Goal: Task Accomplishment & Management: Use online tool/utility

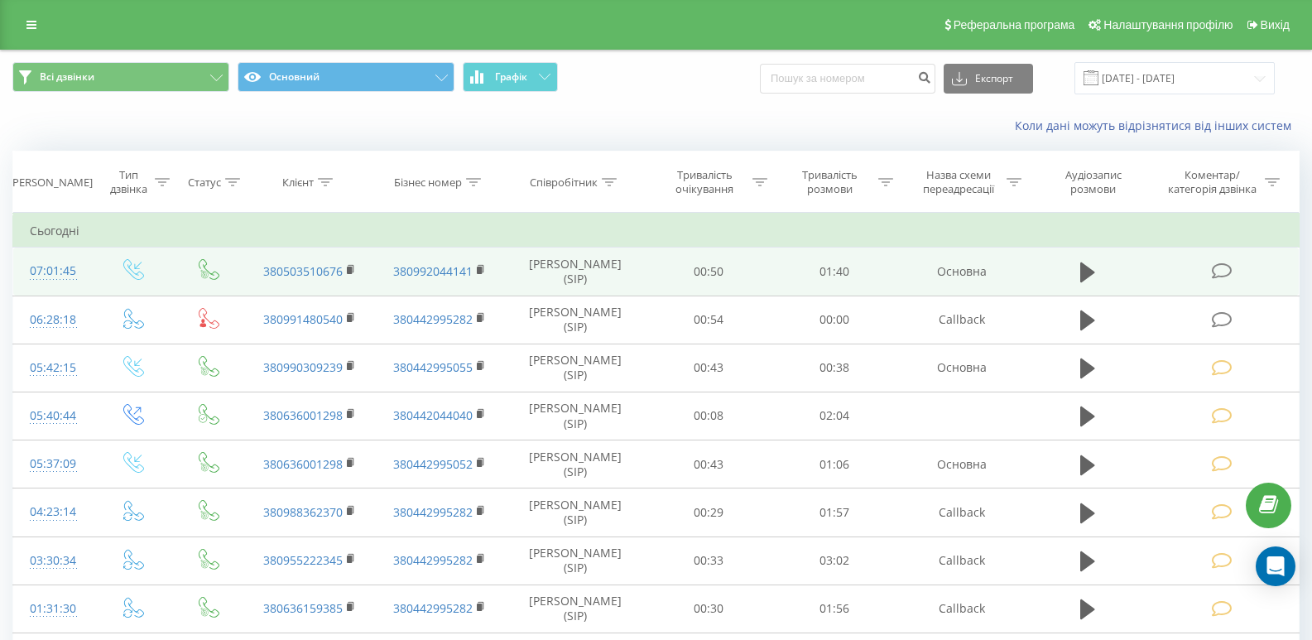
click at [1225, 272] on icon at bounding box center [1222, 270] width 21 height 17
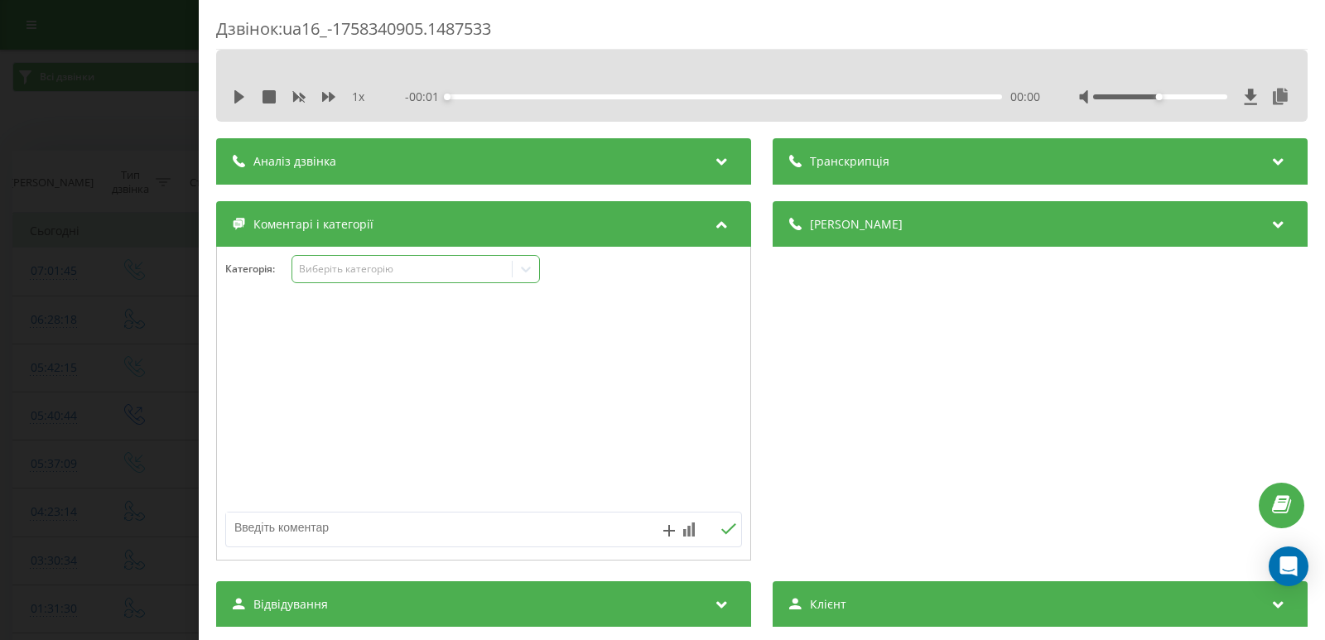
click at [529, 262] on icon at bounding box center [526, 269] width 17 height 17
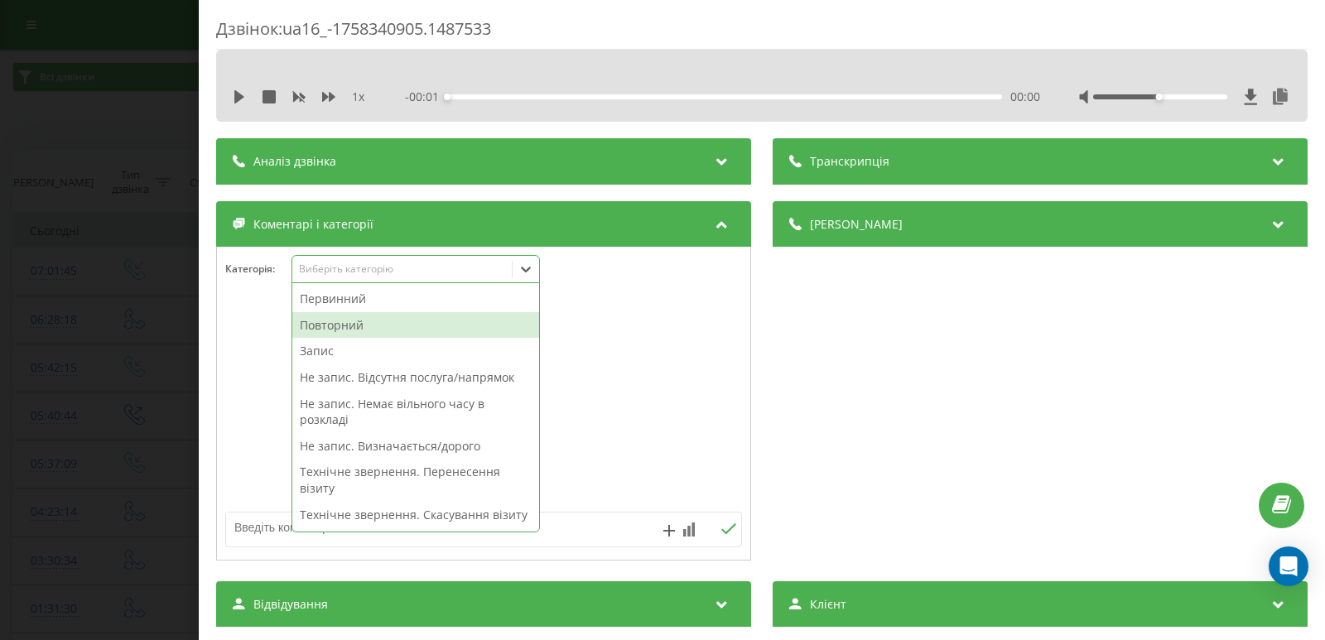
click at [369, 321] on div "Повторний" at bounding box center [415, 325] width 247 height 26
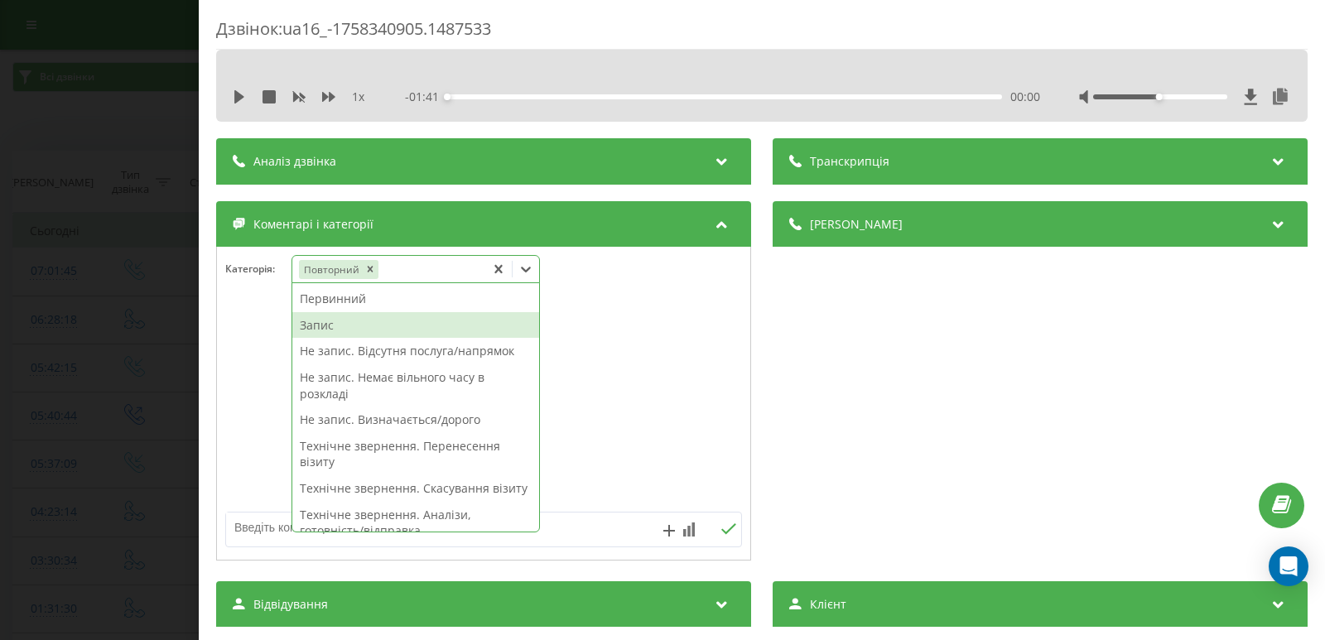
click at [330, 330] on div "Запис" at bounding box center [415, 325] width 247 height 26
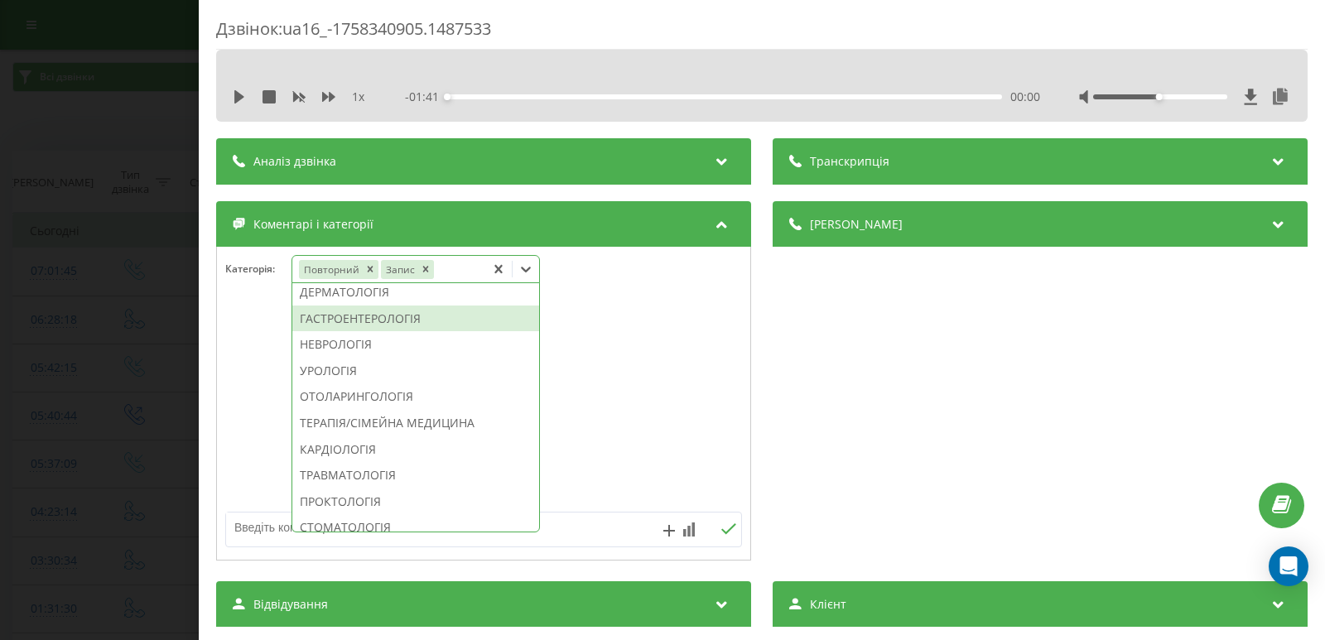
scroll to position [497, 0]
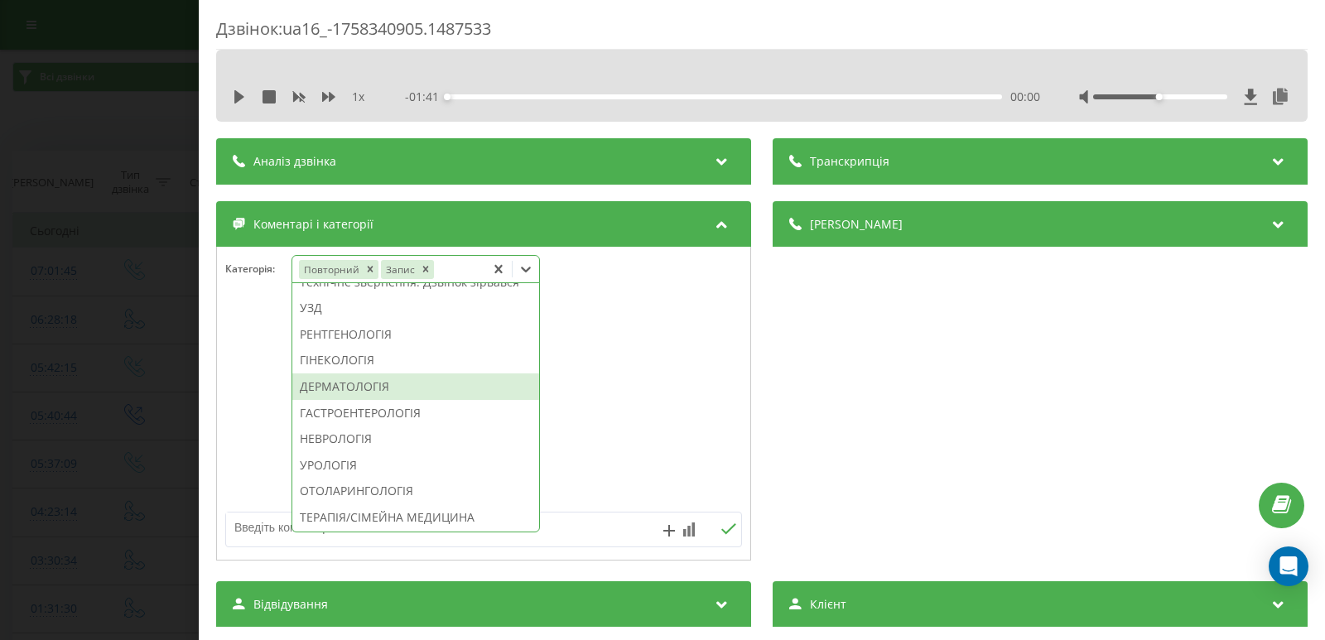
click at [361, 400] on div "ДЕРМАТОЛОГІЯ" at bounding box center [415, 386] width 247 height 26
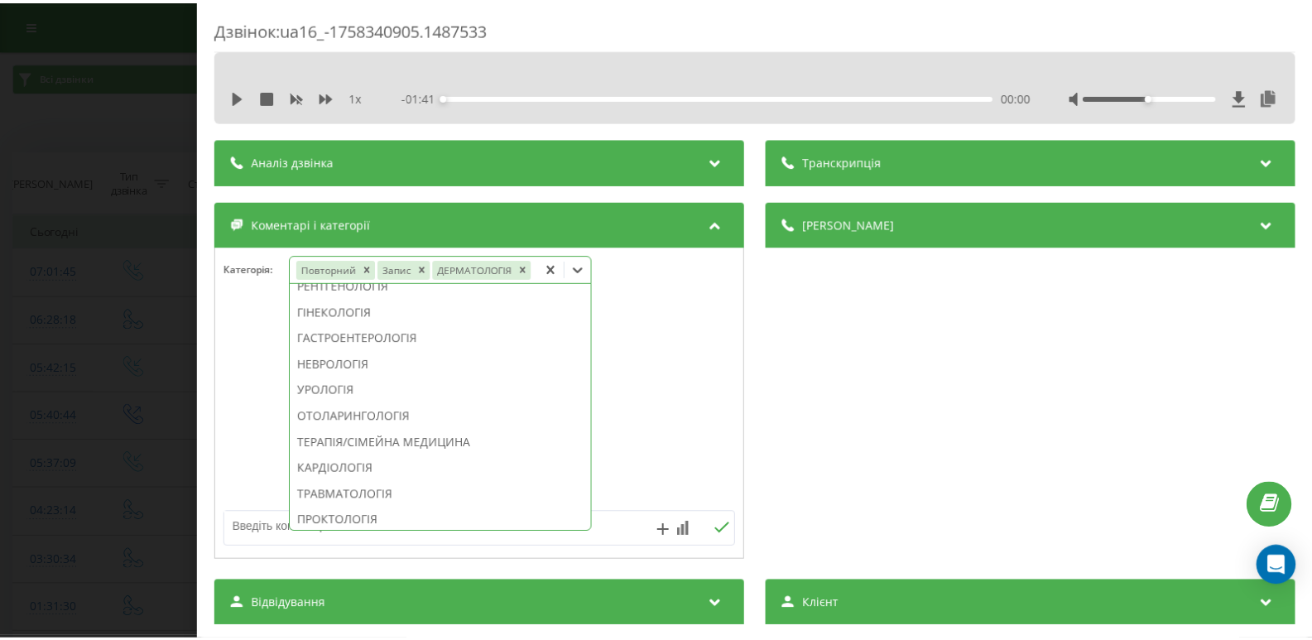
scroll to position [400, 0]
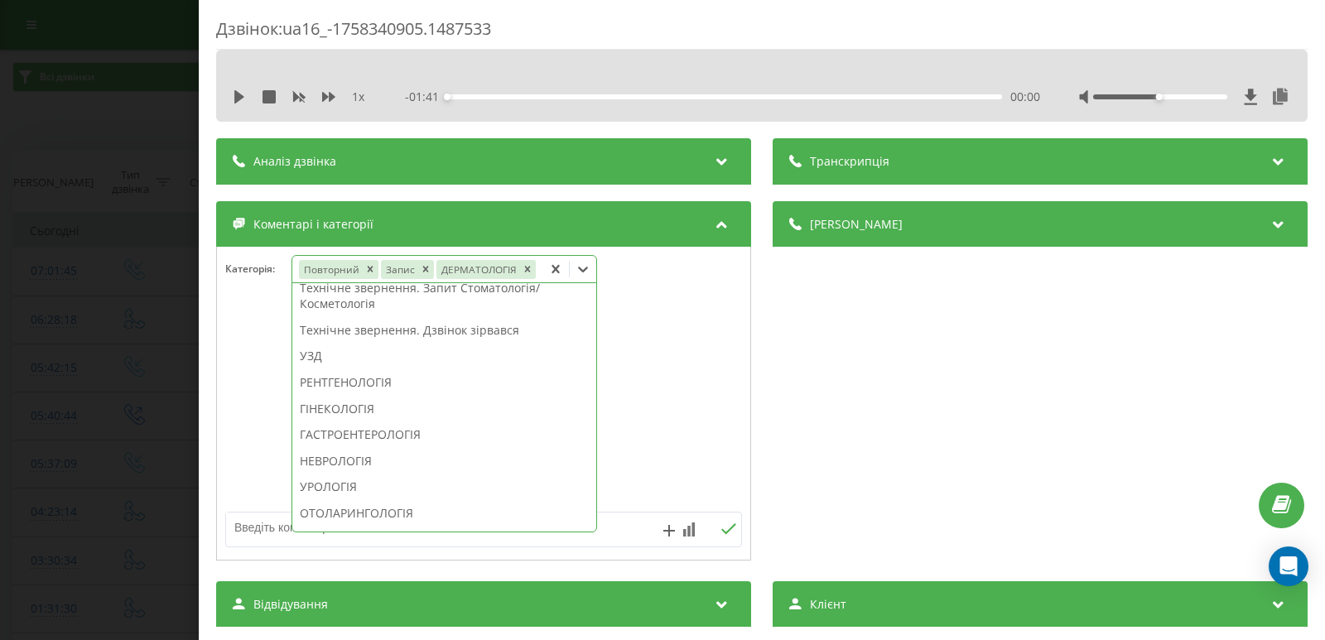
click at [113, 326] on div "Дзвінок : ua16_-1758340905.1487533 1 x - 01:41 00:00 00:00 Транскрипція Для AI-…" at bounding box center [662, 320] width 1325 height 640
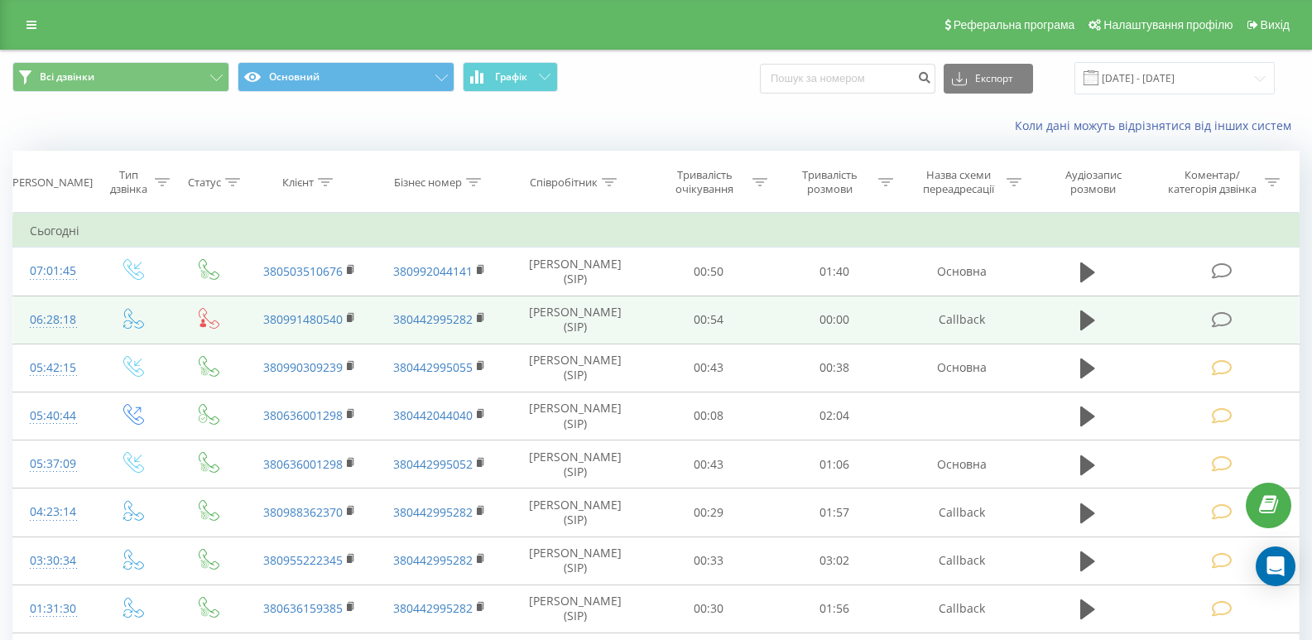
click at [1238, 321] on td at bounding box center [1223, 320] width 151 height 48
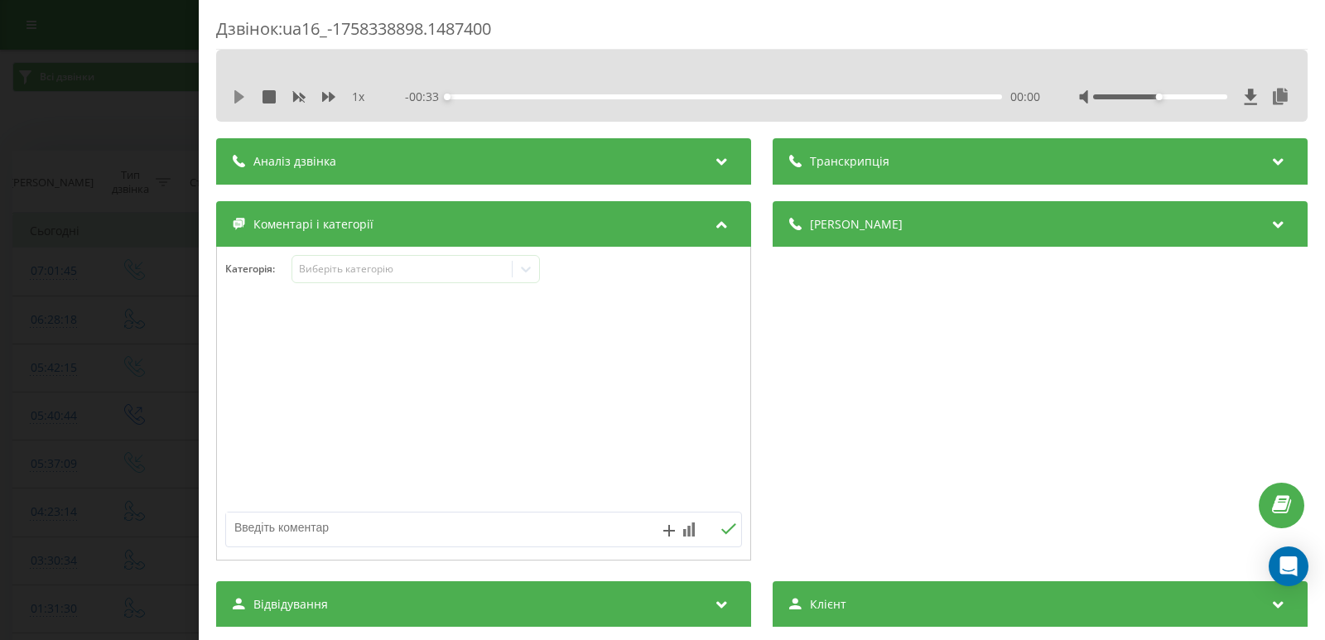
click at [243, 94] on icon at bounding box center [239, 96] width 13 height 13
click at [532, 95] on div "00:00" at bounding box center [724, 96] width 555 height 5
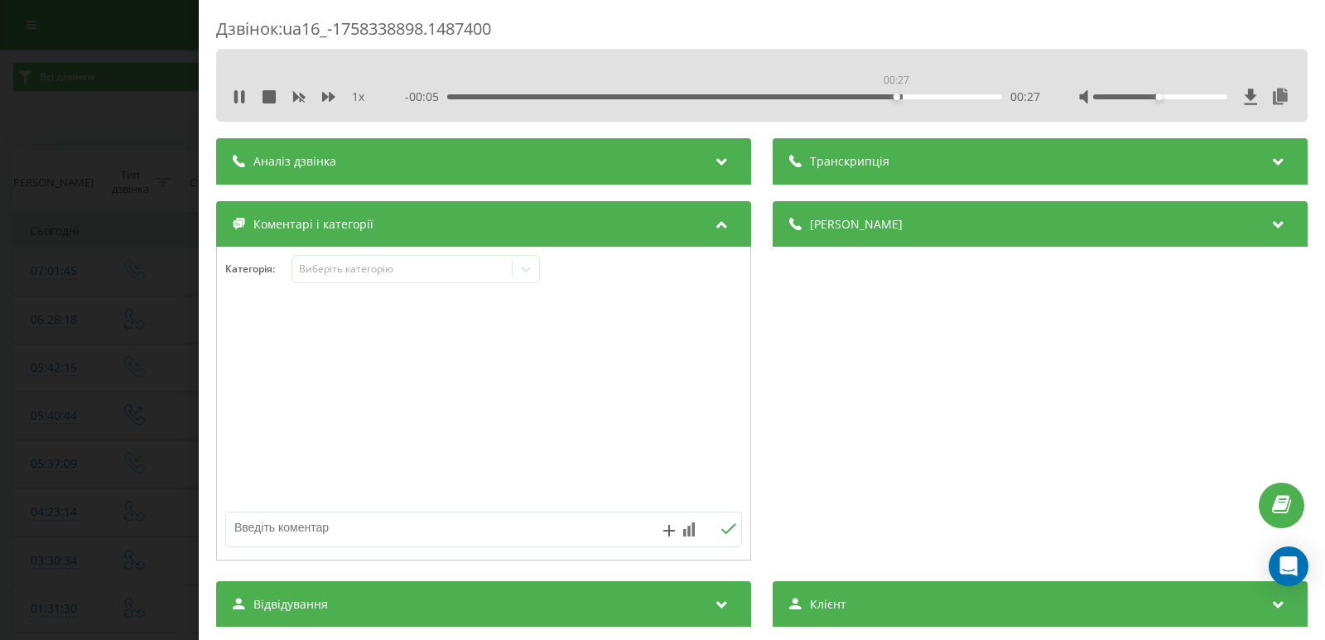
click at [894, 95] on div "00:27" at bounding box center [724, 96] width 555 height 5
click at [247, 91] on div "1 x" at bounding box center [307, 97] width 149 height 17
click at [241, 98] on icon at bounding box center [239, 96] width 13 height 13
click at [525, 271] on icon at bounding box center [526, 270] width 10 height 6
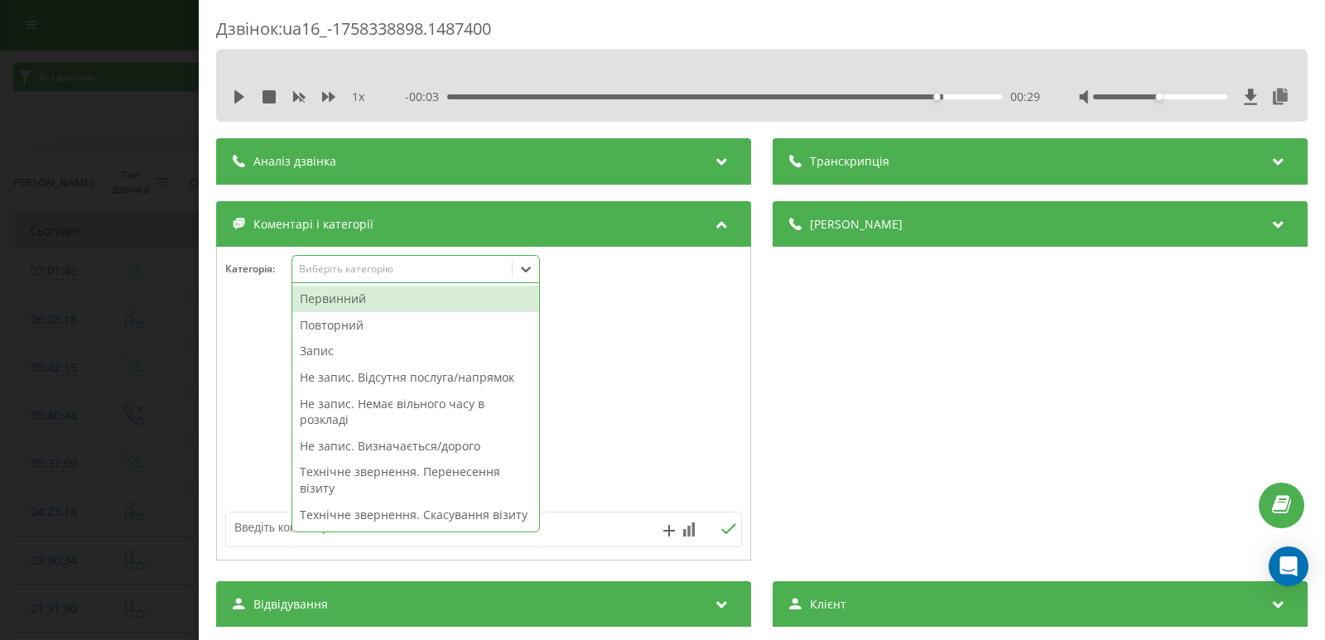
click at [354, 301] on div "Первинний" at bounding box center [415, 299] width 247 height 26
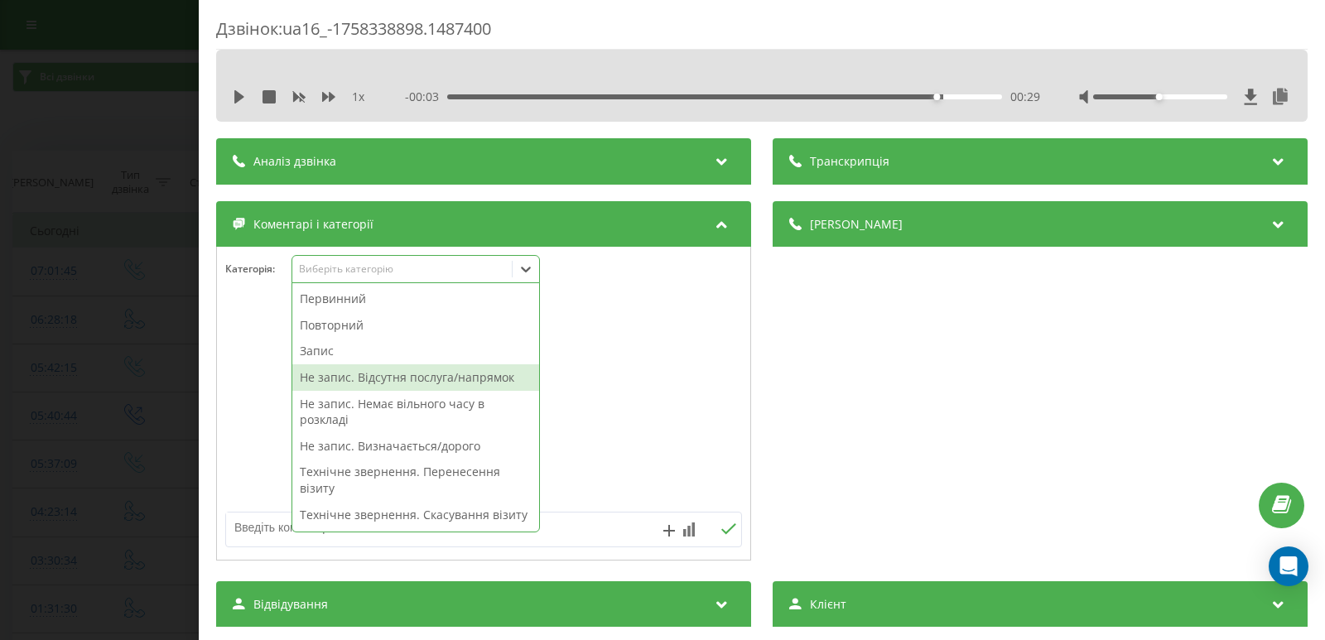
click at [248, 527] on textarea at bounding box center [432, 528] width 412 height 30
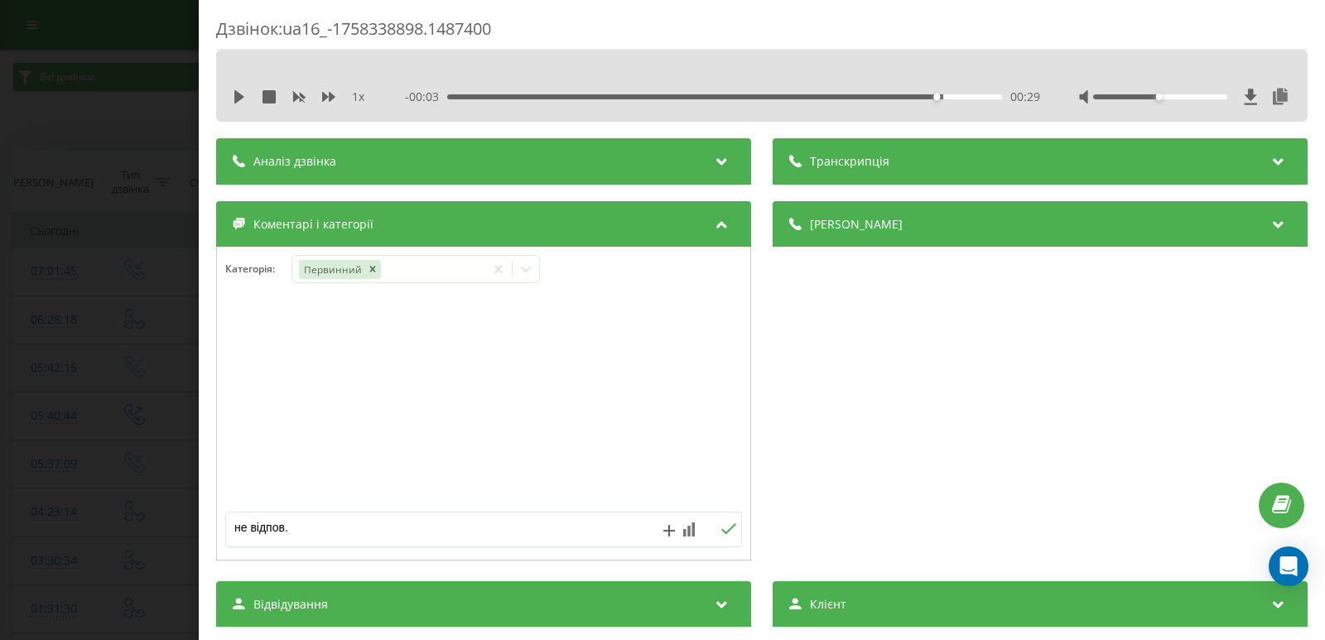
type textarea "не відпов."
click at [721, 531] on icon at bounding box center [728, 528] width 15 height 11
click at [122, 253] on div "Дзвінок : ua16_-1758338898.1487400 1 x - 00:03 00:29 00:29 Транскрипція Для AI-…" at bounding box center [662, 320] width 1325 height 640
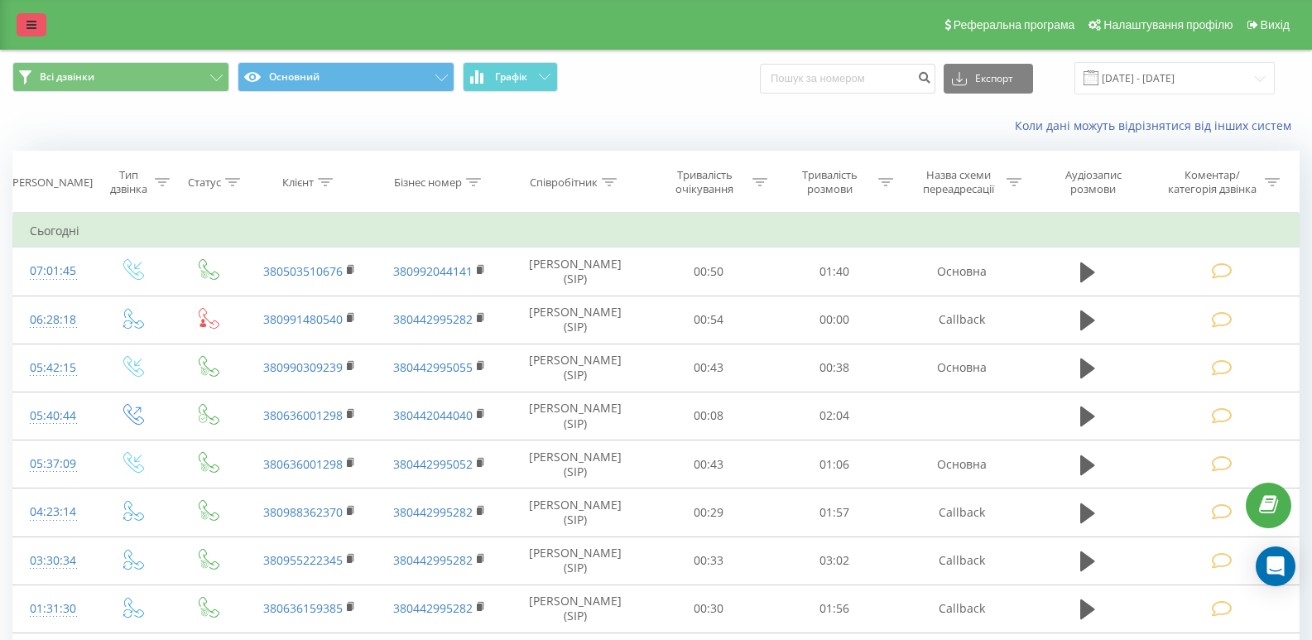
click at [29, 22] on icon at bounding box center [31, 25] width 10 height 12
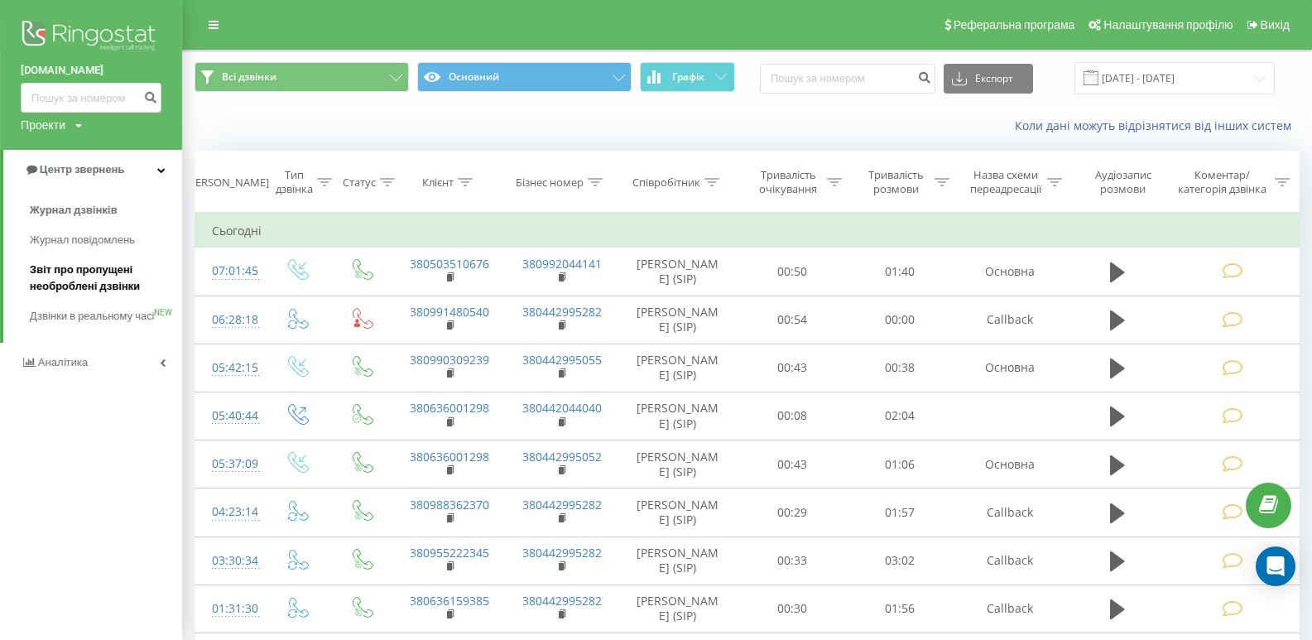
click at [105, 271] on span "Звіт про пропущені необроблені дзвінки" at bounding box center [102, 278] width 144 height 33
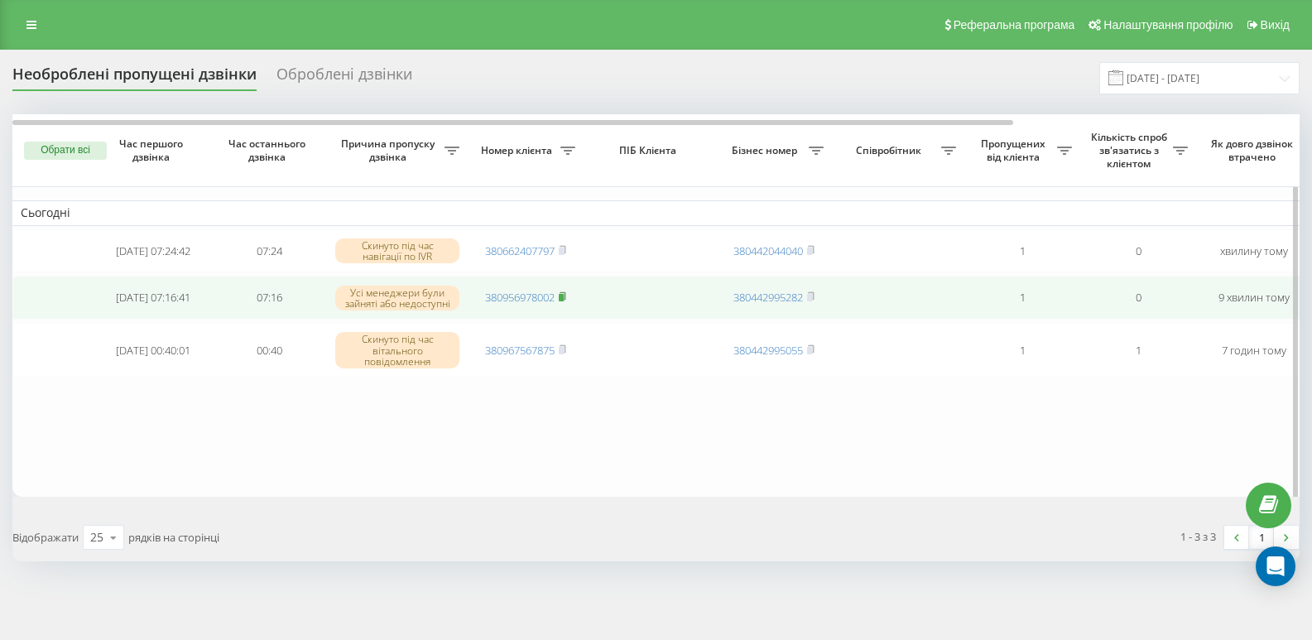
click at [566, 299] on icon at bounding box center [562, 296] width 7 height 10
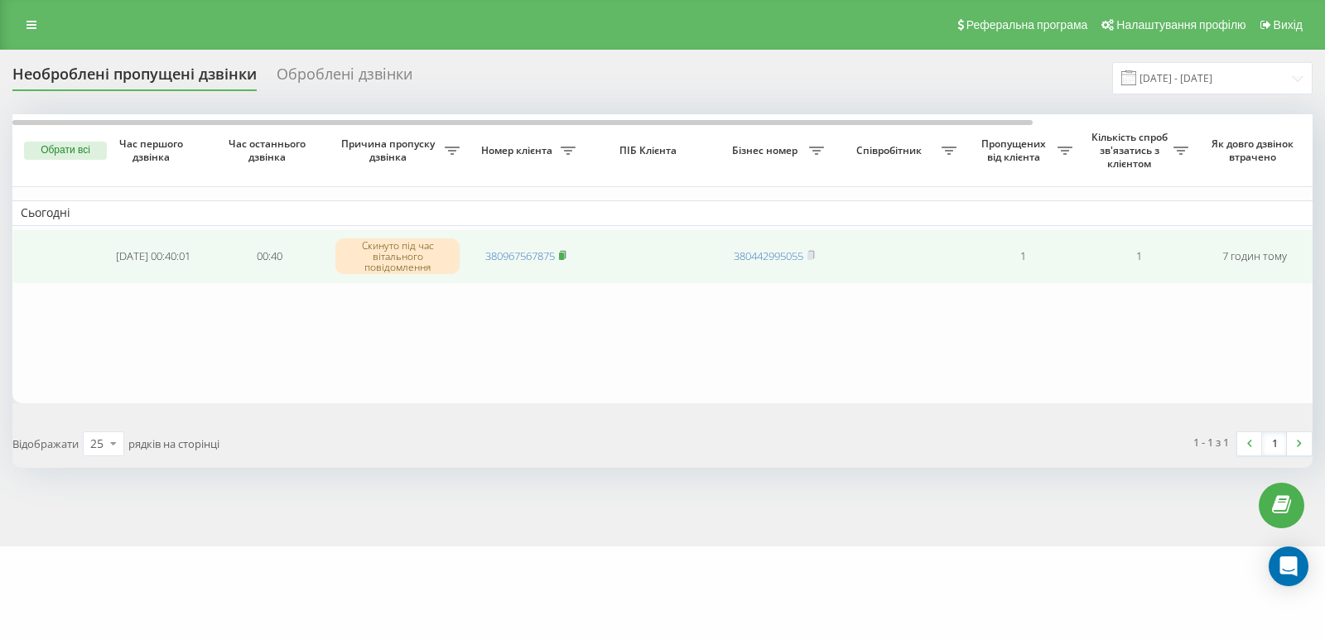
click at [564, 253] on icon at bounding box center [562, 255] width 7 height 10
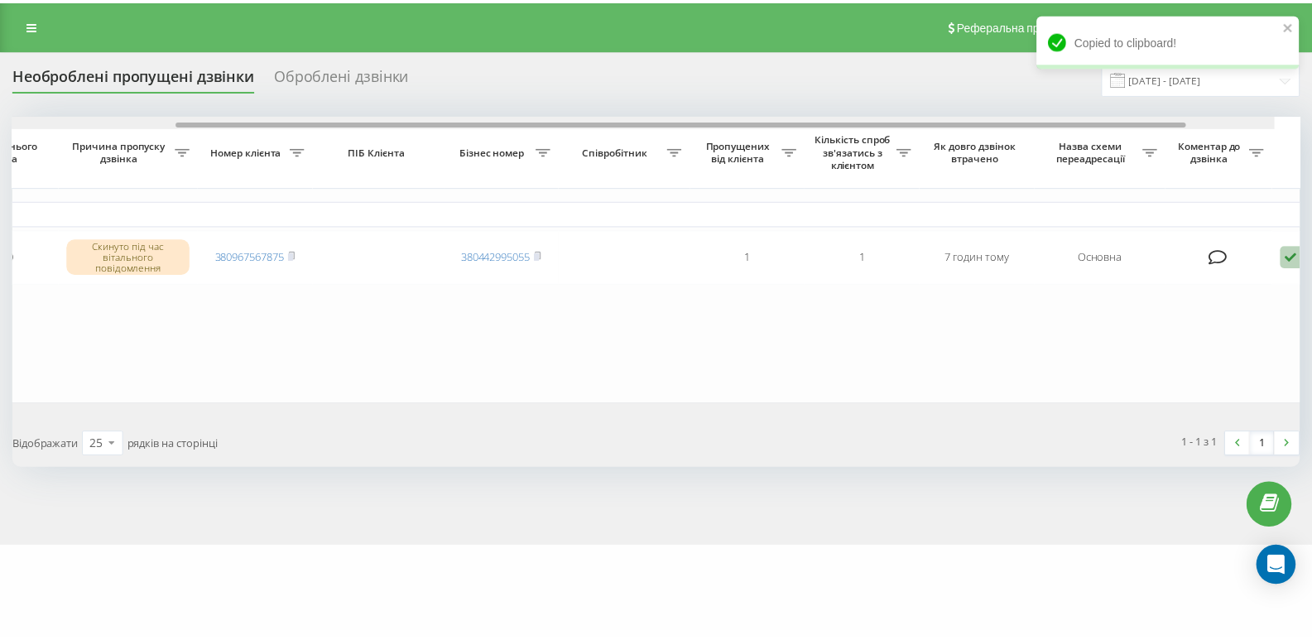
scroll to position [0, 356]
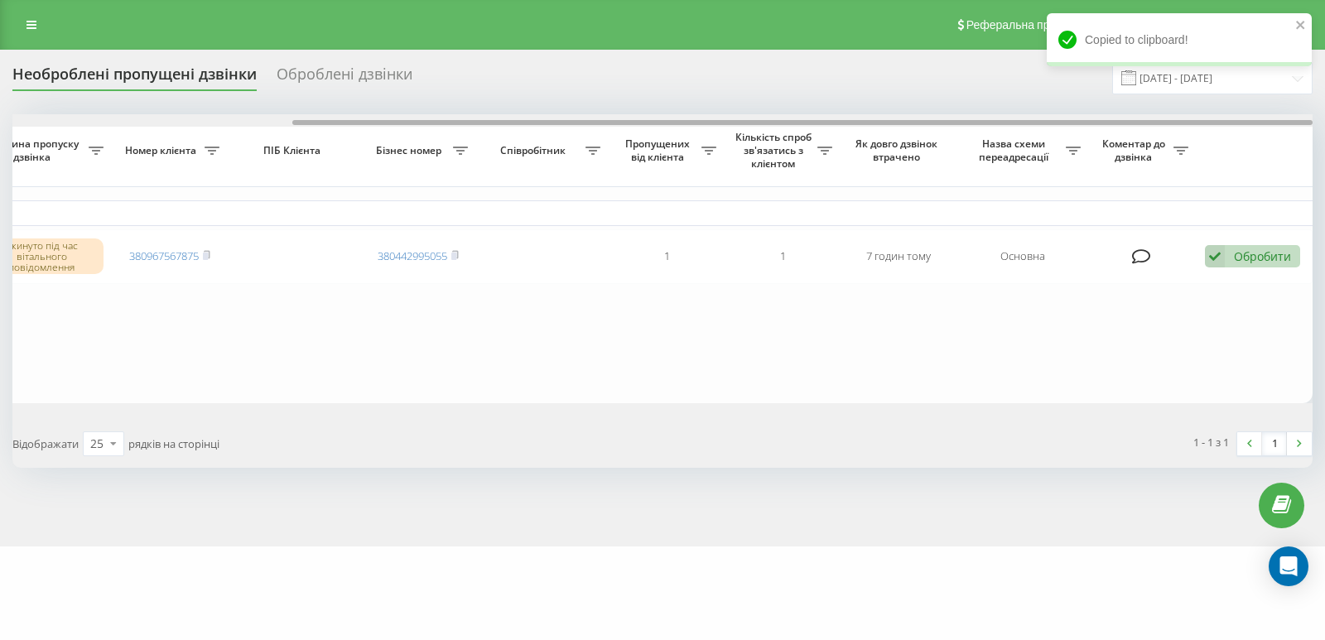
drag, startPoint x: 604, startPoint y: 112, endPoint x: 931, endPoint y: 125, distance: 327.3
click at [931, 125] on div at bounding box center [802, 122] width 1020 height 5
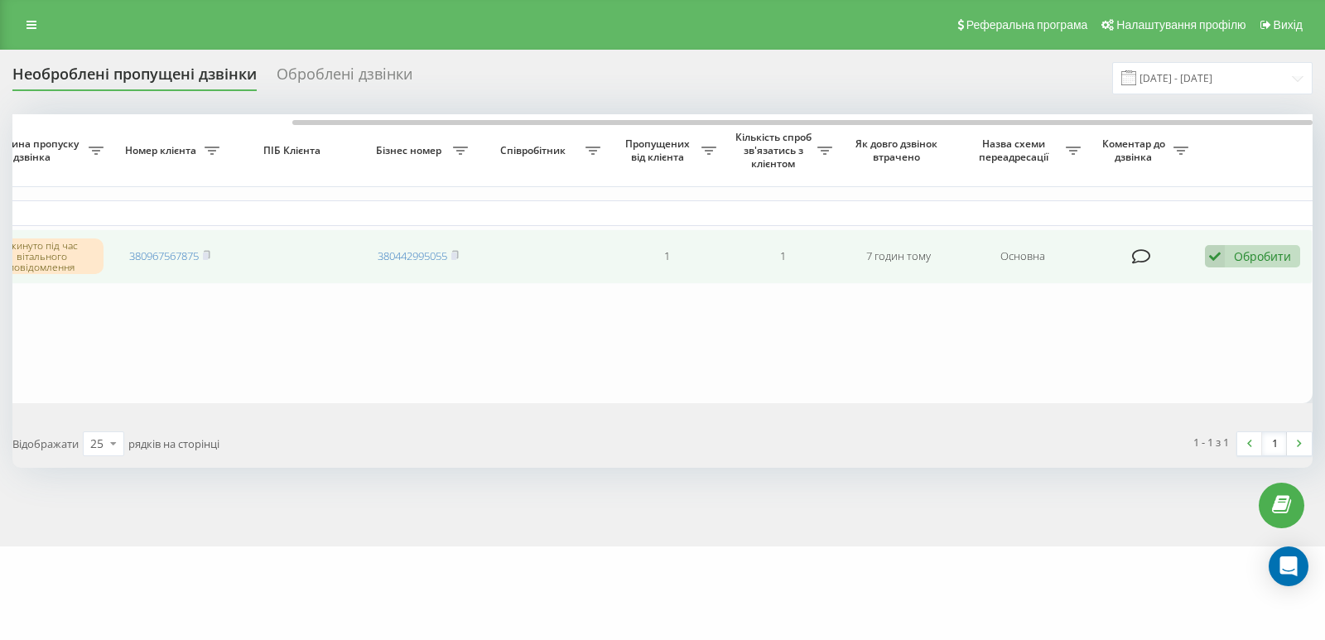
click at [1259, 260] on div "Обробити" at bounding box center [1262, 256] width 57 height 16
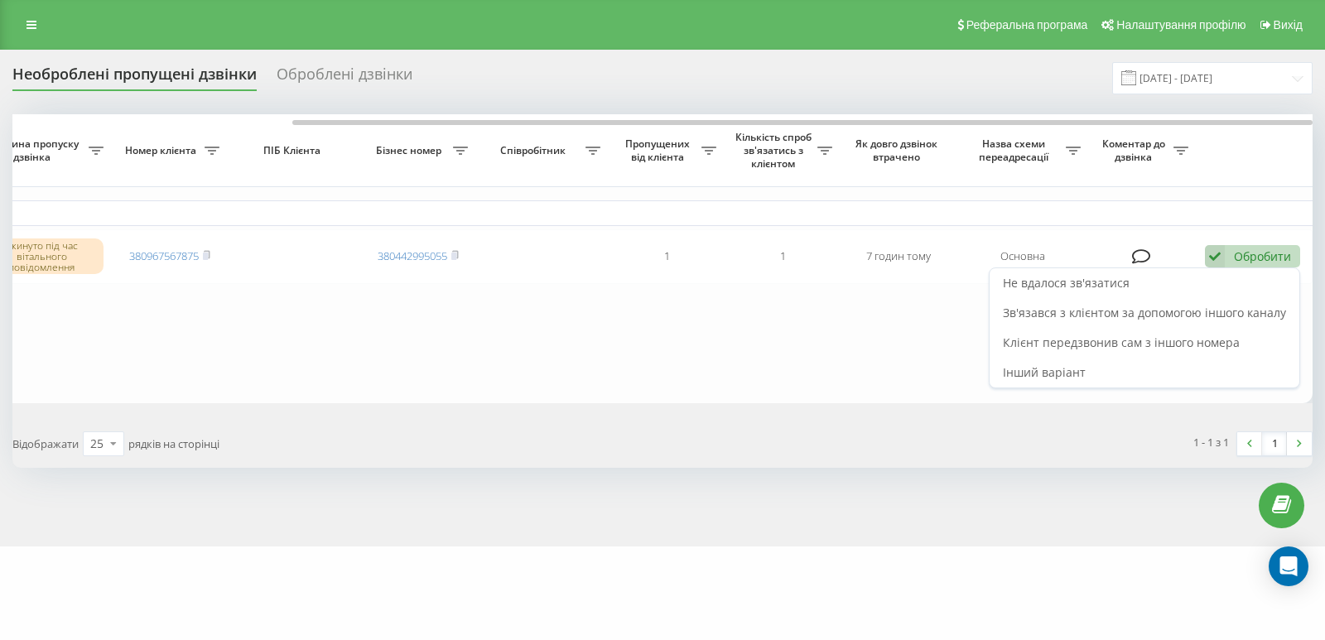
click at [1087, 282] on span "Не вдалося зв'язатися" at bounding box center [1066, 283] width 127 height 16
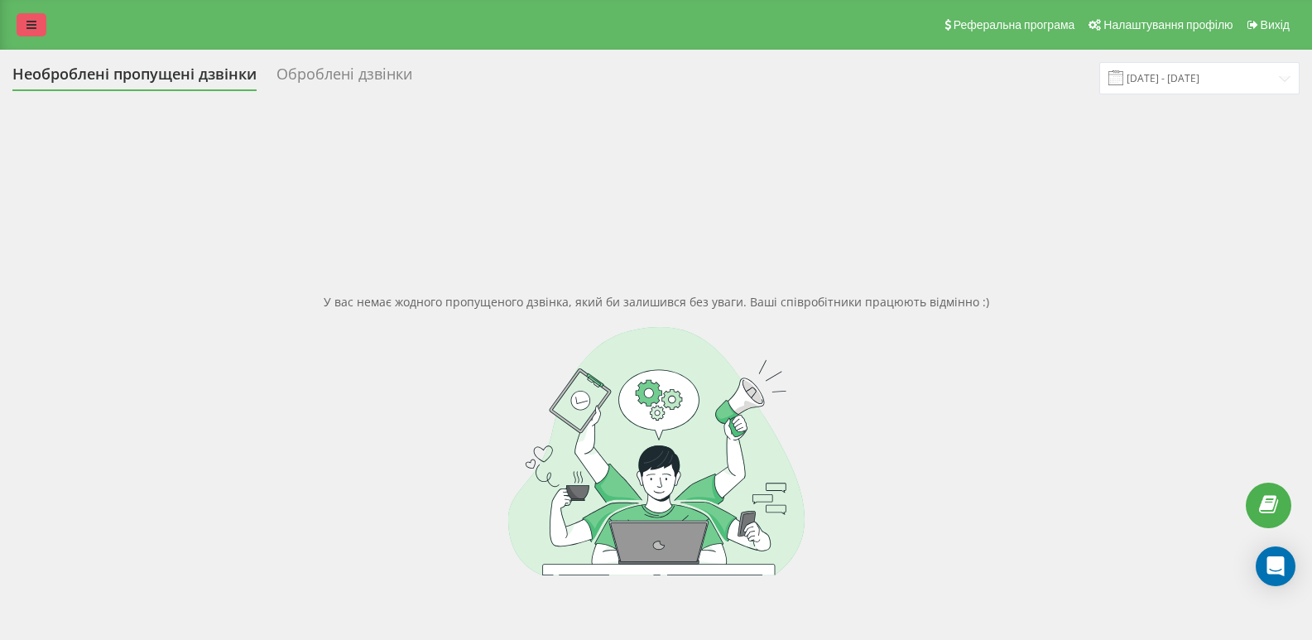
click at [36, 23] on icon at bounding box center [31, 25] width 10 height 12
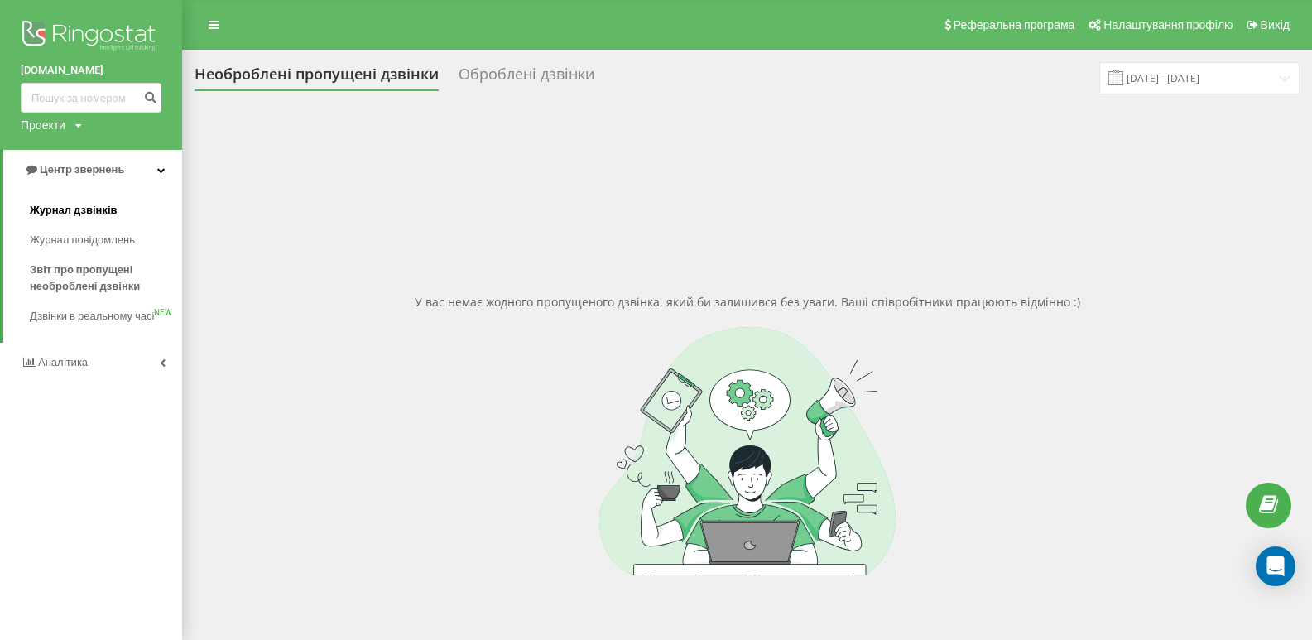
click at [80, 205] on span "Журнал дзвінків" at bounding box center [74, 210] width 88 height 17
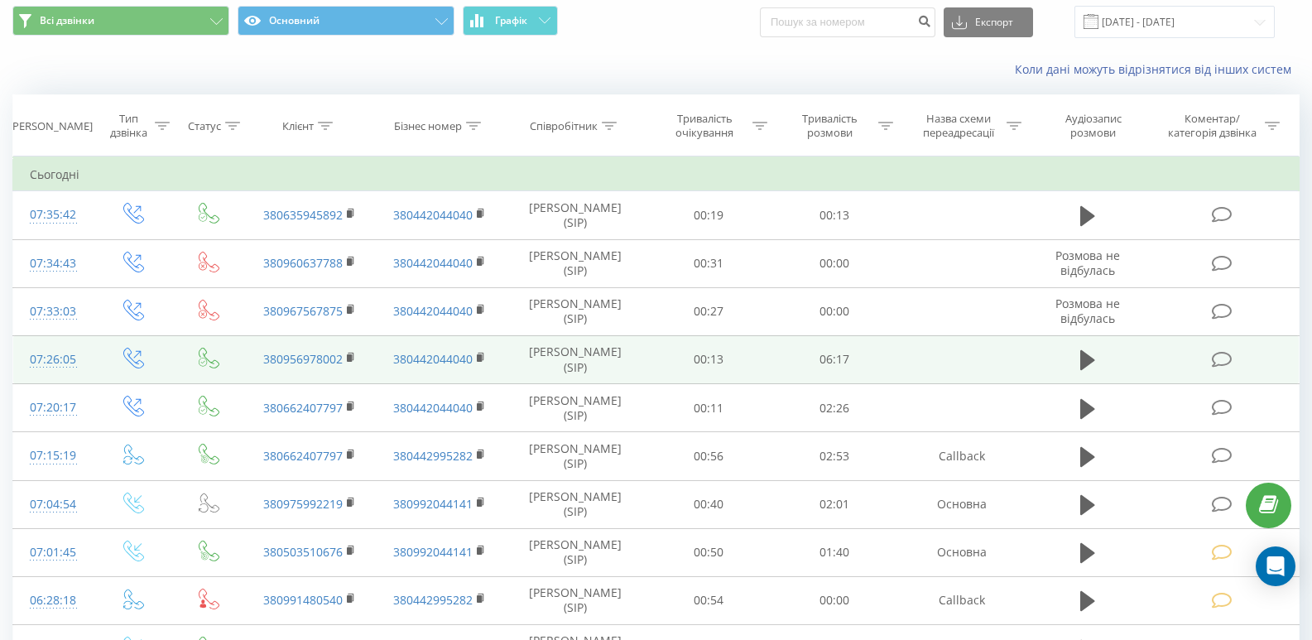
scroll to position [83, 0]
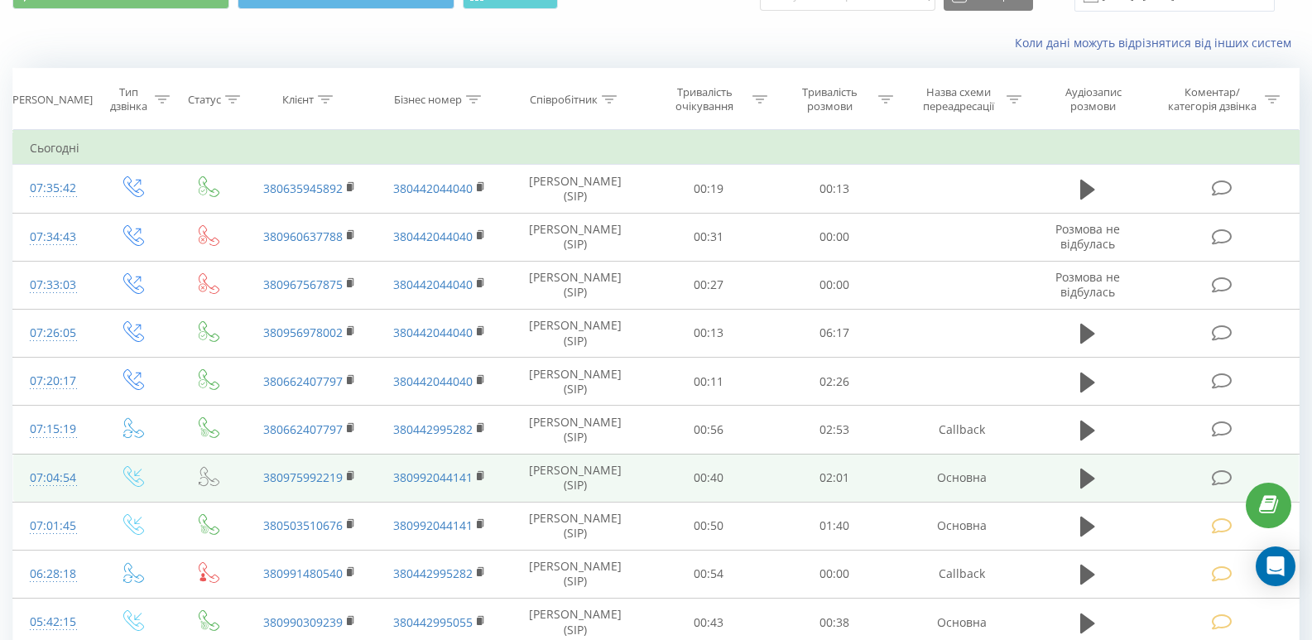
click at [1212, 476] on icon at bounding box center [1222, 477] width 21 height 17
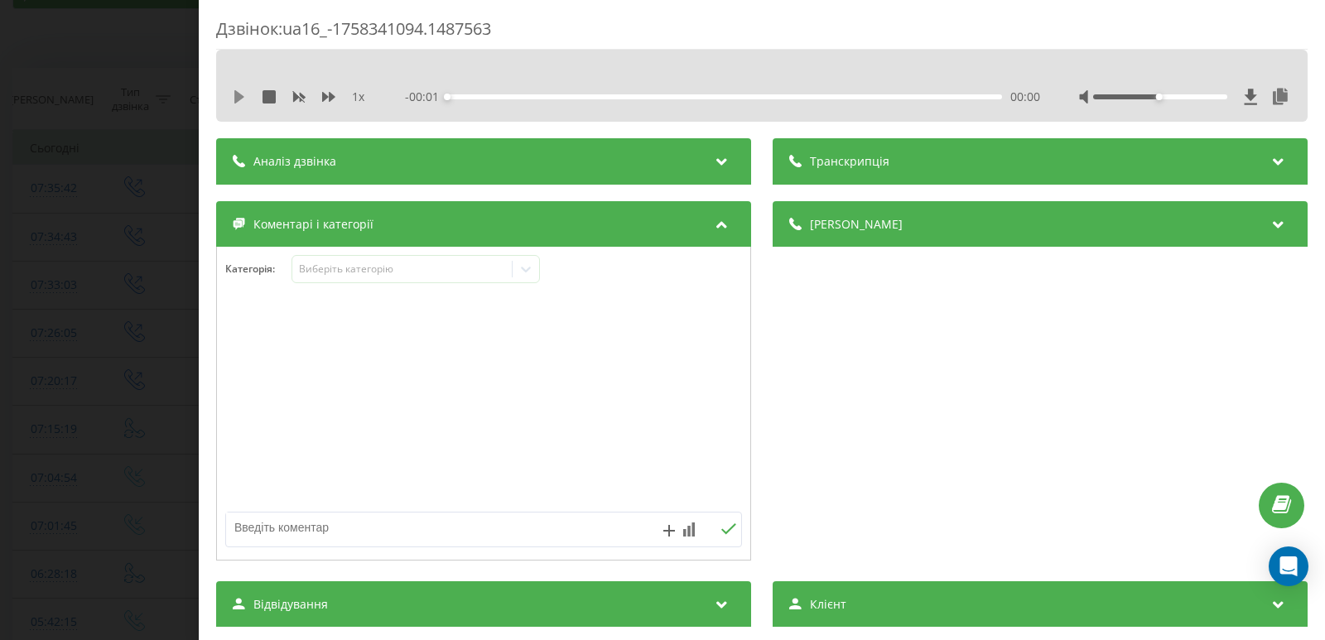
click at [237, 95] on icon at bounding box center [239, 96] width 10 height 13
click at [488, 95] on div "00:09" at bounding box center [724, 96] width 555 height 5
click at [611, 96] on div "00:17" at bounding box center [724, 96] width 555 height 5
click at [669, 99] on div "00:37" at bounding box center [724, 96] width 555 height 5
click at [730, 94] on div "00:51" at bounding box center [724, 96] width 555 height 5
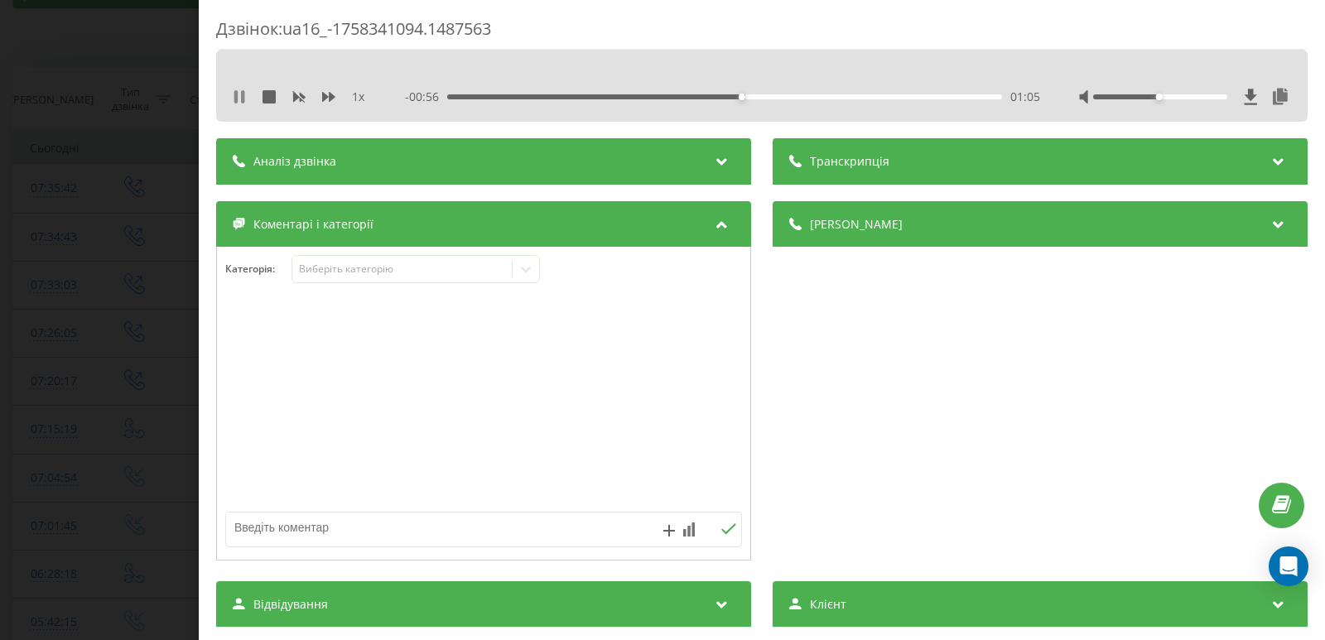
click at [239, 94] on icon at bounding box center [239, 96] width 13 height 13
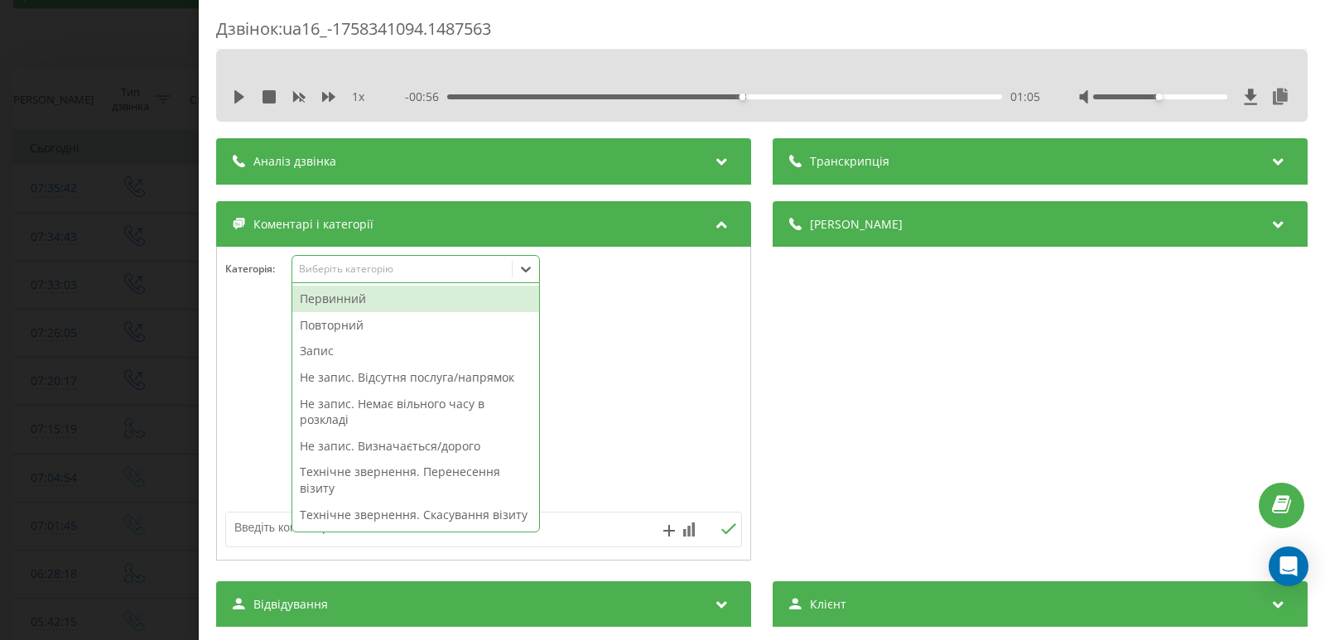
click at [532, 272] on icon at bounding box center [526, 269] width 17 height 17
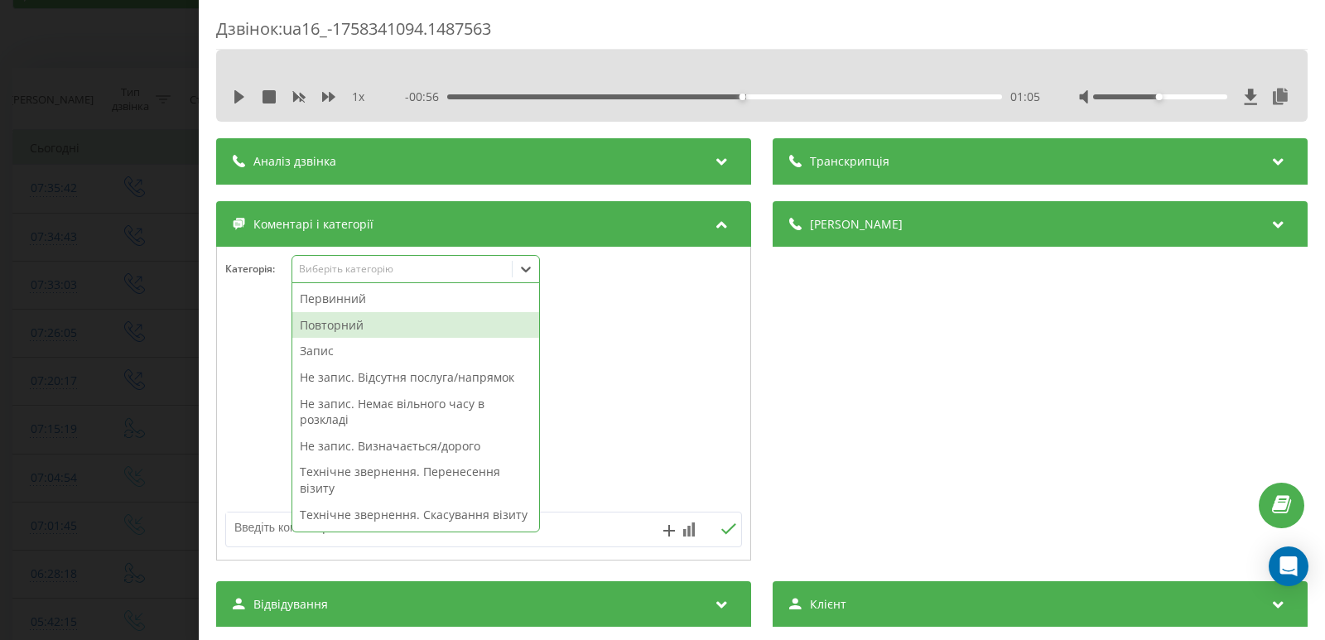
click at [386, 330] on div "Повторний" at bounding box center [415, 325] width 247 height 26
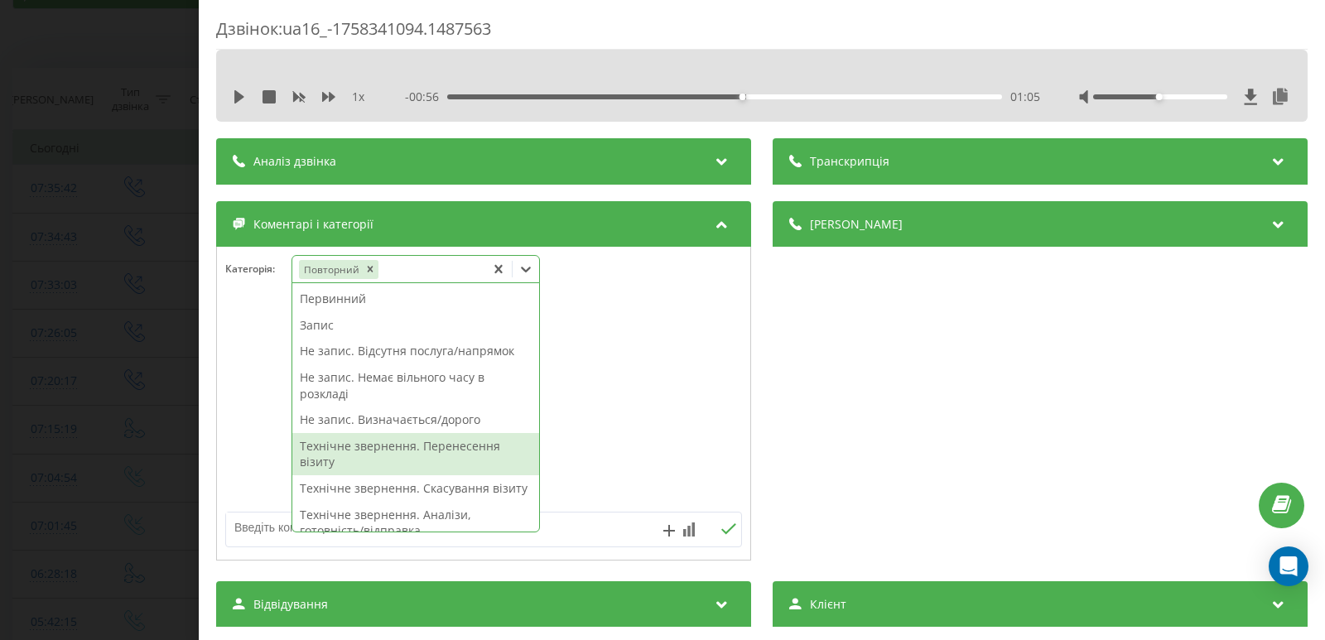
click at [397, 457] on div "Технічне звернення. Перенесення візиту" at bounding box center [415, 454] width 247 height 42
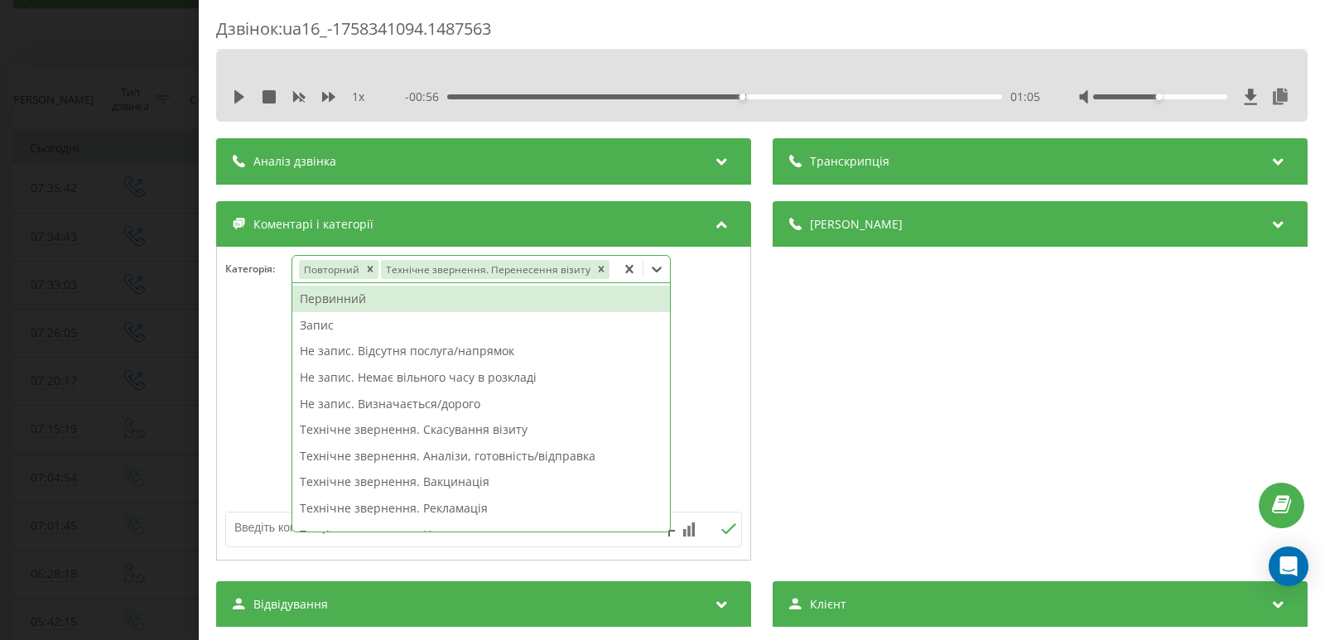
click at [92, 199] on div "Дзвінок : ua16_-1758341094.1487563 1 x - 00:56 01:05 01:05 Транскрипція Для AI-…" at bounding box center [662, 320] width 1325 height 640
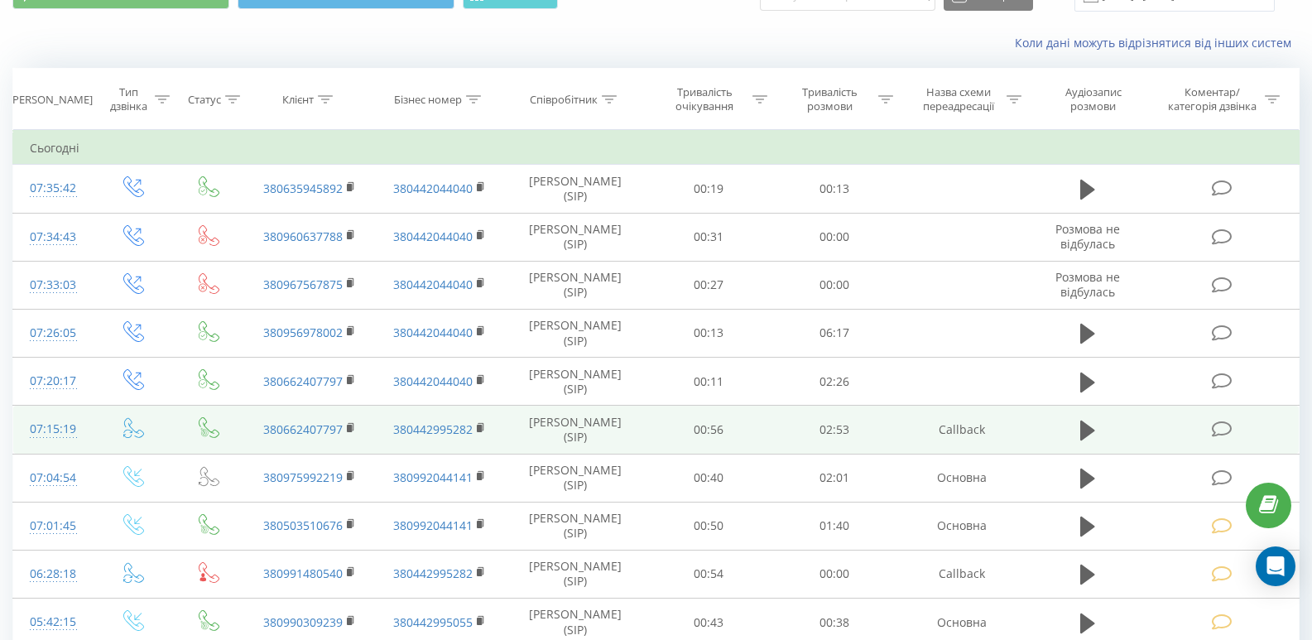
click at [1232, 434] on icon at bounding box center [1222, 429] width 21 height 17
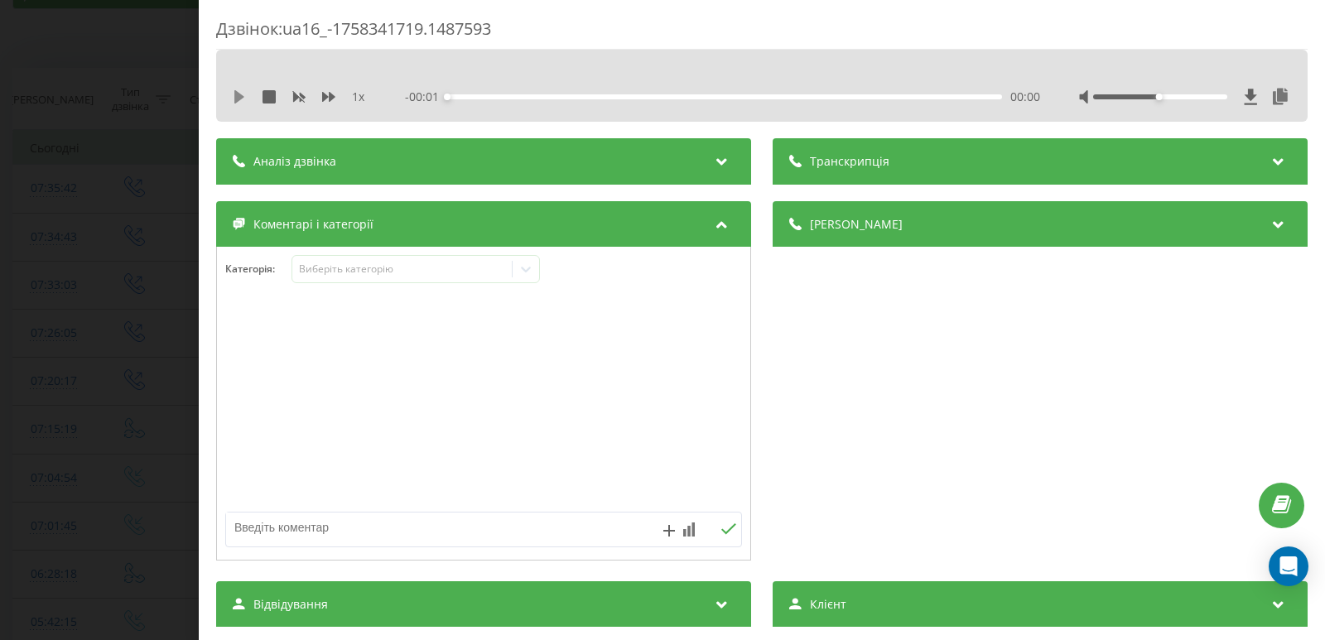
click at [241, 95] on icon at bounding box center [239, 96] width 10 height 13
drag, startPoint x: 242, startPoint y: 104, endPoint x: 242, endPoint y: 113, distance: 9.1
click at [242, 104] on div "1 x" at bounding box center [307, 97] width 149 height 17
click at [240, 99] on icon at bounding box center [239, 96] width 13 height 13
click at [245, 95] on icon at bounding box center [239, 96] width 13 height 13
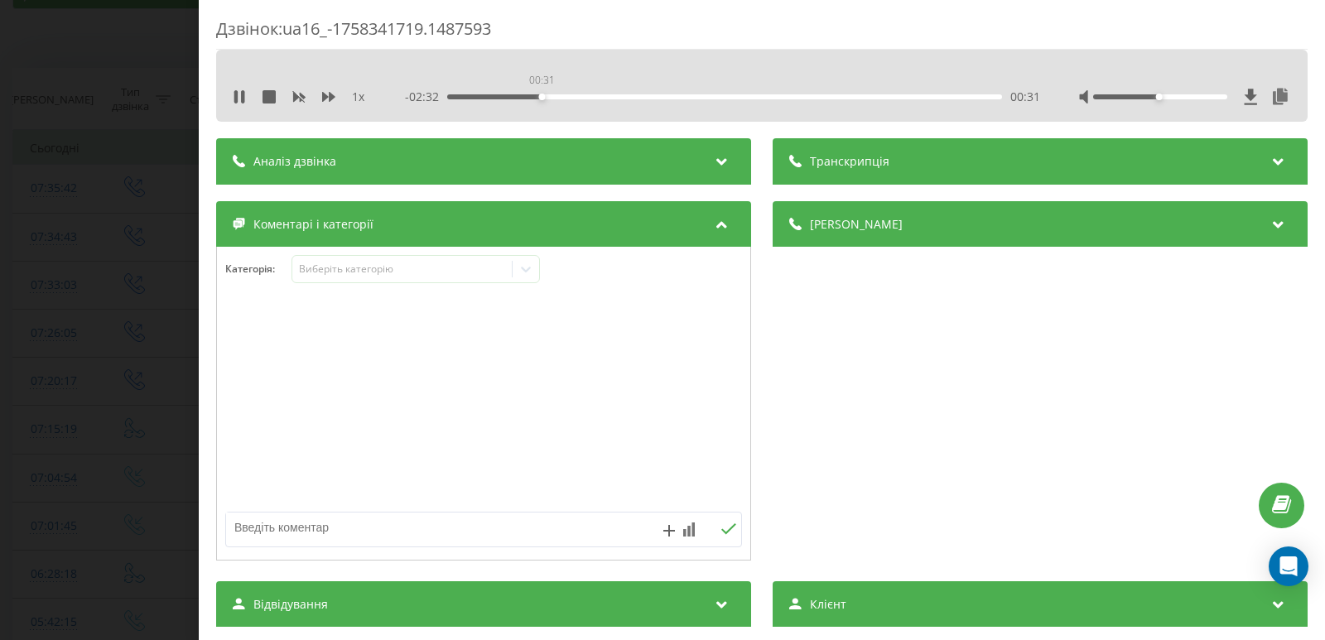
click at [540, 96] on div "00:31" at bounding box center [724, 96] width 555 height 5
click at [522, 94] on div "00:33" at bounding box center [724, 96] width 555 height 5
click at [558, 95] on div "00:31" at bounding box center [724, 96] width 555 height 5
click at [597, 94] on div "00:38" at bounding box center [724, 96] width 555 height 5
click at [712, 94] on div "01:29" at bounding box center [724, 96] width 555 height 5
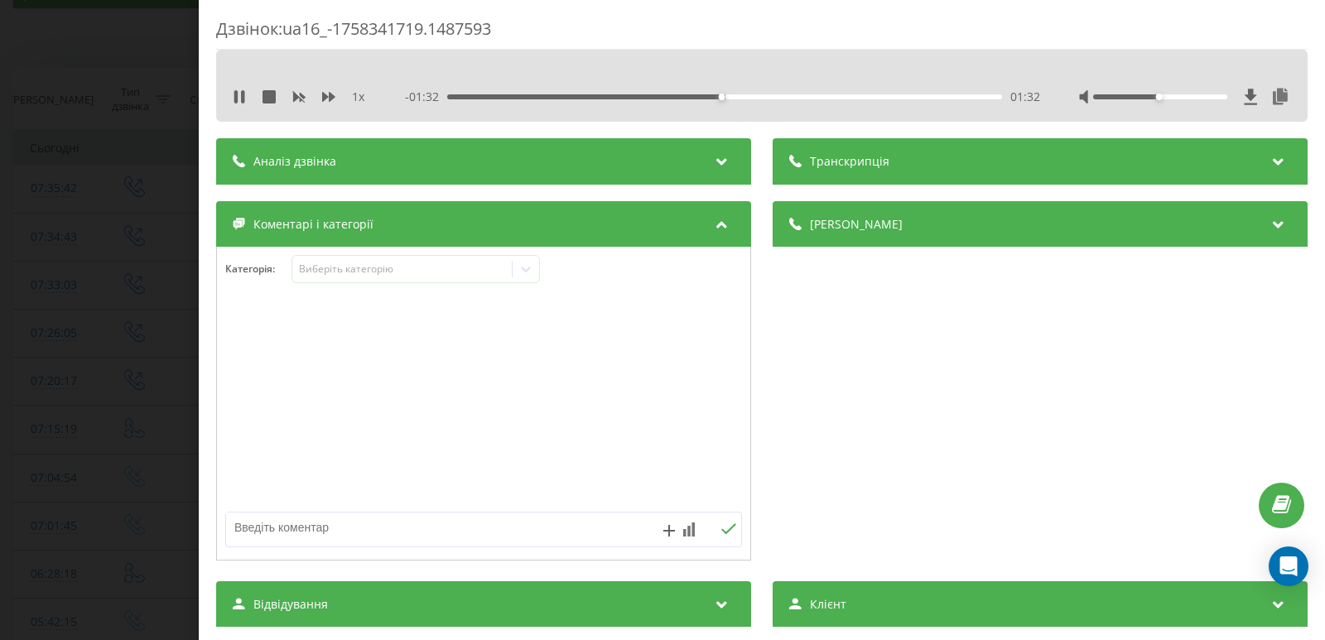
click at [862, 97] on div "01:32" at bounding box center [724, 96] width 555 height 5
click at [938, 99] on div "02:46" at bounding box center [724, 96] width 555 height 5
click at [241, 96] on icon at bounding box center [239, 96] width 13 height 13
click at [524, 269] on icon at bounding box center [526, 270] width 10 height 6
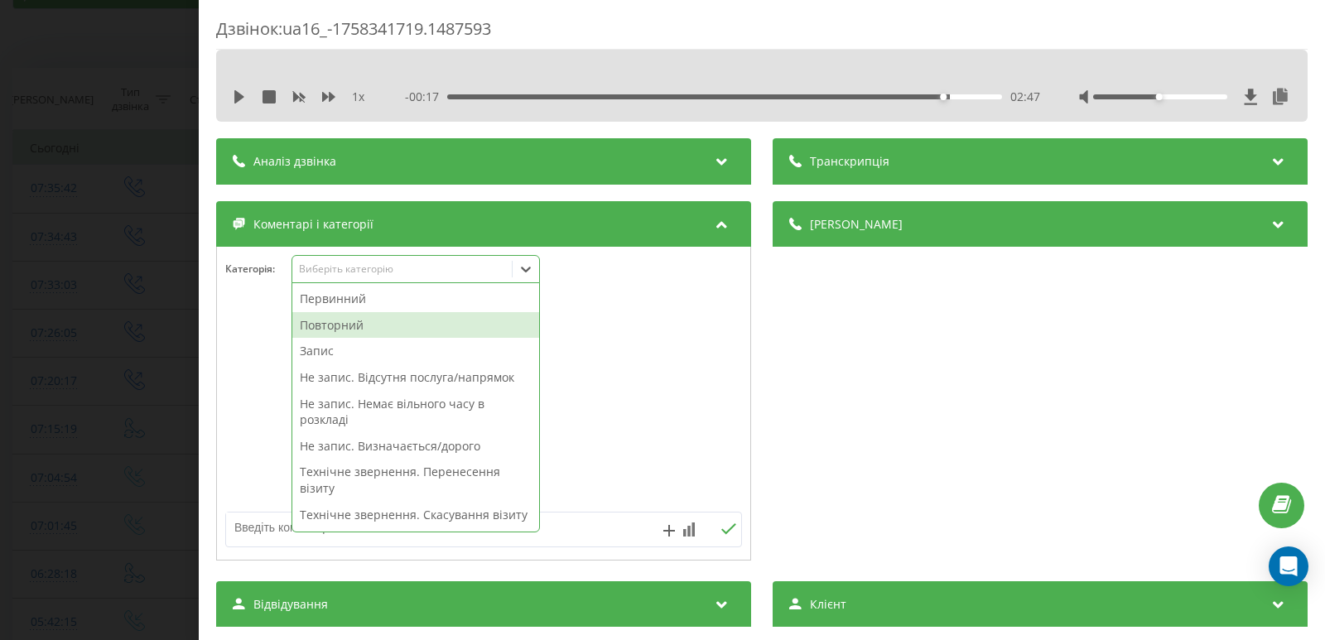
click at [434, 320] on div "Повторний" at bounding box center [415, 325] width 247 height 26
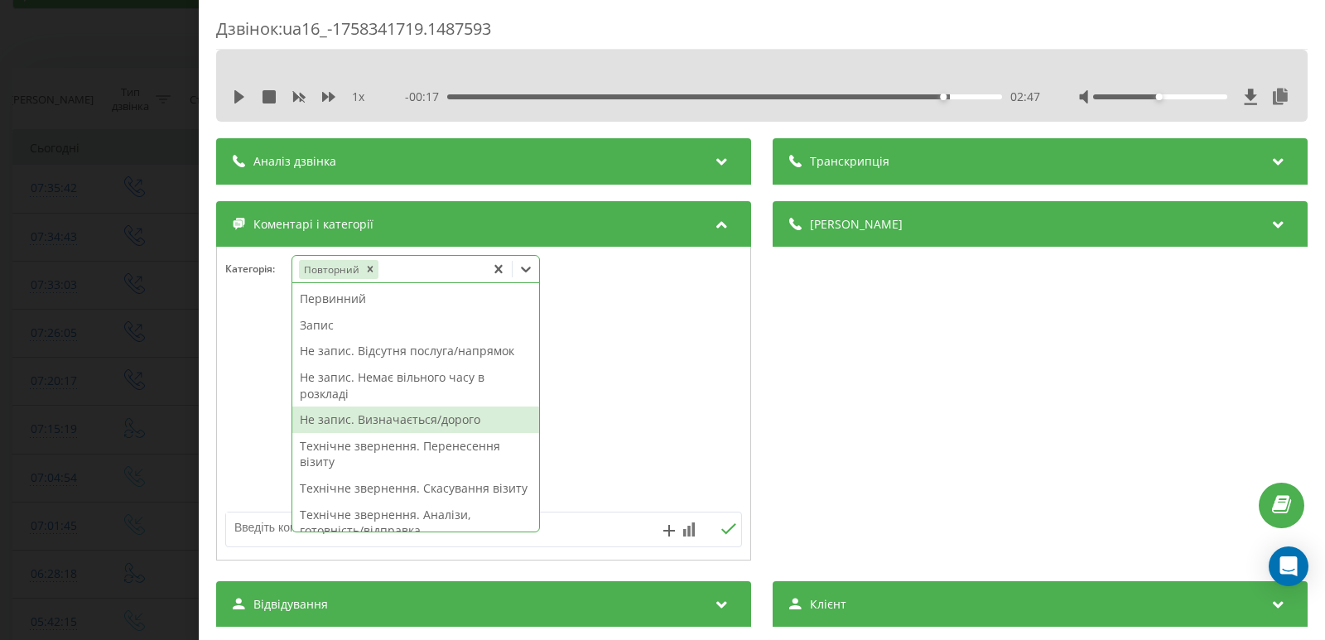
click at [439, 418] on div "Не запис. Визначається/дорого" at bounding box center [415, 420] width 247 height 26
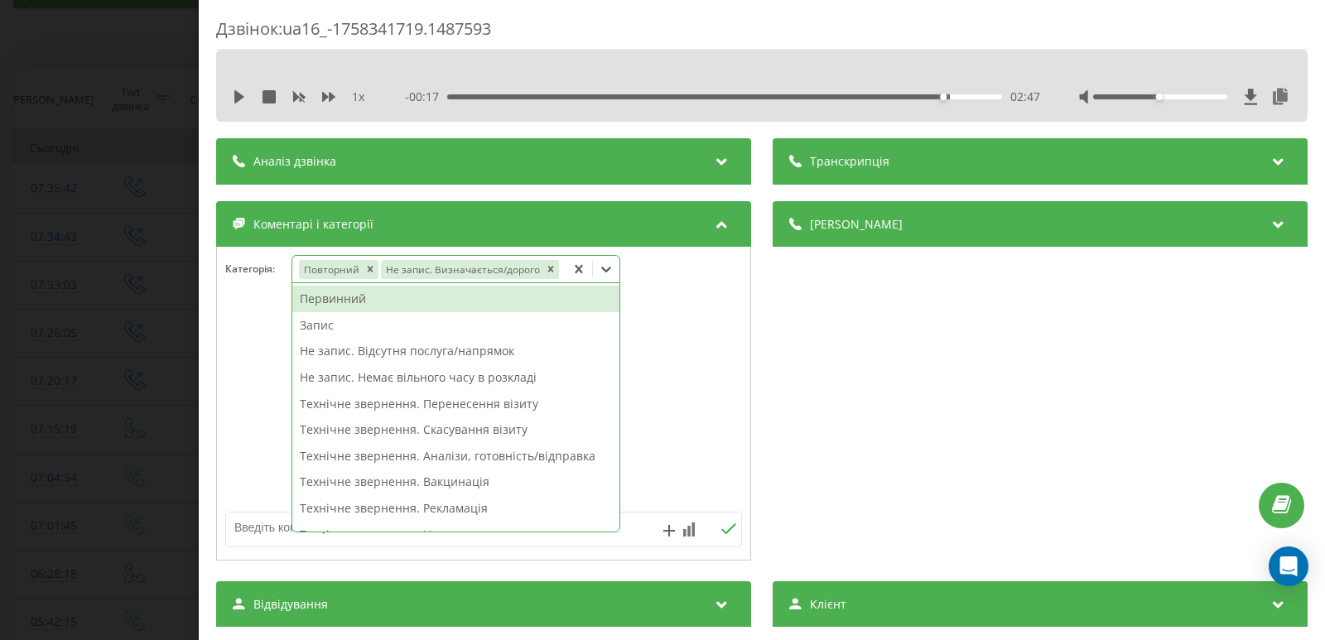
click at [99, 309] on div "Дзвінок : ua16_-1758341719.1487593 1 x - 00:17 02:47 02:47 Транскрипція Для AI-…" at bounding box center [662, 320] width 1325 height 640
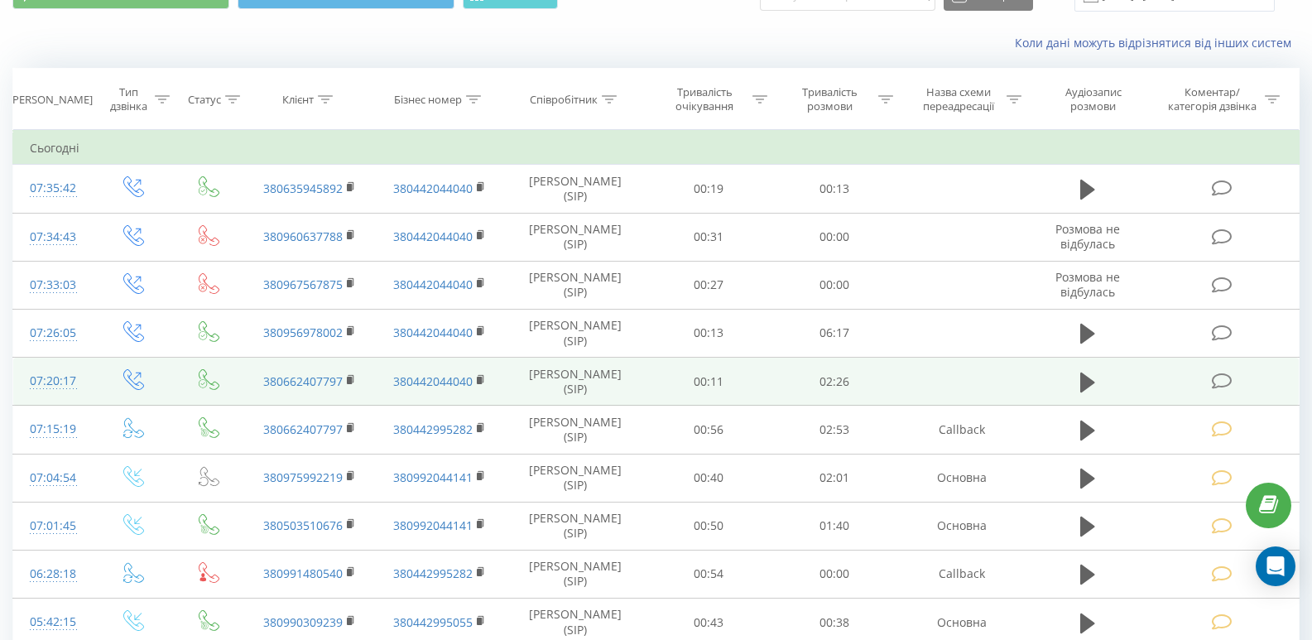
click at [1232, 377] on icon at bounding box center [1222, 381] width 21 height 17
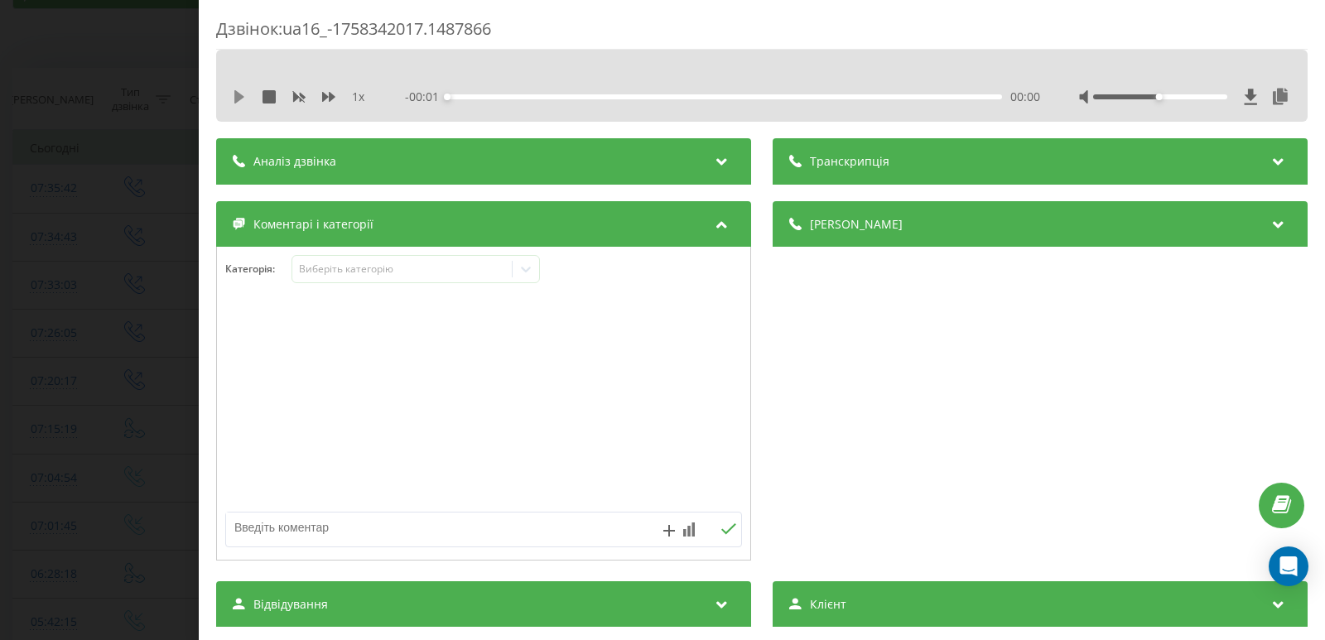
click at [234, 99] on icon at bounding box center [239, 96] width 13 height 13
click at [476, 99] on div "00:00" at bounding box center [724, 96] width 555 height 5
click at [534, 98] on div "00:23" at bounding box center [724, 96] width 555 height 5
click at [238, 94] on icon at bounding box center [235, 96] width 3 height 13
click at [530, 269] on icon at bounding box center [526, 270] width 10 height 6
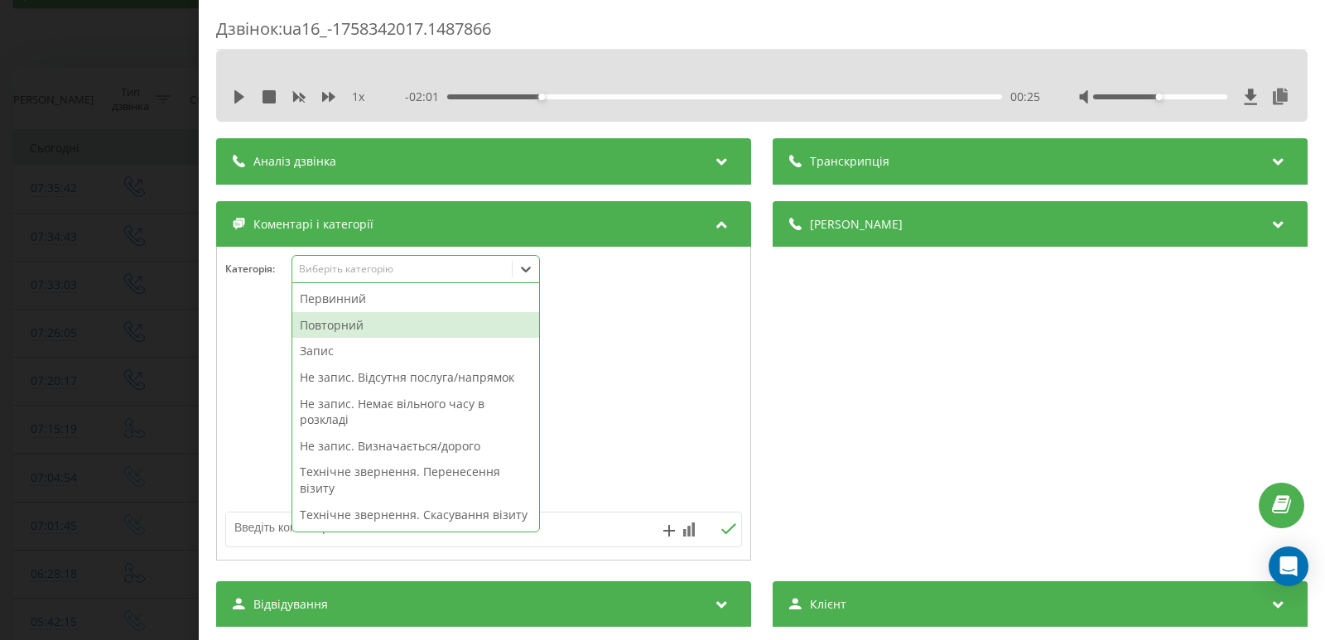
click at [403, 328] on div "Повторний" at bounding box center [415, 325] width 247 height 26
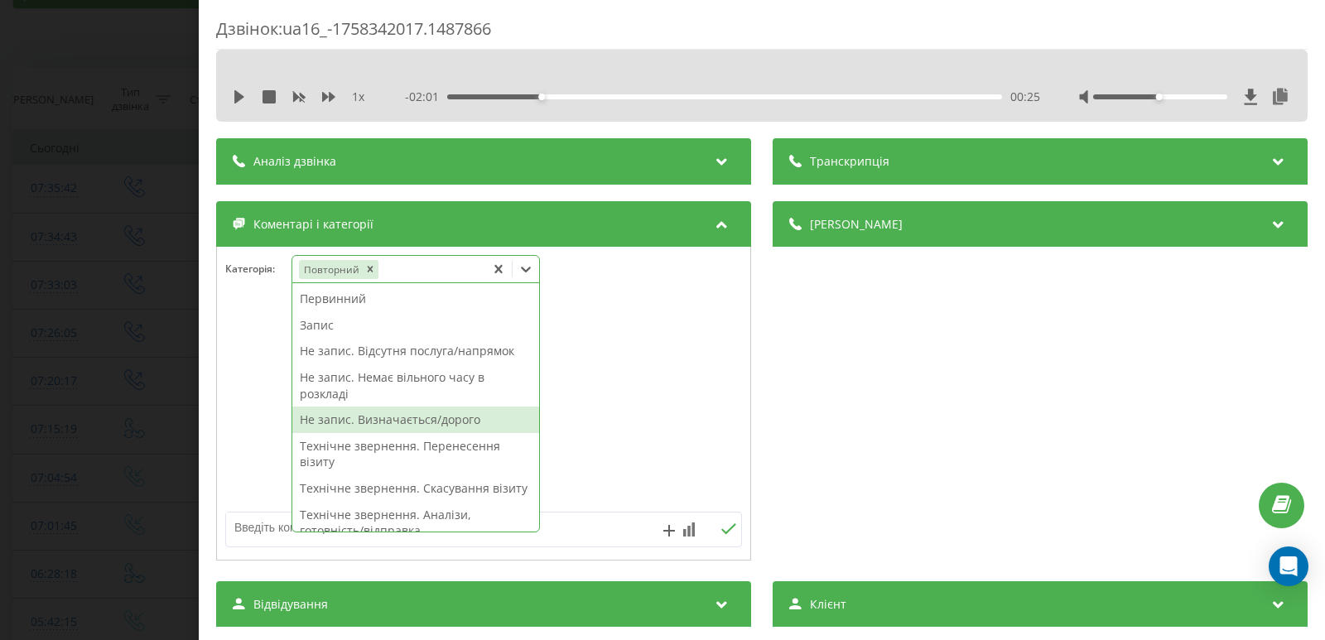
click at [434, 426] on div "Не запис. Визначається/дорого" at bounding box center [415, 420] width 247 height 26
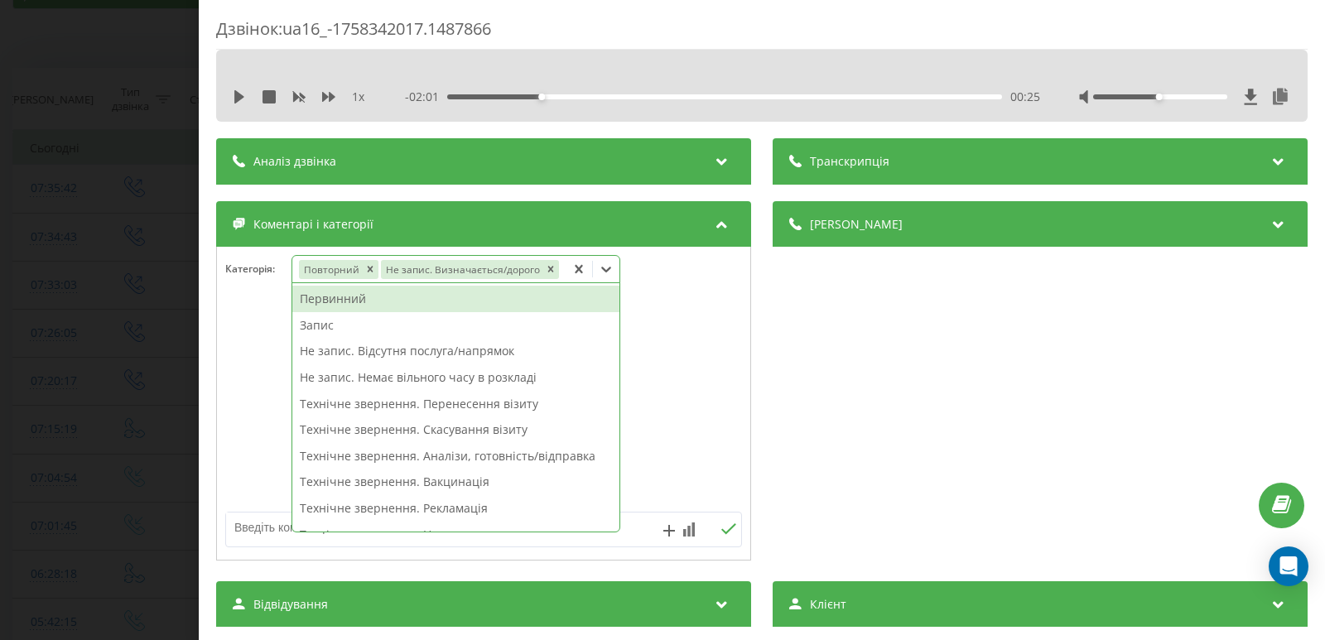
click at [928, 98] on div "00:25" at bounding box center [724, 96] width 555 height 5
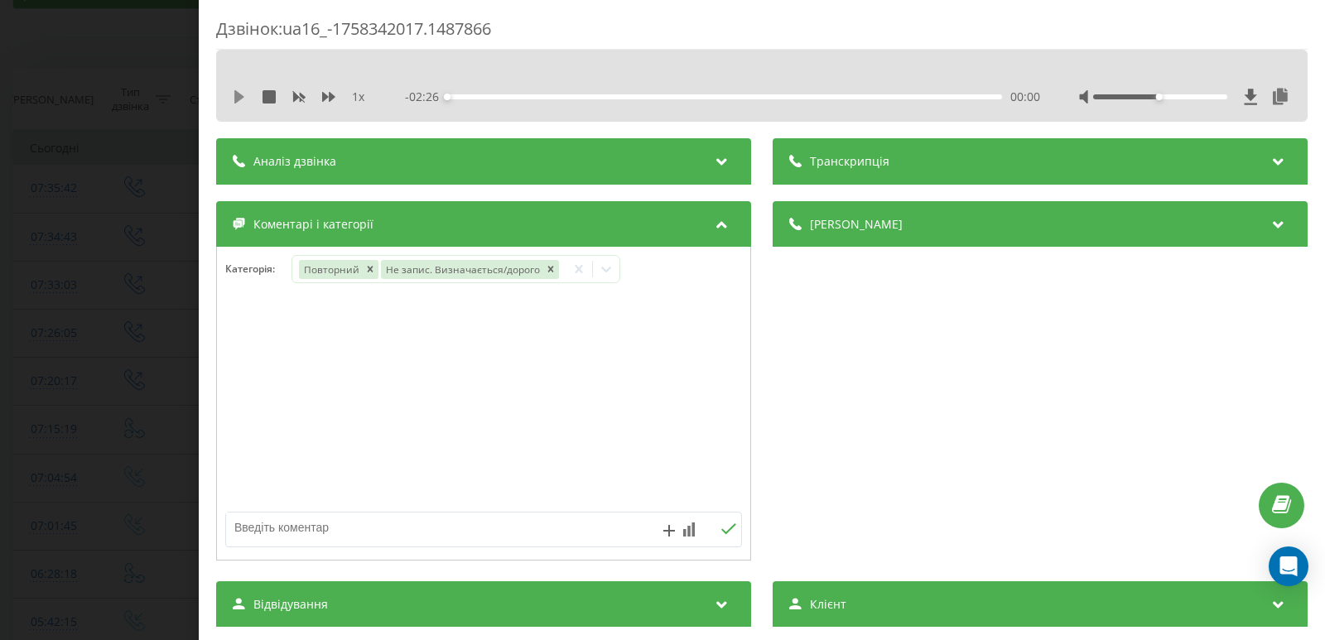
click at [238, 94] on icon at bounding box center [239, 96] width 10 height 13
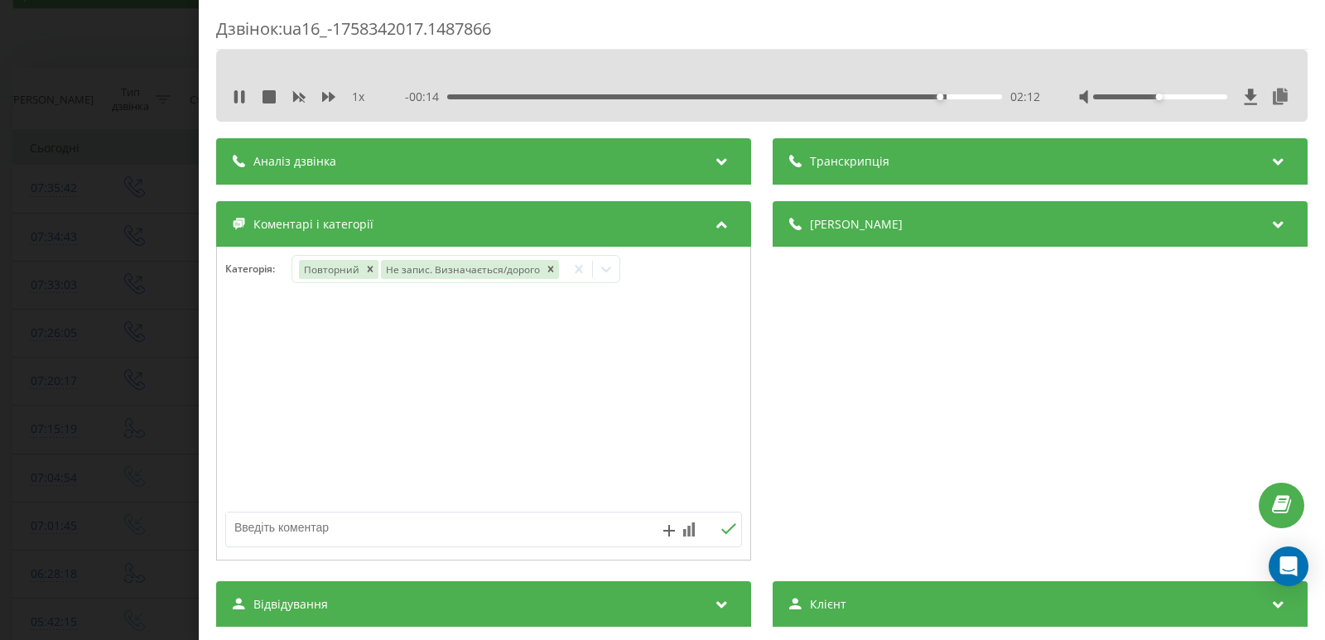
click at [75, 292] on div "Дзвінок : ua16_-1758342017.1487866 1 x - 00:14 02:12 02:12 Транскрипція Для AI-…" at bounding box center [662, 320] width 1325 height 640
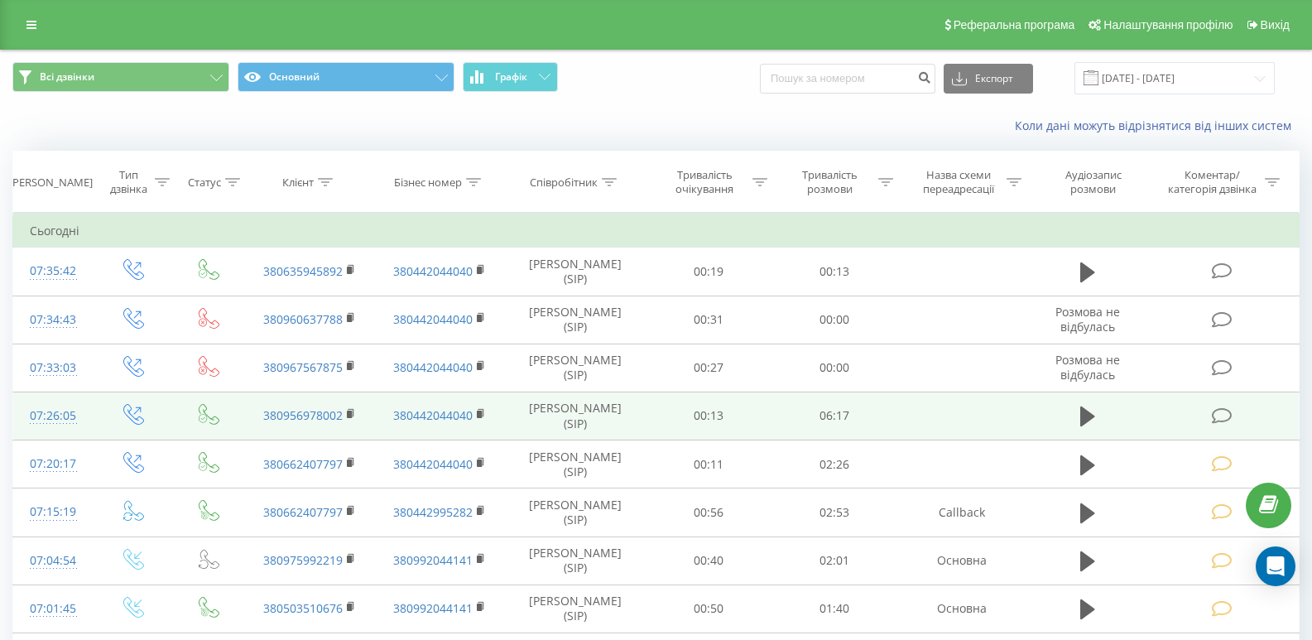
click at [1223, 416] on icon at bounding box center [1222, 415] width 21 height 17
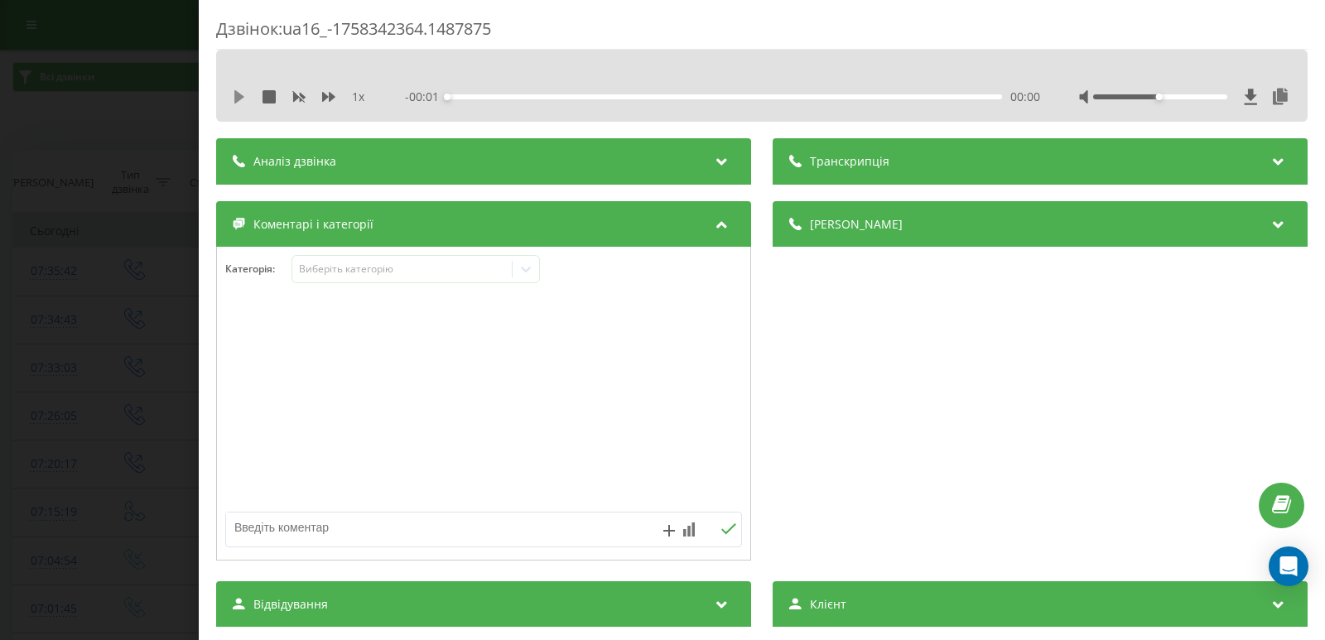
click at [236, 98] on icon at bounding box center [239, 96] width 10 height 13
click at [480, 95] on div "00:24" at bounding box center [724, 96] width 555 height 5
click at [536, 98] on div "00:24" at bounding box center [724, 96] width 555 height 5
click at [241, 98] on icon at bounding box center [239, 96] width 13 height 13
click at [534, 271] on icon at bounding box center [526, 269] width 17 height 17
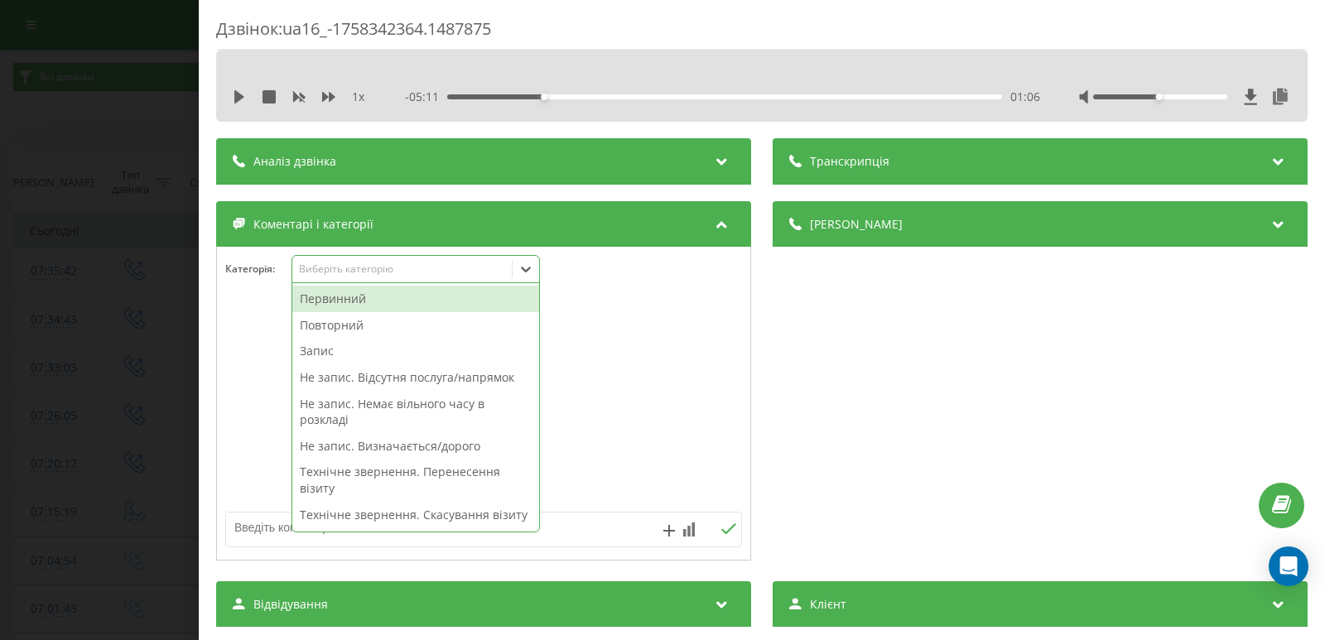
click at [348, 301] on div "Первинний" at bounding box center [415, 299] width 247 height 26
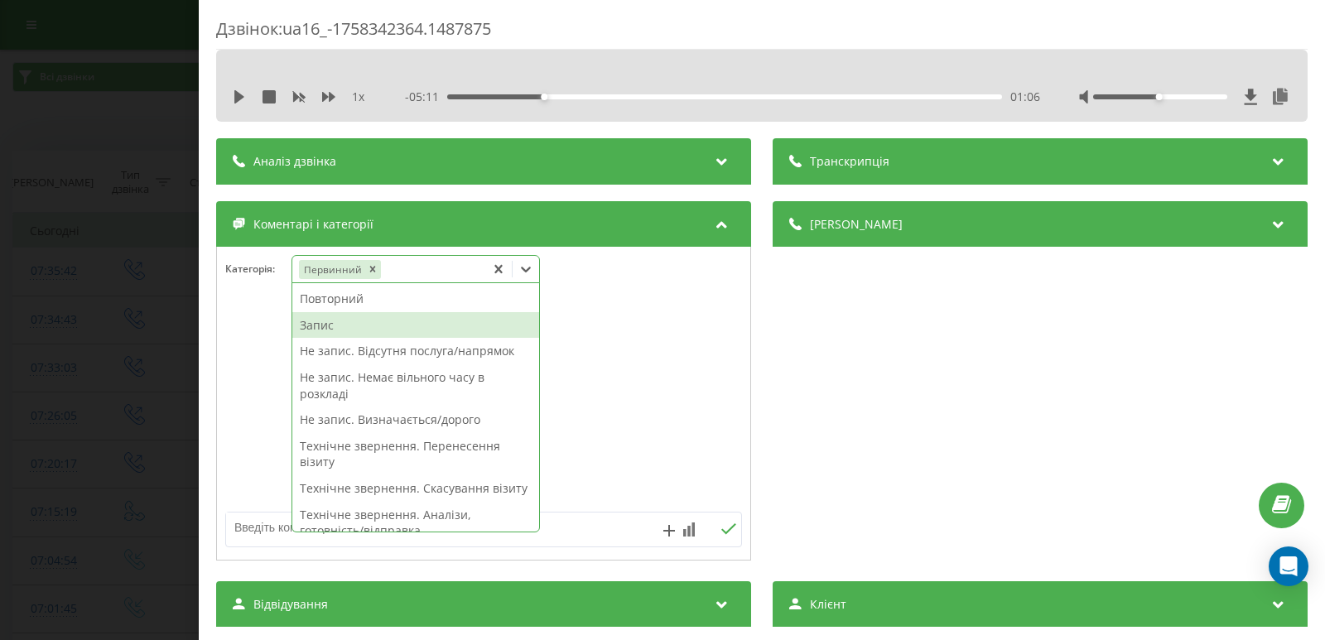
click at [335, 325] on div "Запис" at bounding box center [415, 325] width 247 height 26
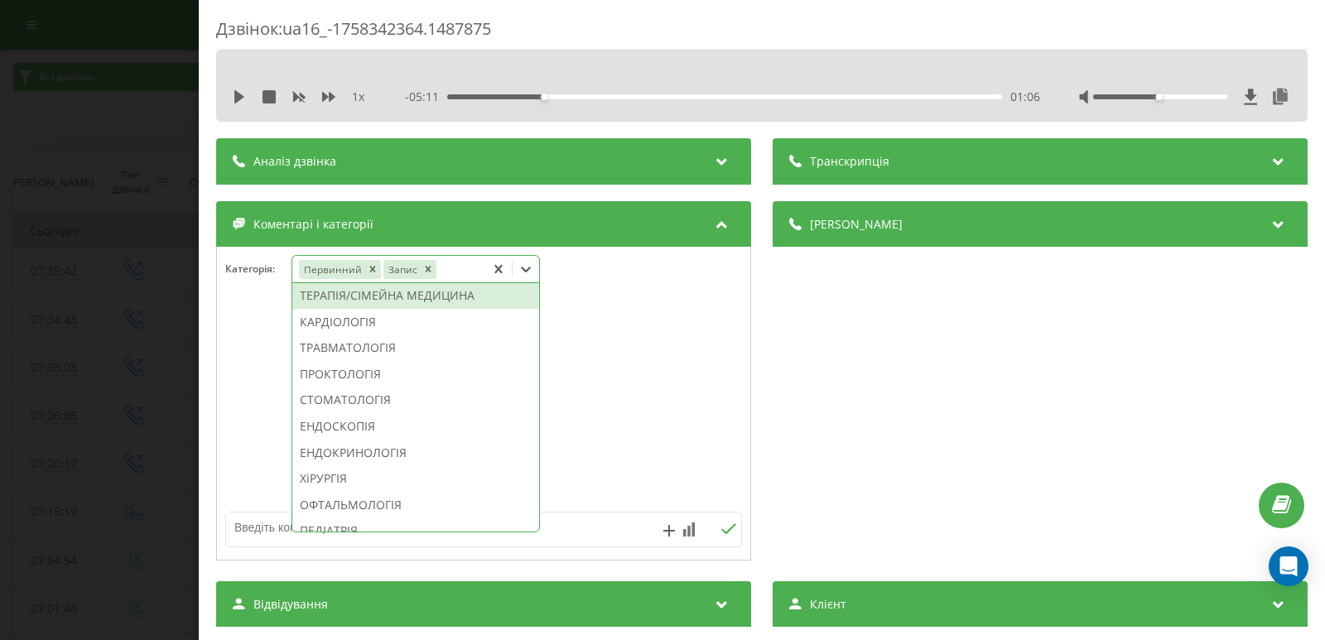
scroll to position [745, 0]
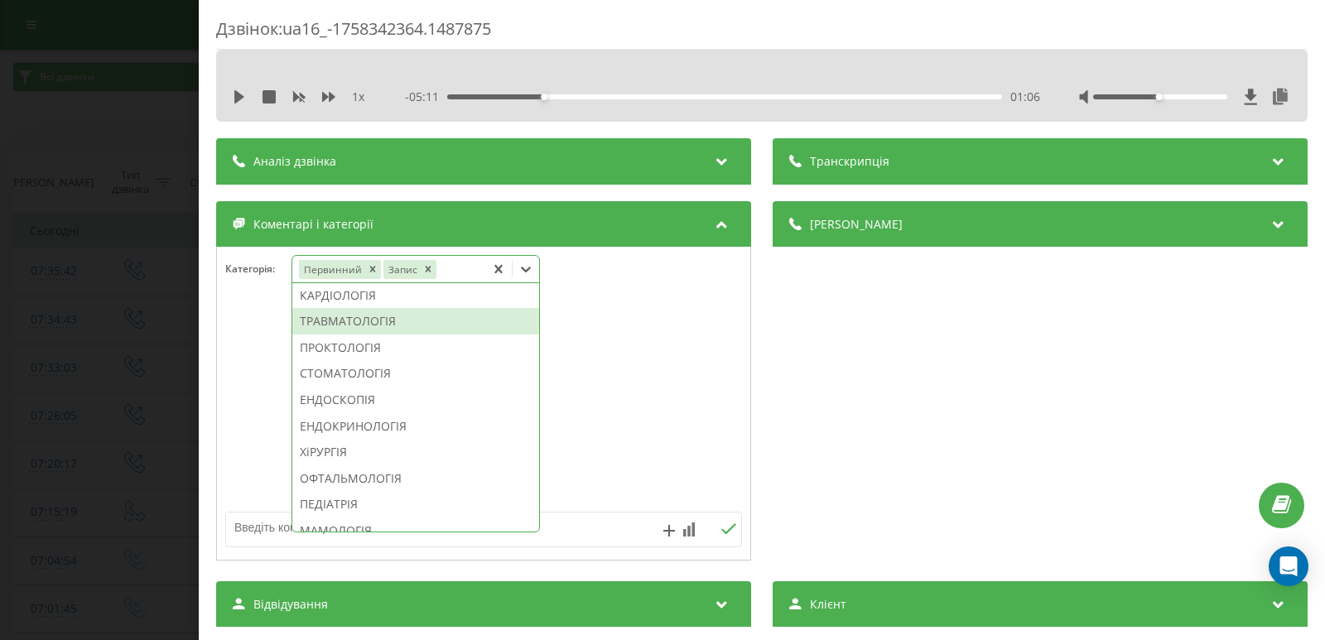
click at [361, 335] on div "ТРАВМАТОЛОГІЯ" at bounding box center [415, 321] width 247 height 26
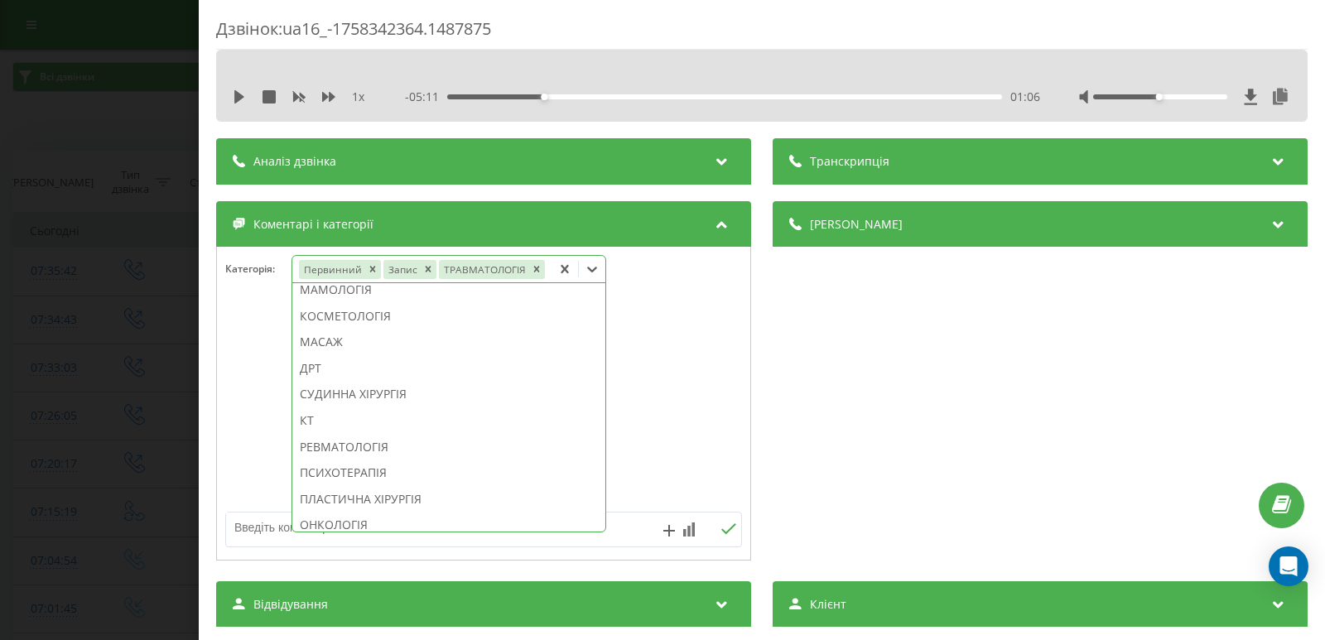
scroll to position [896, 0]
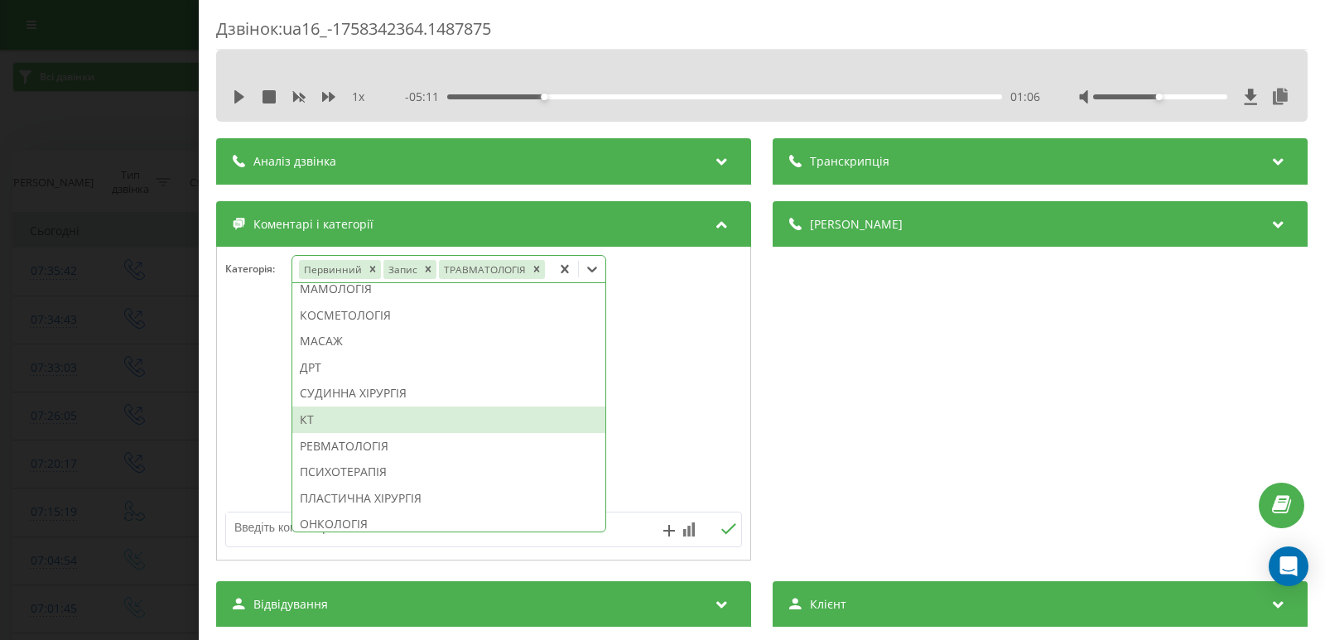
click at [354, 433] on div "КТ" at bounding box center [448, 420] width 313 height 26
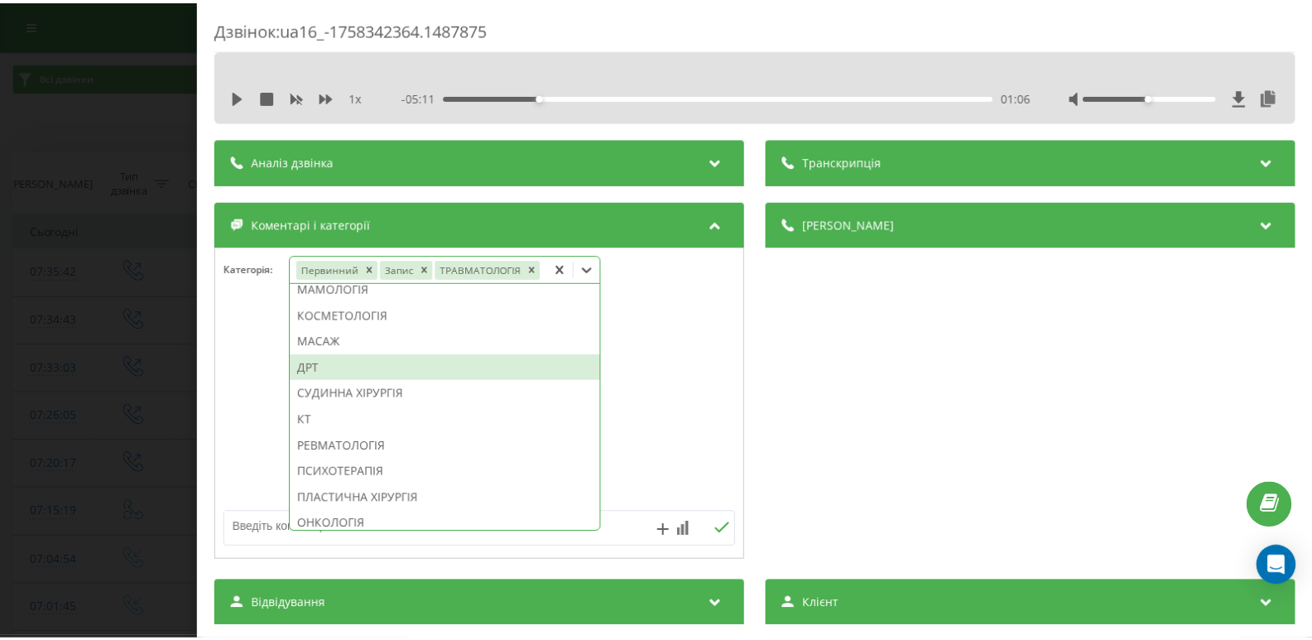
scroll to position [864, 0]
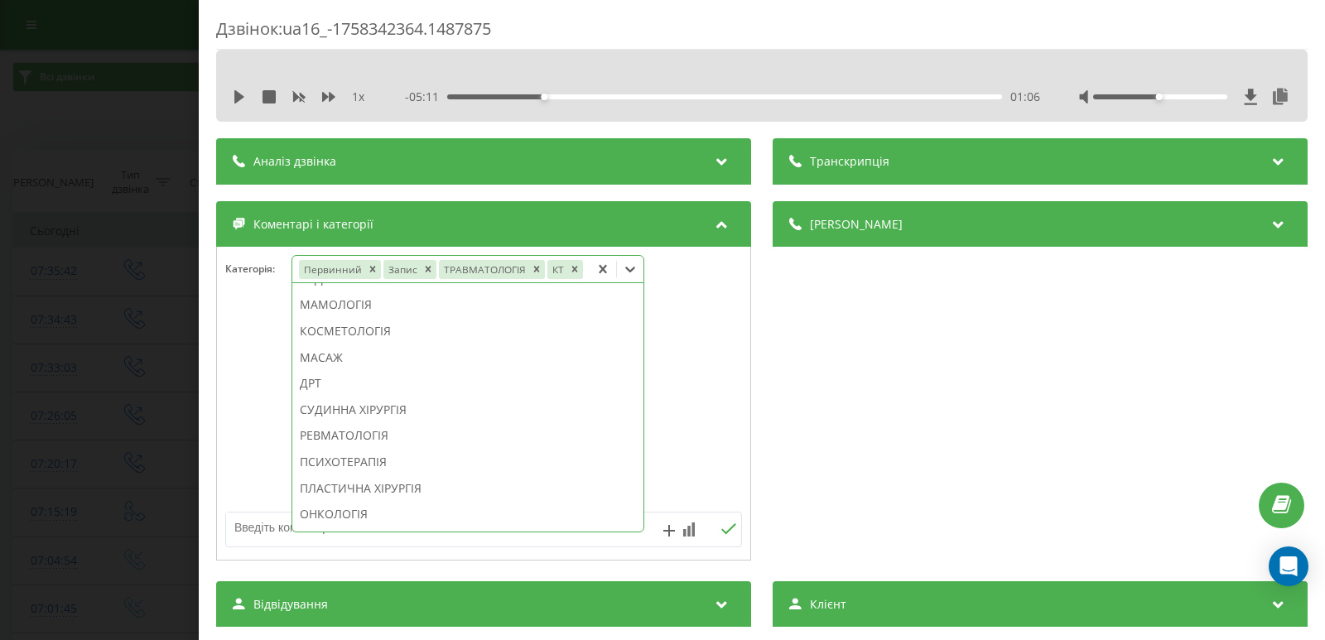
click at [33, 330] on div "Дзвінок : ua16_-1758342364.1487875 1 x - 05:11 01:06 01:06 Транскрипція Для AI-…" at bounding box center [662, 320] width 1325 height 640
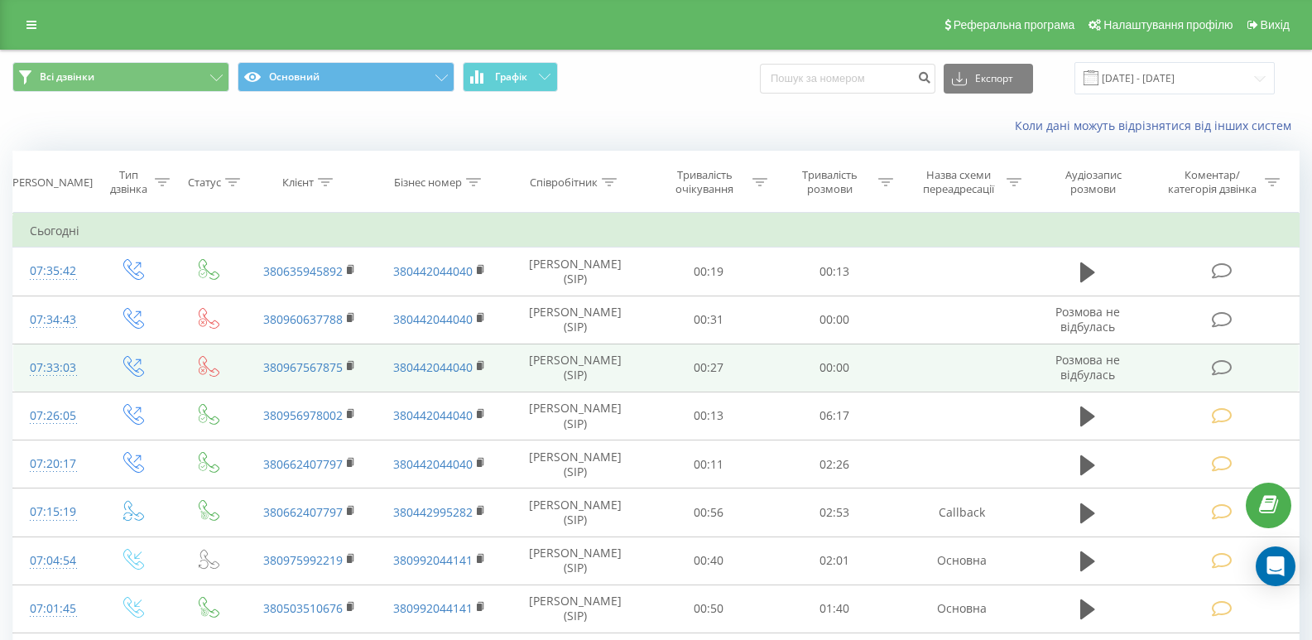
click at [1225, 373] on icon at bounding box center [1222, 367] width 21 height 17
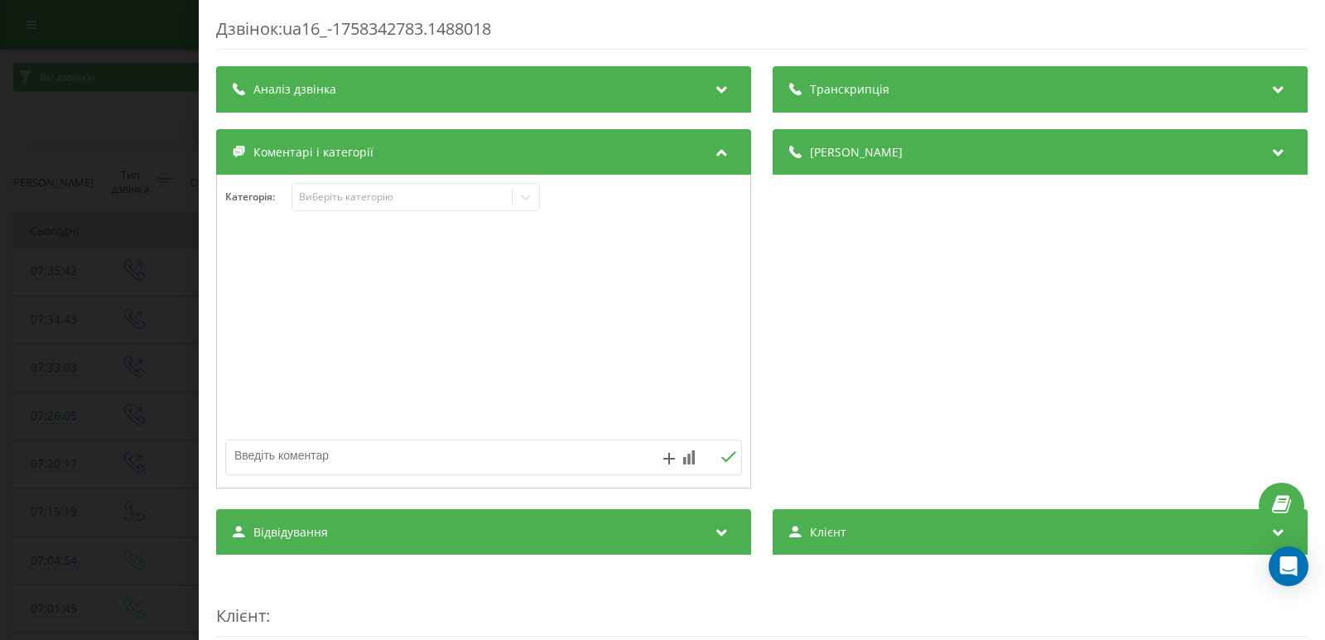
click at [136, 190] on div "Дзвінок : ua16_-1758342783.1488018 Транскрипція Для AI-аналізу майбутніх дзвінк…" at bounding box center [662, 320] width 1325 height 640
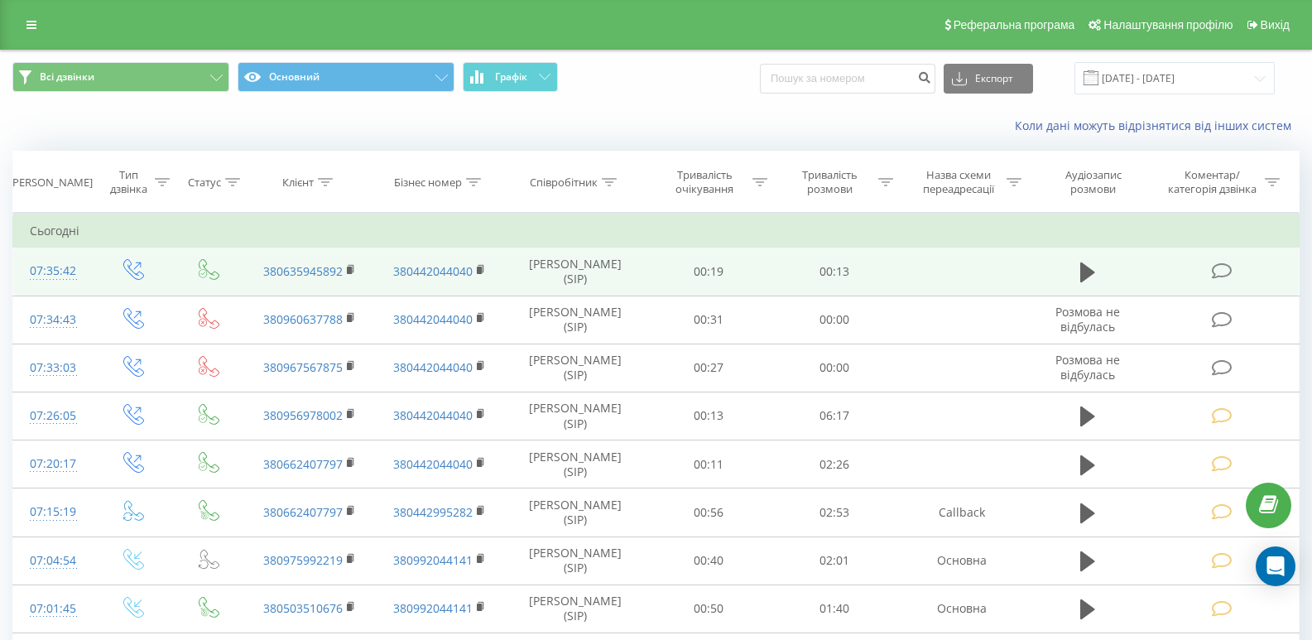
drag, startPoint x: 1223, startPoint y: 277, endPoint x: 1192, endPoint y: 276, distance: 31.5
click at [1223, 277] on icon at bounding box center [1222, 270] width 21 height 17
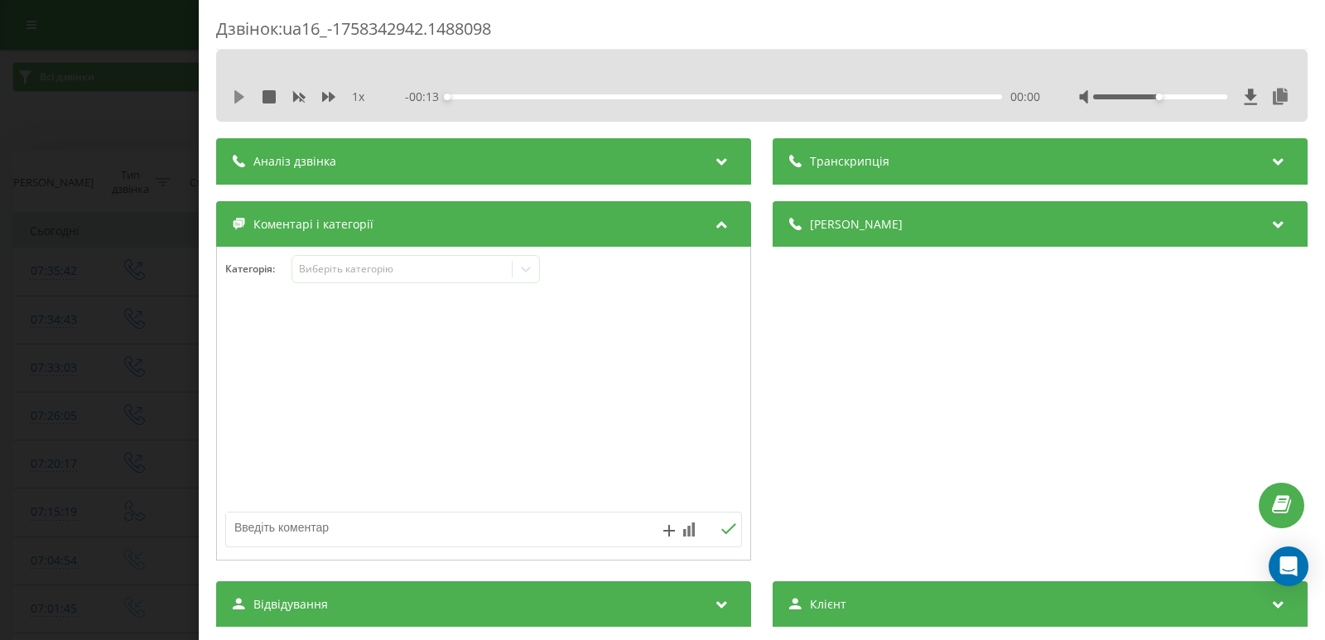
click at [237, 95] on icon at bounding box center [239, 96] width 10 height 13
drag, startPoint x: 502, startPoint y: 96, endPoint x: 614, endPoint y: 104, distance: 112.9
click at [511, 98] on div "00:01" at bounding box center [724, 96] width 555 height 5
click at [775, 94] on div "- 00:10 00:02 00:02" at bounding box center [722, 97] width 635 height 17
click at [776, 96] on div "00:03" at bounding box center [724, 96] width 555 height 5
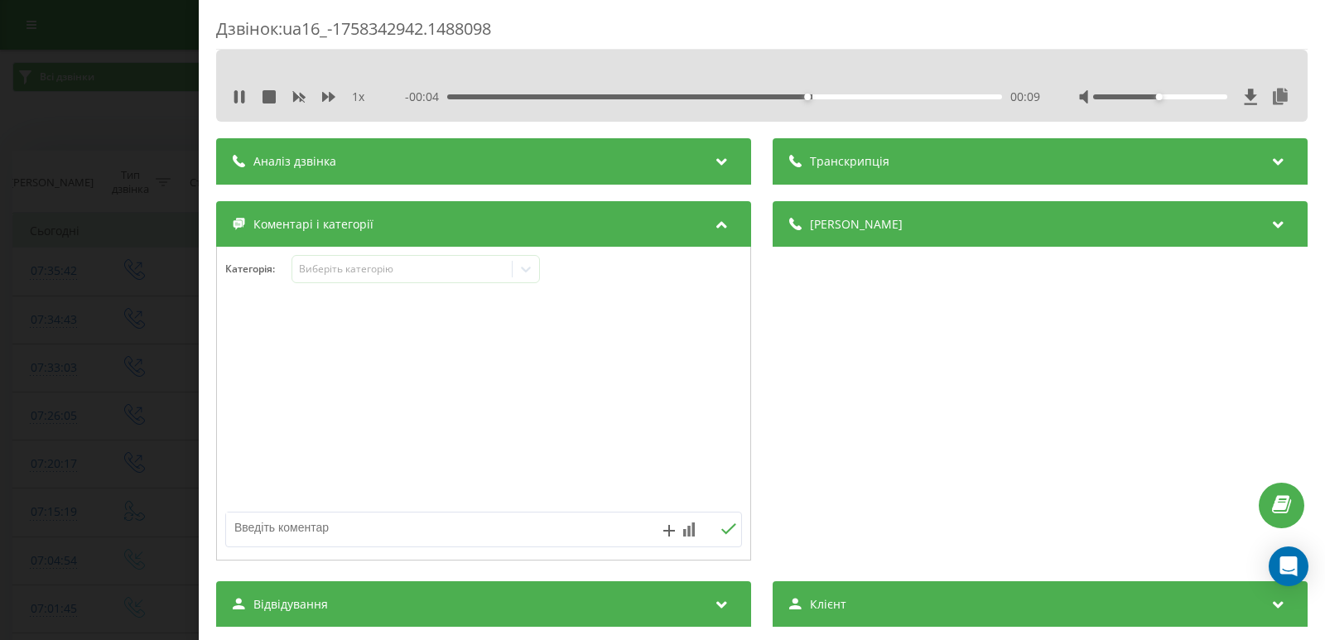
click at [231, 98] on div "1 x - 00:04 00:09 00:09" at bounding box center [762, 96] width 1066 height 25
click at [239, 101] on icon at bounding box center [239, 96] width 13 height 13
click at [523, 271] on icon at bounding box center [526, 269] width 17 height 17
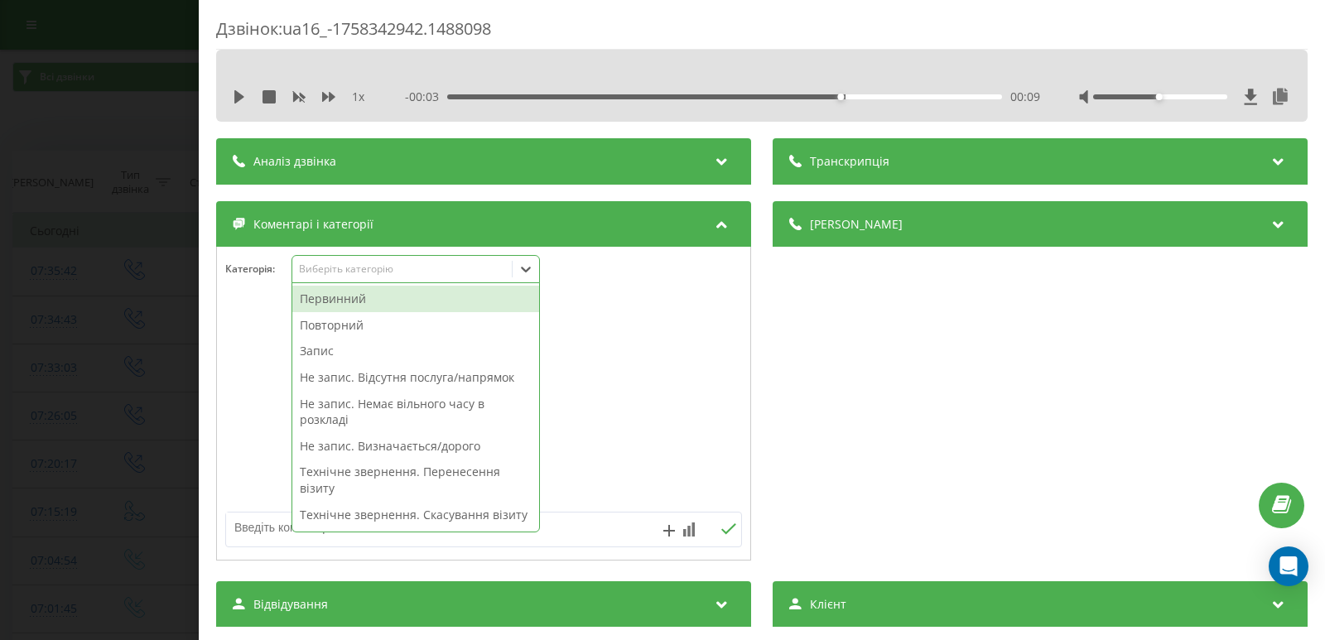
click at [353, 294] on div "Первинний" at bounding box center [415, 299] width 247 height 26
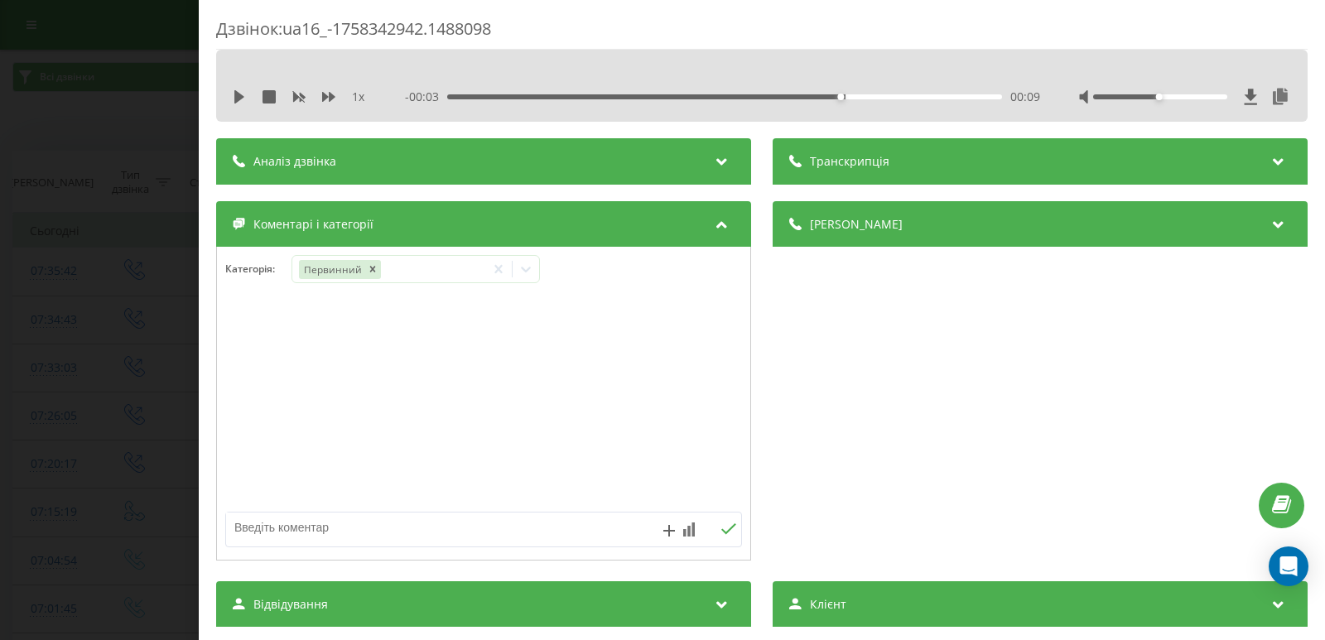
click at [580, 529] on textarea at bounding box center [432, 528] width 412 height 30
type textarea "скинув"
click at [722, 532] on icon at bounding box center [728, 529] width 16 height 12
click at [54, 248] on div "Дзвінок : ua16_-1758342942.1488098 1 x - 00:03 00:09 00:09 Транскрипція Для AI-…" at bounding box center [662, 320] width 1325 height 640
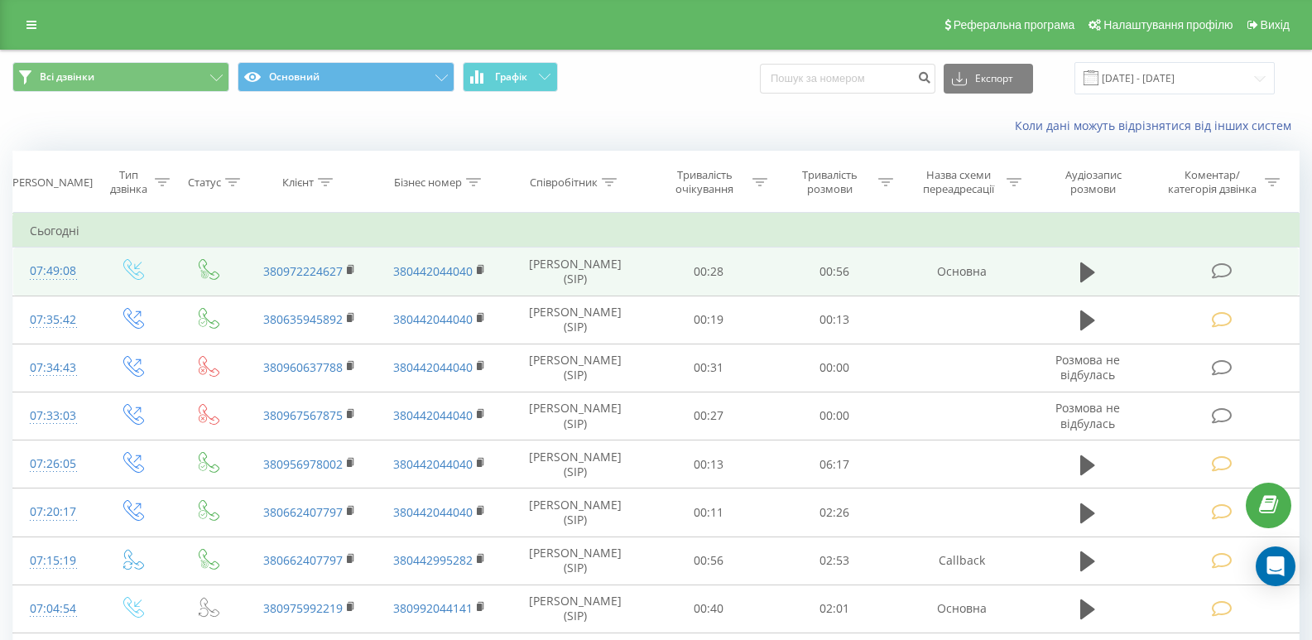
click at [1240, 266] on td at bounding box center [1223, 272] width 151 height 48
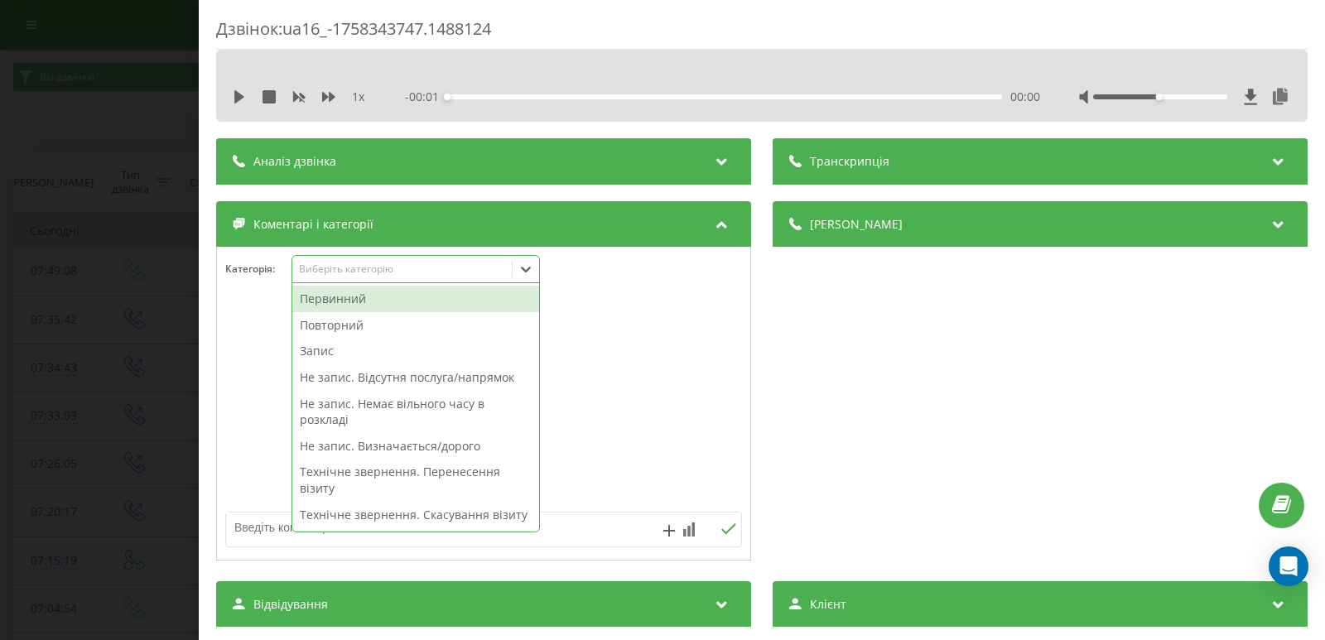
click at [532, 269] on icon at bounding box center [526, 269] width 17 height 17
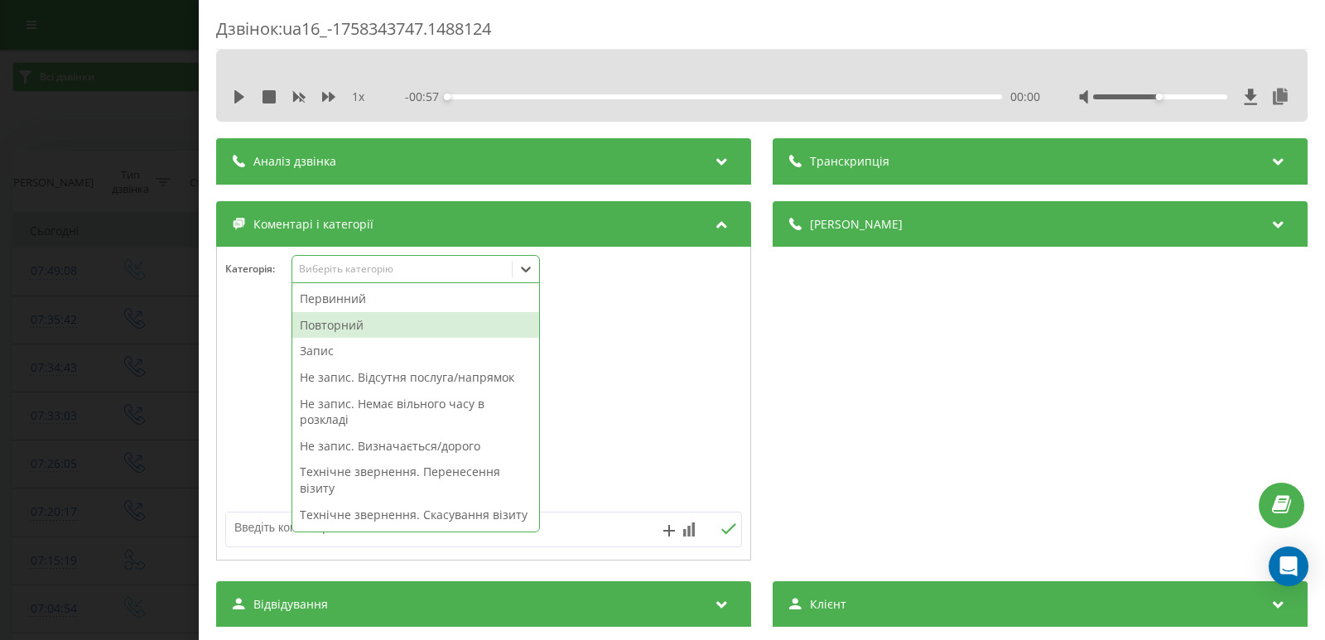
click at [365, 316] on div "Повторний" at bounding box center [415, 325] width 247 height 26
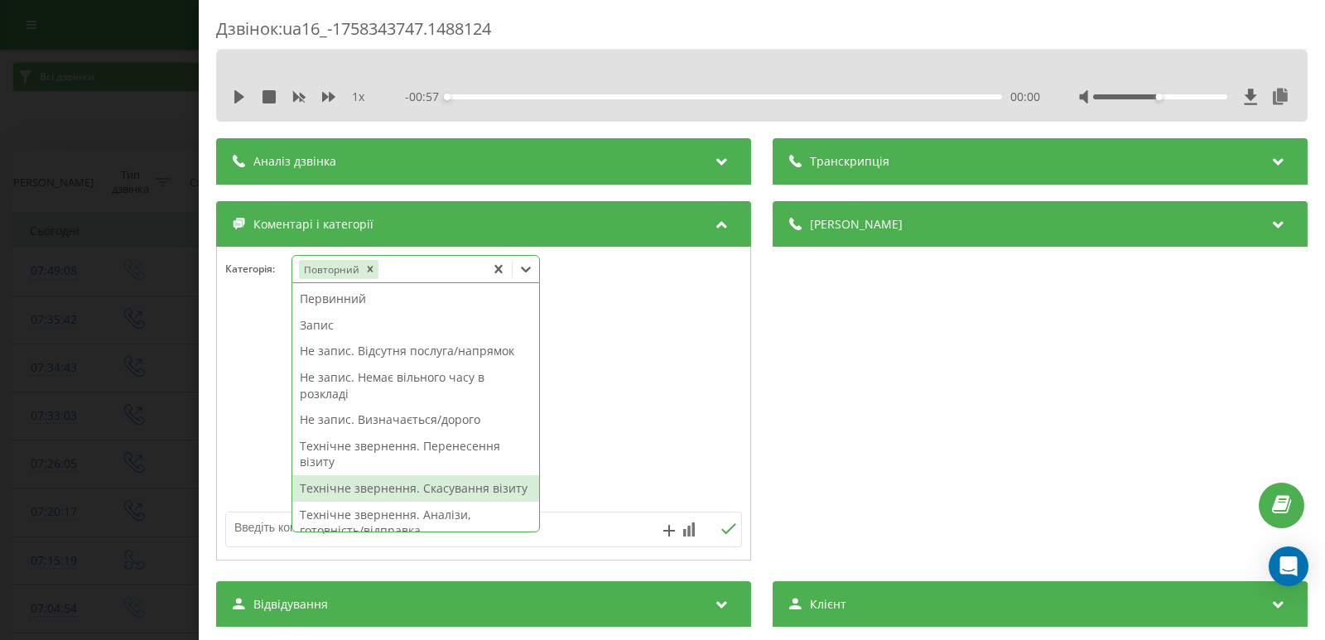
click at [591, 528] on textarea at bounding box center [432, 528] width 412 height 30
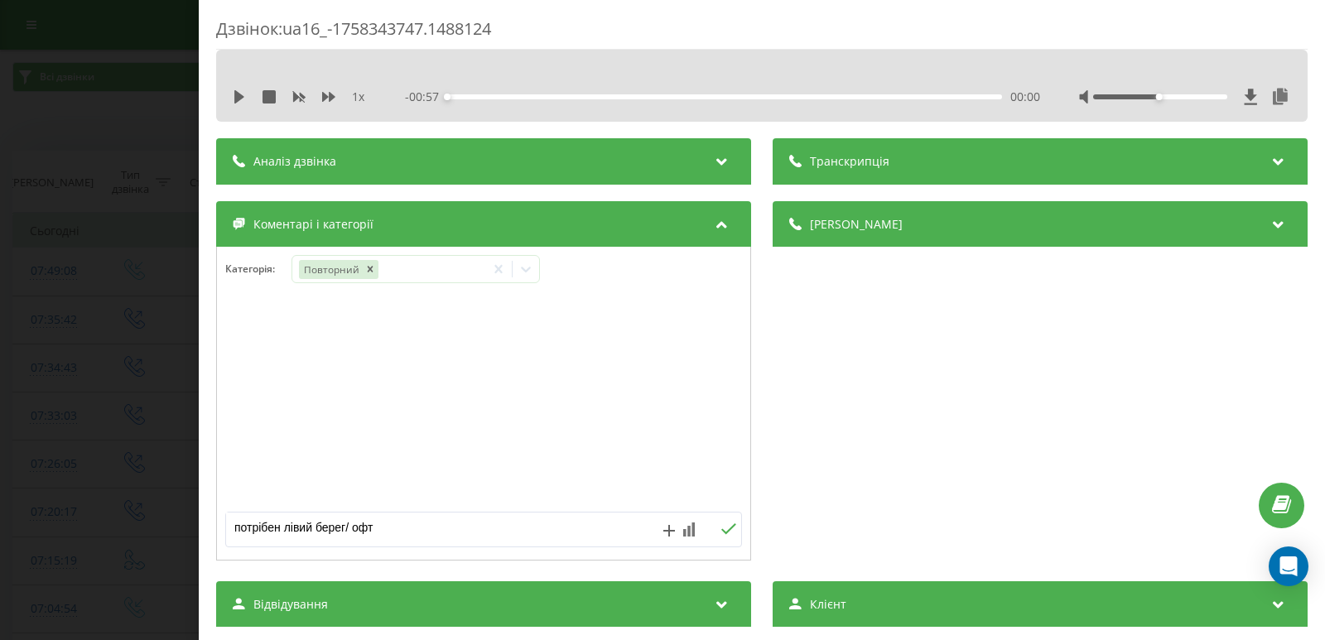
type textarea "потрібен лівий берег/ офт"
click at [721, 527] on icon at bounding box center [728, 529] width 16 height 12
click at [115, 263] on div "Дзвінок : ua16_-1758343747.1488124 1 x - 00:57 00:00 00:00 Транскрипція Для AI-…" at bounding box center [662, 320] width 1325 height 640
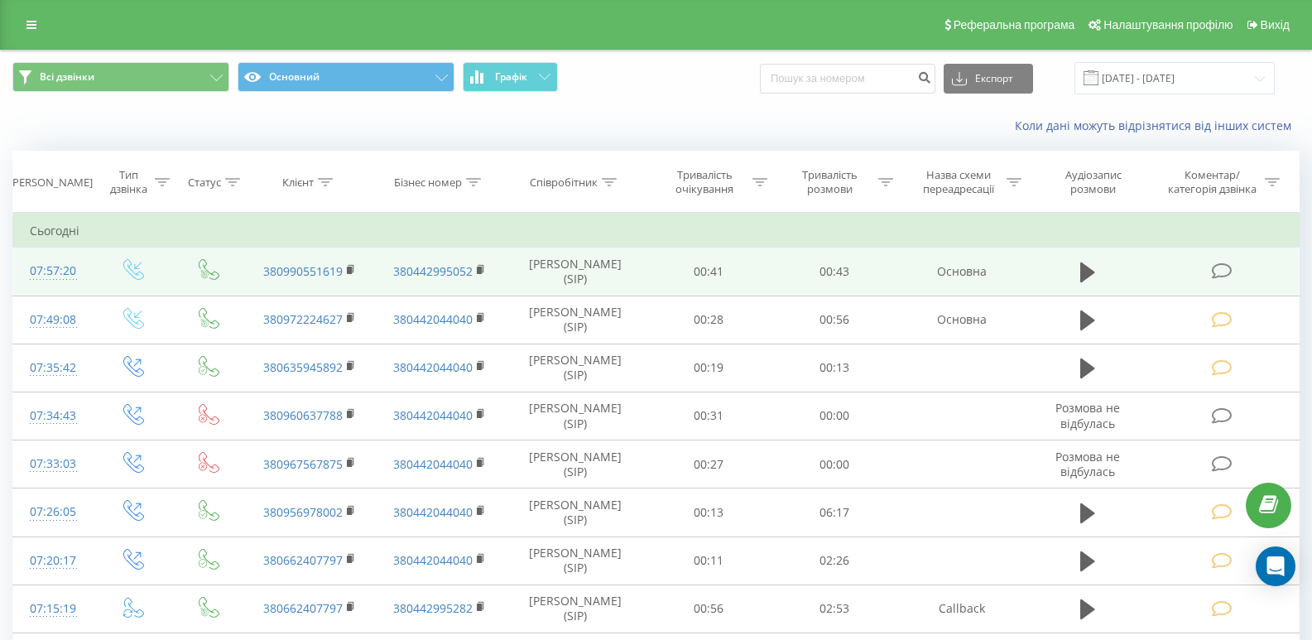
click at [1229, 278] on icon at bounding box center [1222, 270] width 21 height 17
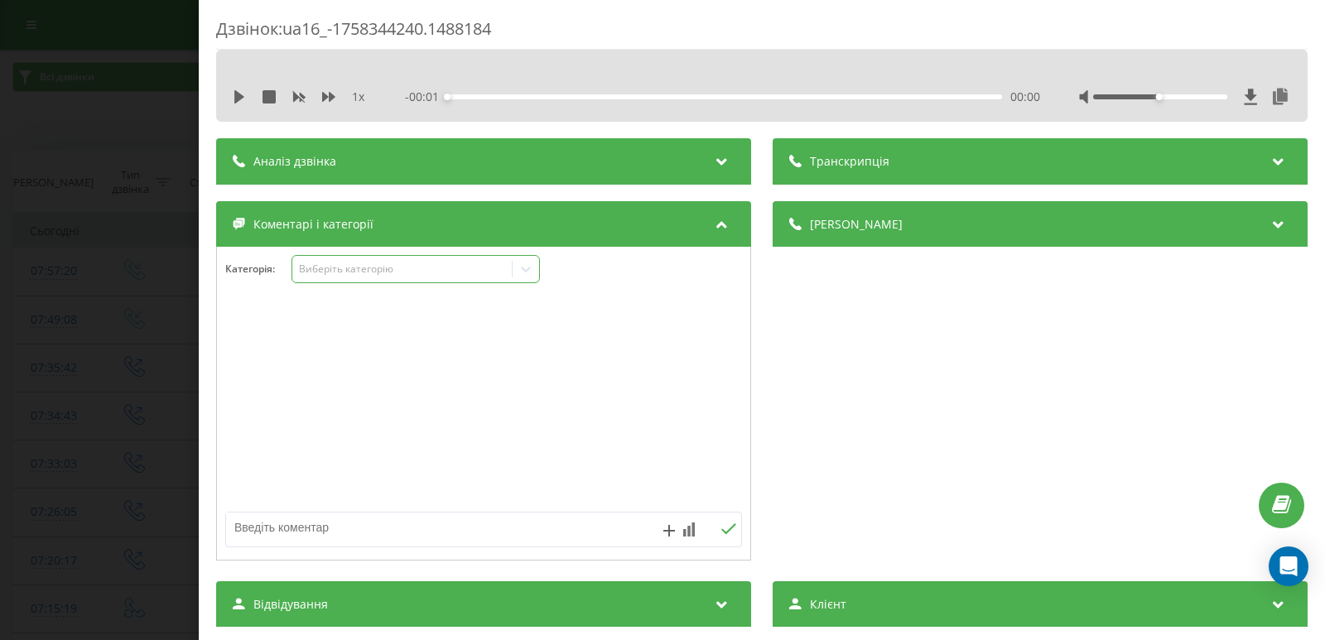
click at [524, 266] on icon at bounding box center [526, 269] width 17 height 17
click at [238, 96] on icon at bounding box center [239, 96] width 10 height 13
click at [489, 97] on div "00:03" at bounding box center [724, 96] width 555 height 5
click at [528, 96] on div "00:03" at bounding box center [724, 96] width 555 height 5
click at [238, 94] on icon at bounding box center [239, 96] width 13 height 13
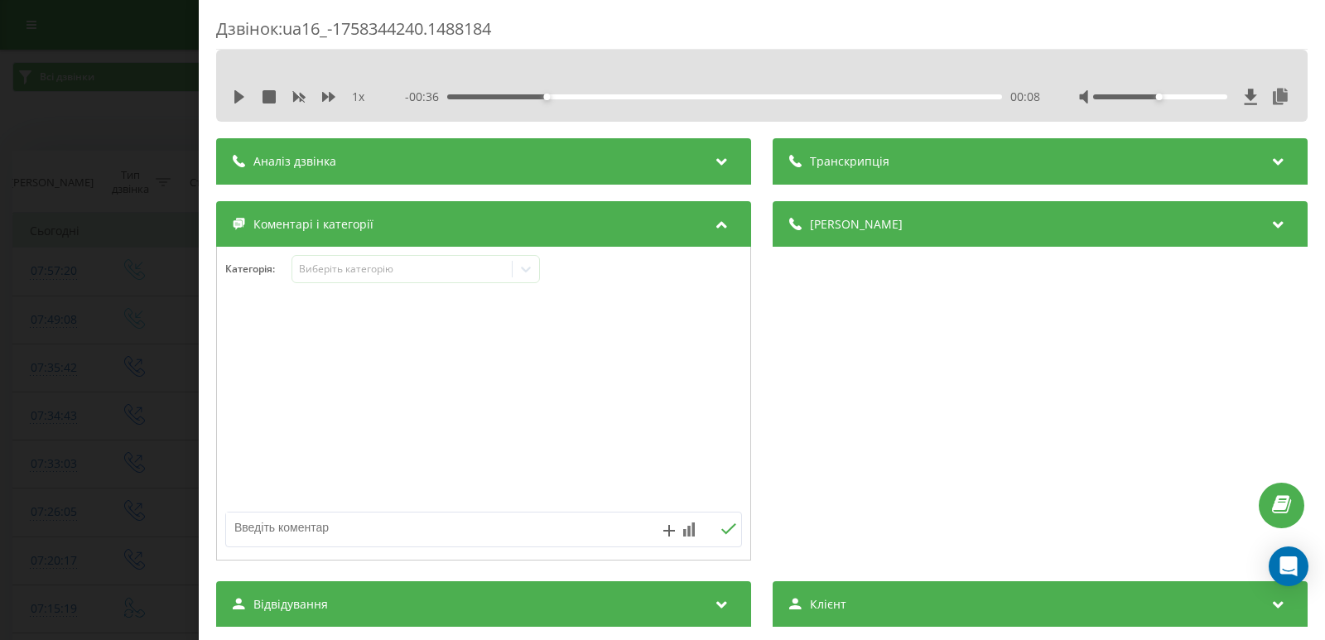
click at [493, 91] on div "- 00:36 00:08 00:08" at bounding box center [722, 97] width 635 height 17
click at [493, 94] on div "00:03" at bounding box center [724, 96] width 555 height 5
drag, startPoint x: 31, startPoint y: 253, endPoint x: 311, endPoint y: 262, distance: 280.0
click at [32, 251] on div "Дзвінок : ua16_-1758344240.1488184 1 x - 00:40 00:03 00:03 Транскрипція Для AI-…" at bounding box center [662, 320] width 1325 height 640
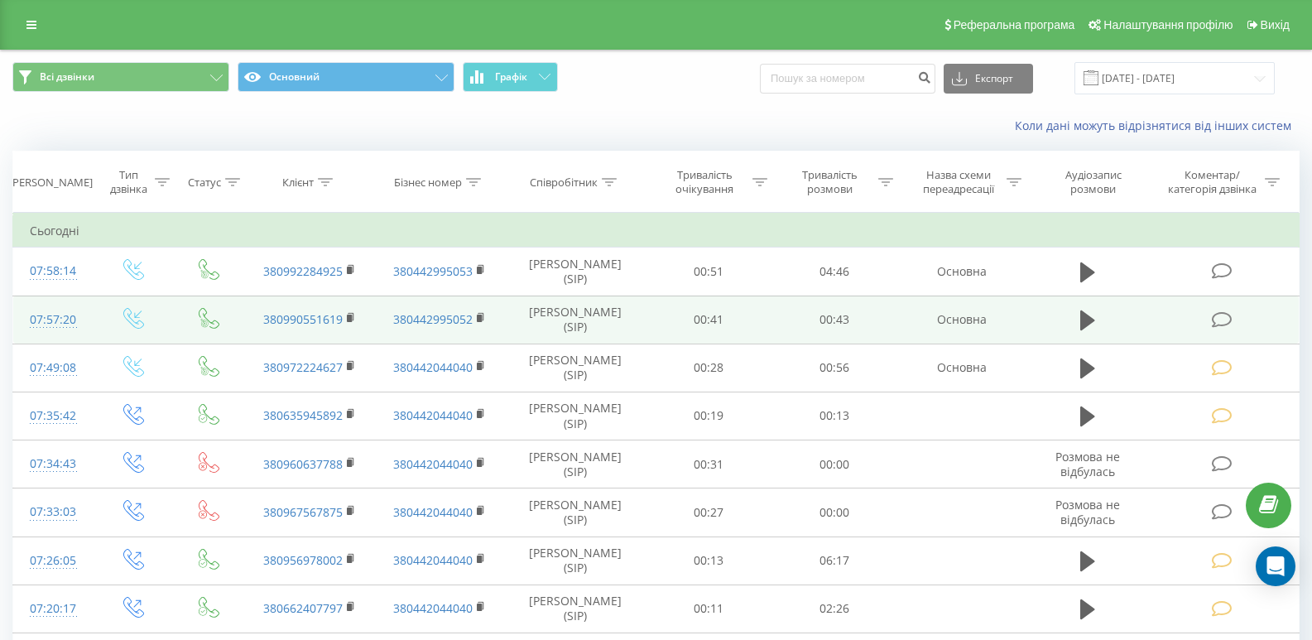
click at [1217, 318] on icon at bounding box center [1222, 319] width 21 height 17
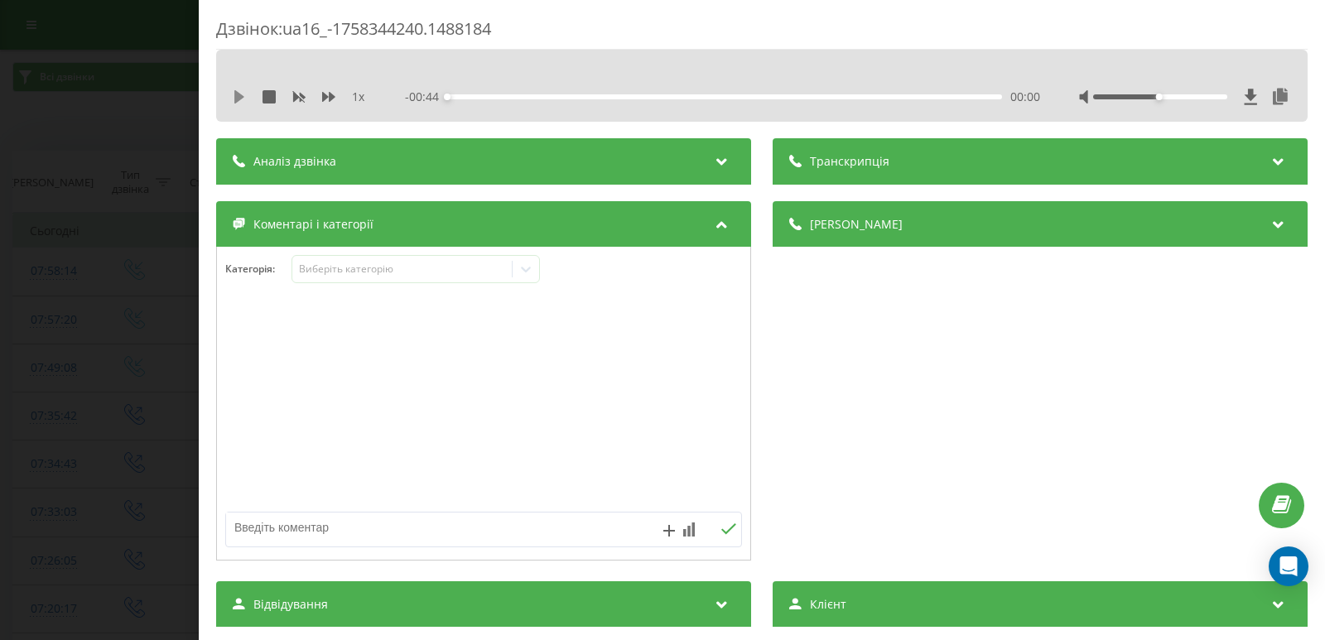
click at [242, 95] on icon at bounding box center [239, 96] width 10 height 13
click at [479, 98] on div "00:00" at bounding box center [724, 96] width 555 height 5
click at [235, 97] on icon at bounding box center [235, 96] width 3 height 13
click at [527, 271] on icon at bounding box center [526, 270] width 10 height 6
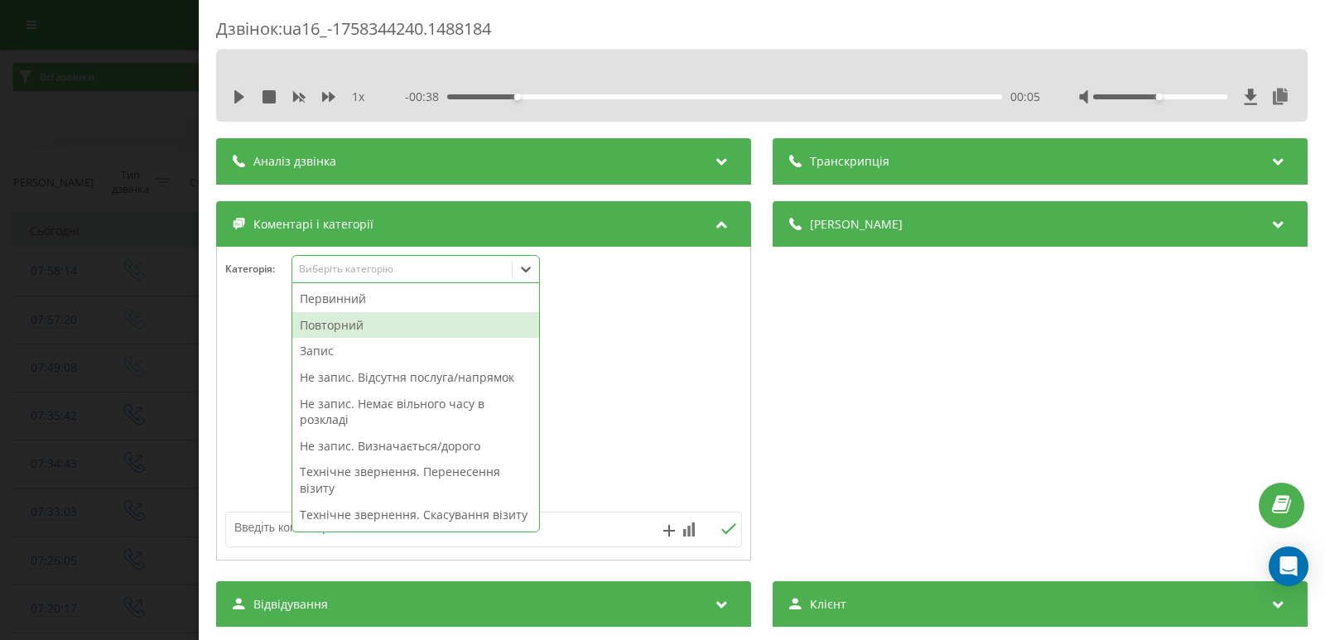
click at [351, 325] on div "Повторний" at bounding box center [415, 325] width 247 height 26
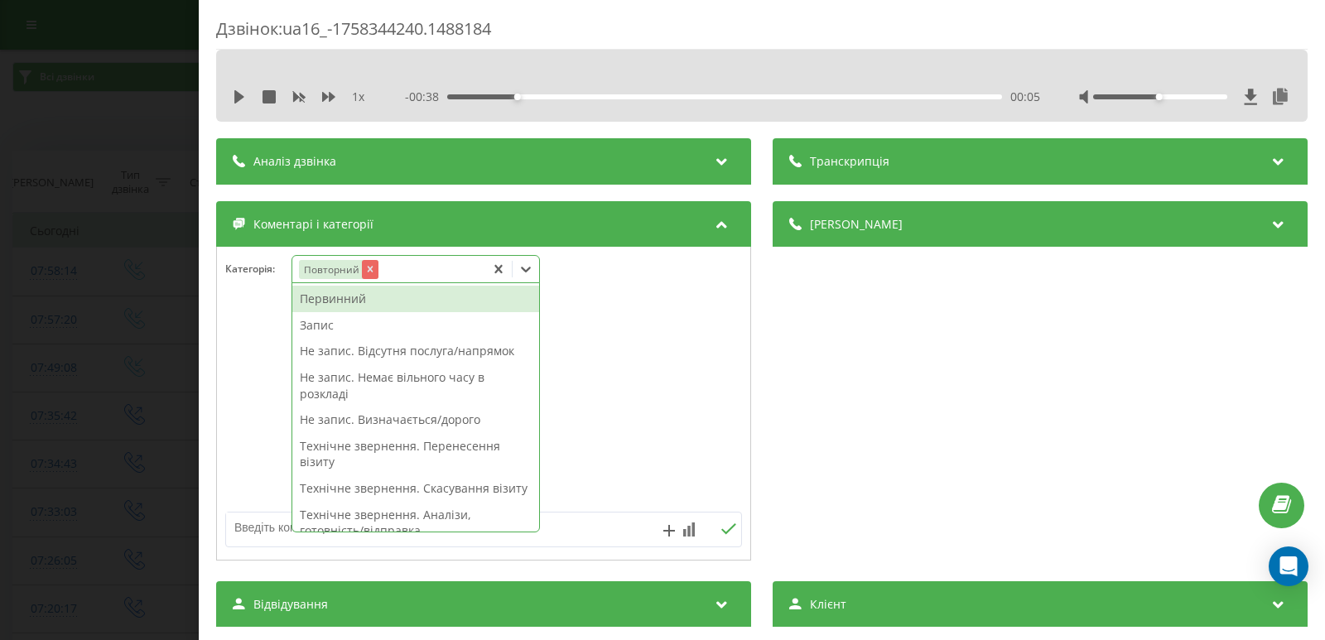
click at [368, 269] on icon "Remove Повторний" at bounding box center [370, 269] width 12 height 12
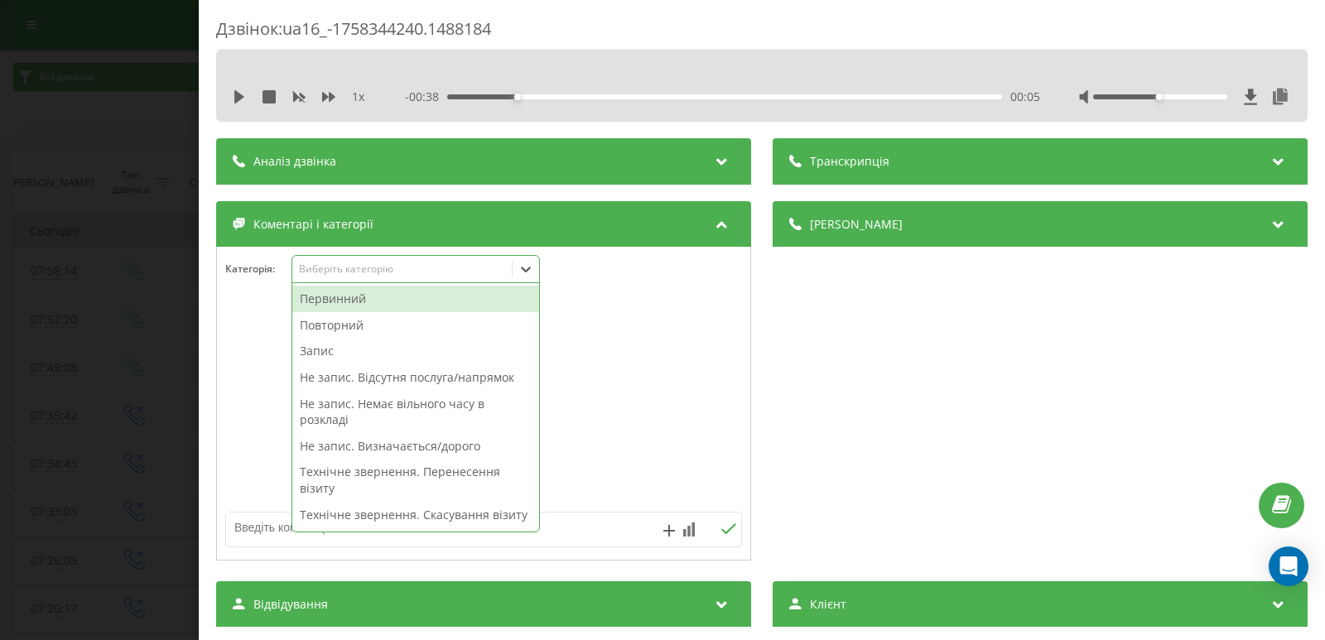
click at [355, 297] on div "Первинний" at bounding box center [415, 299] width 247 height 26
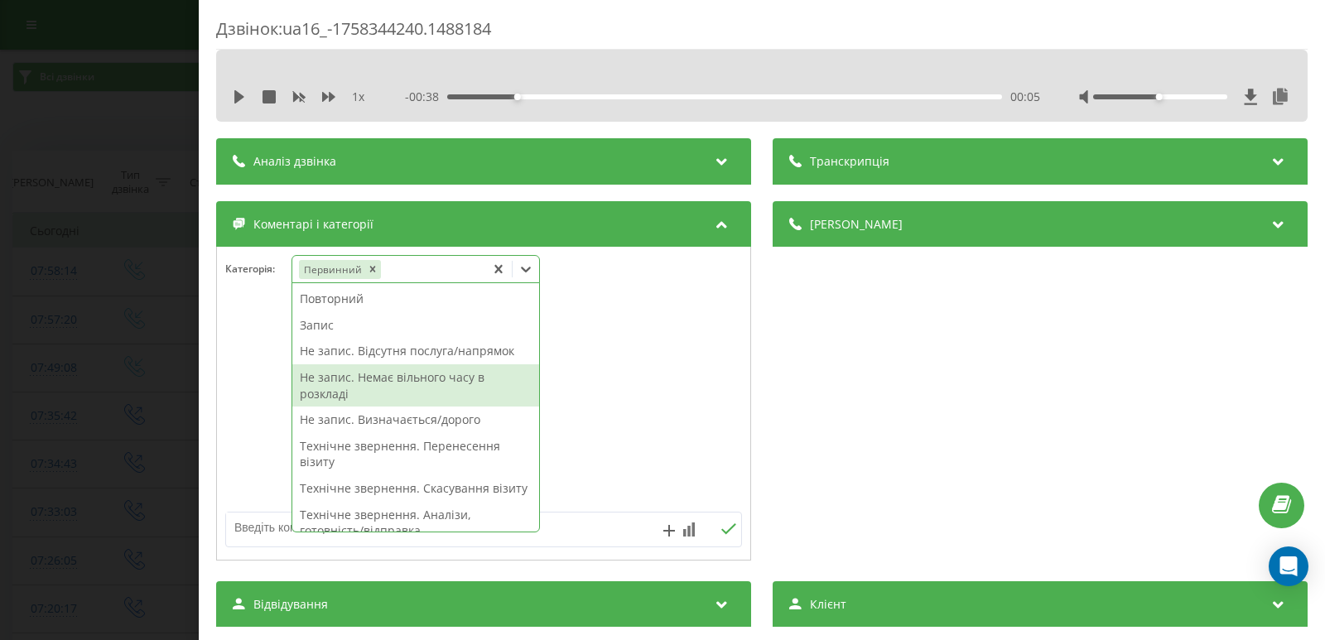
click at [392, 380] on div "Не запис. Немає вільного часу в розкладі" at bounding box center [415, 385] width 247 height 42
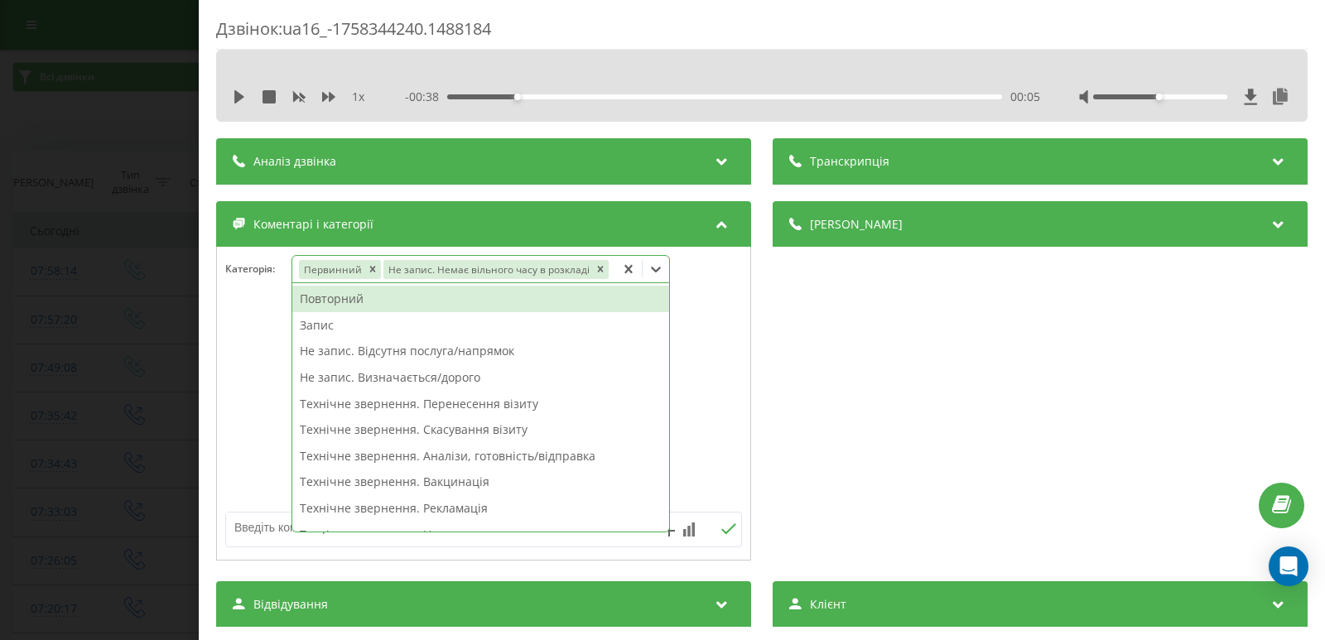
click at [122, 306] on div "Дзвінок : ua16_-1758344240.1488184 1 x - 00:38 00:05 00:05 Транскрипція Для AI-…" at bounding box center [662, 320] width 1325 height 640
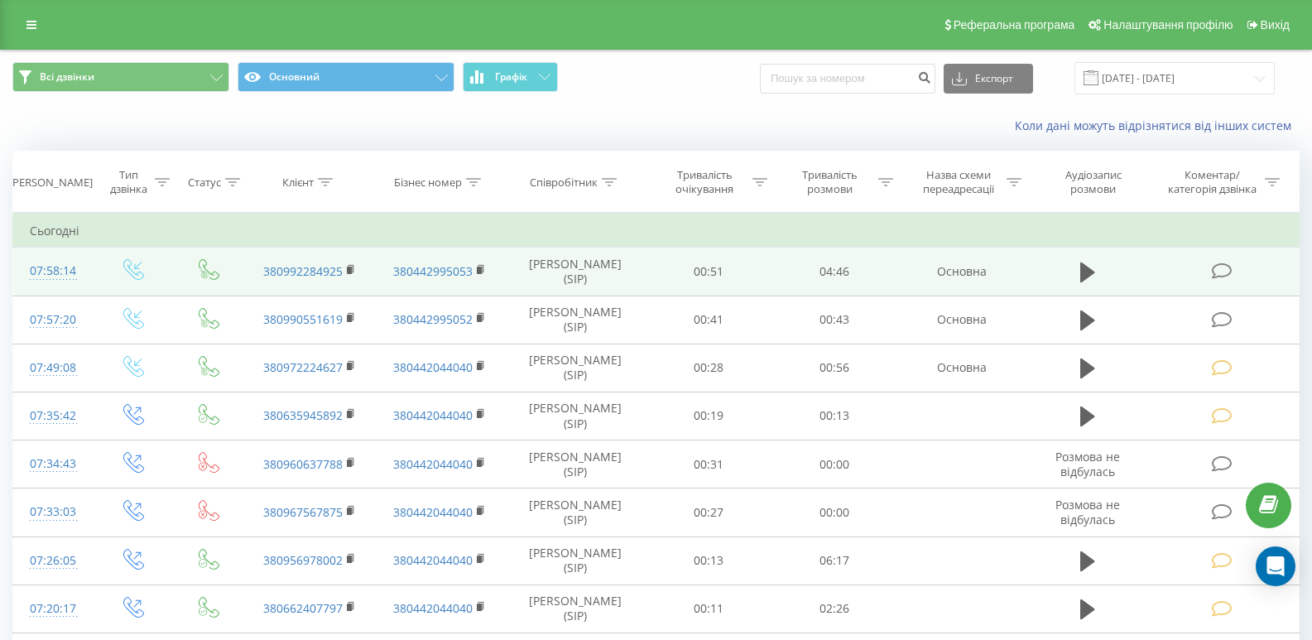
click at [1217, 270] on icon at bounding box center [1222, 270] width 21 height 17
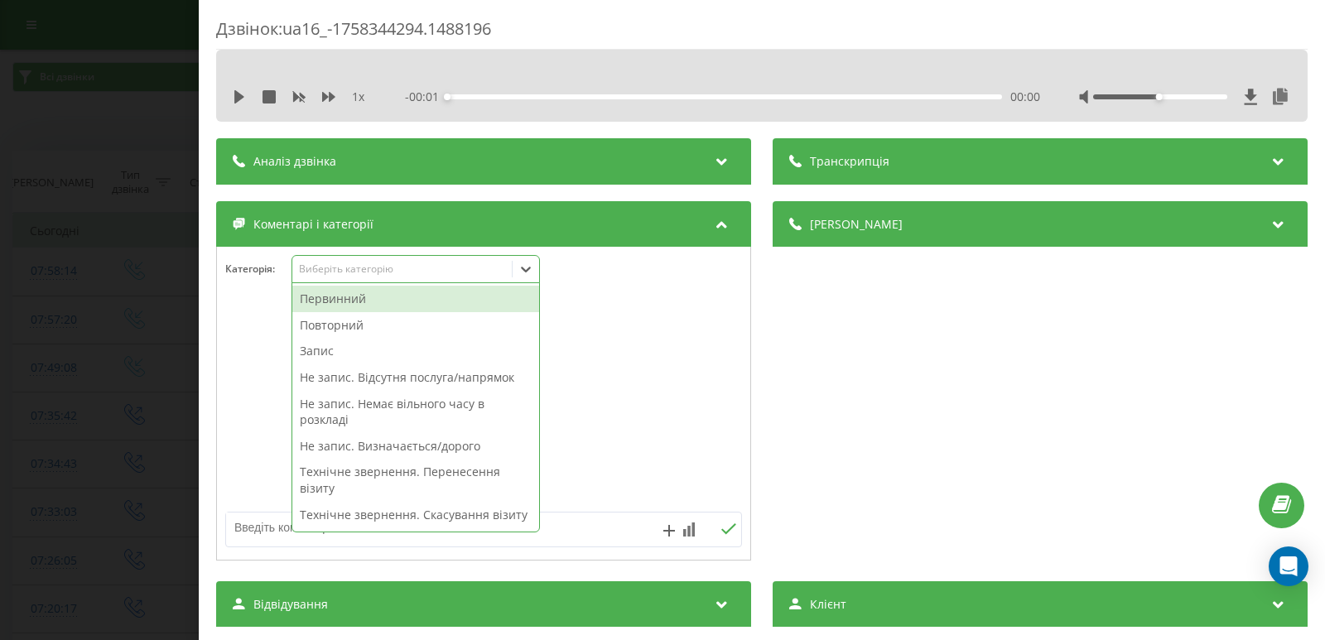
click at [539, 271] on div at bounding box center [526, 269] width 26 height 26
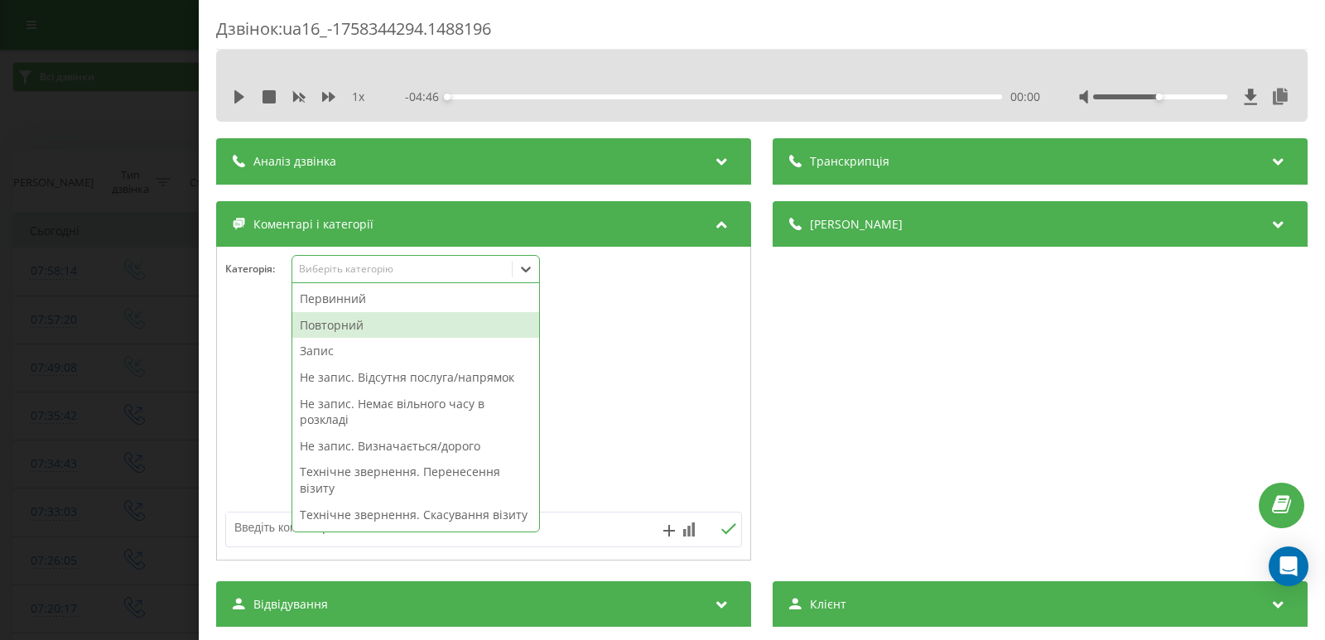
click at [335, 321] on div "Повторний" at bounding box center [415, 325] width 247 height 26
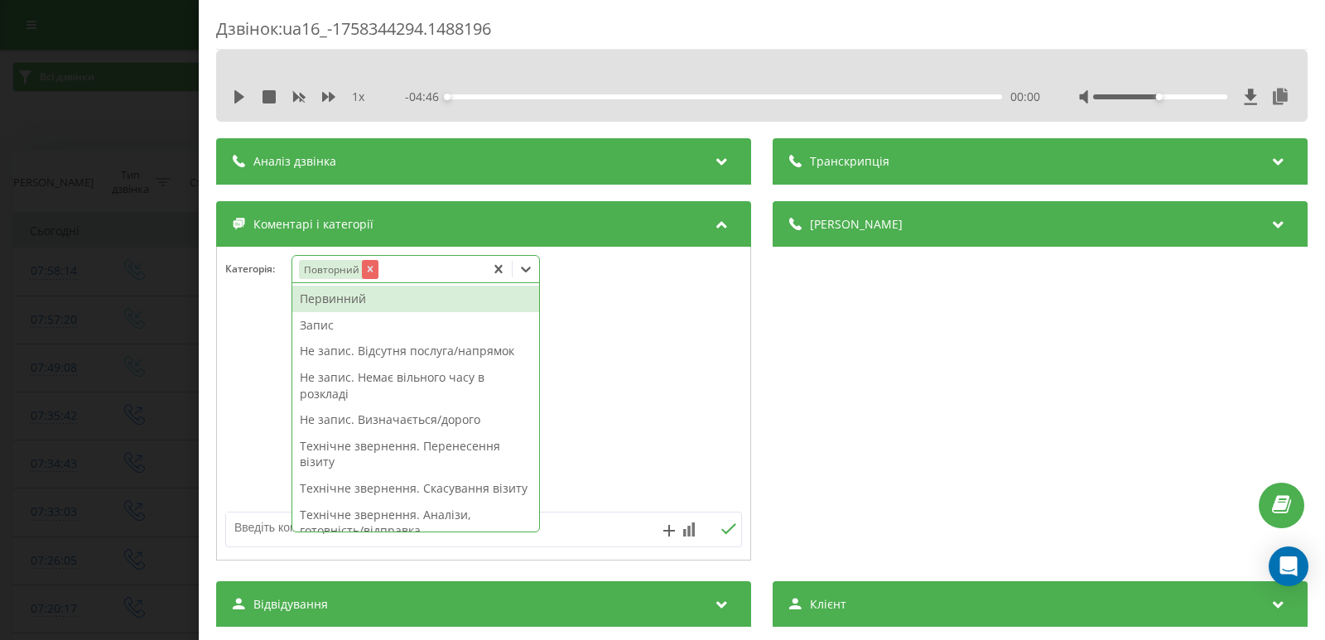
click at [366, 272] on icon "Remove Повторний" at bounding box center [370, 269] width 12 height 12
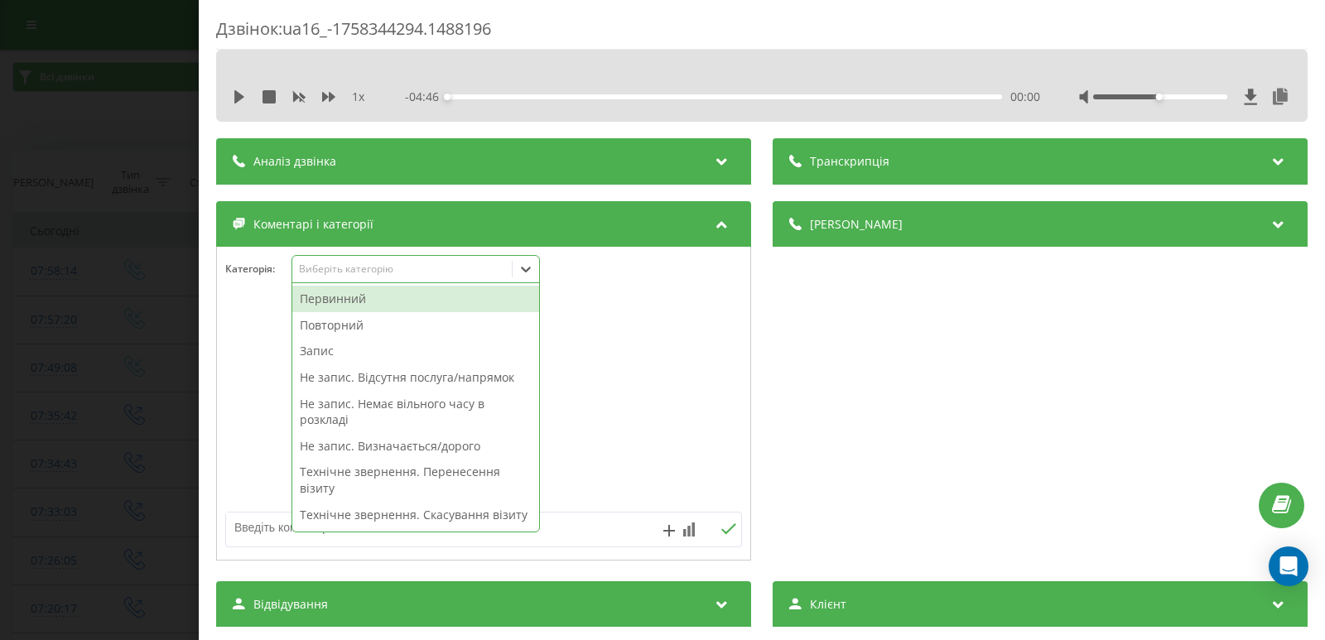
click at [362, 296] on div "Первинний" at bounding box center [415, 299] width 247 height 26
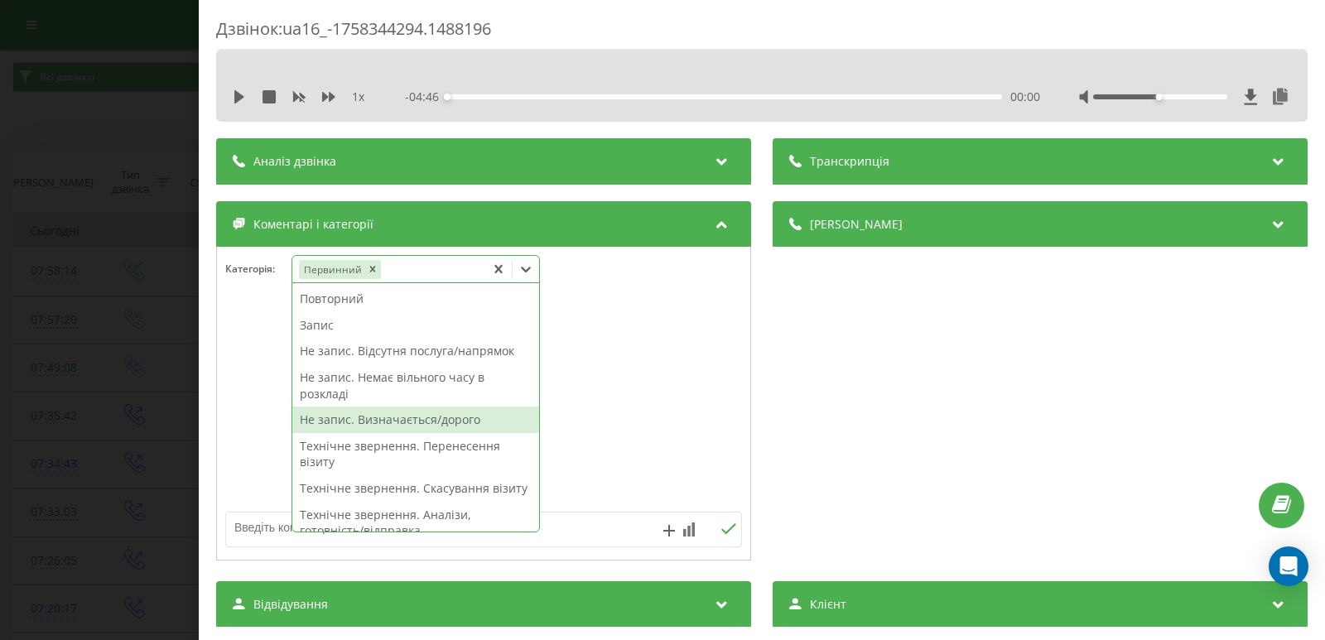
click at [397, 416] on div "Не запис. Визначається/дорого" at bounding box center [415, 420] width 247 height 26
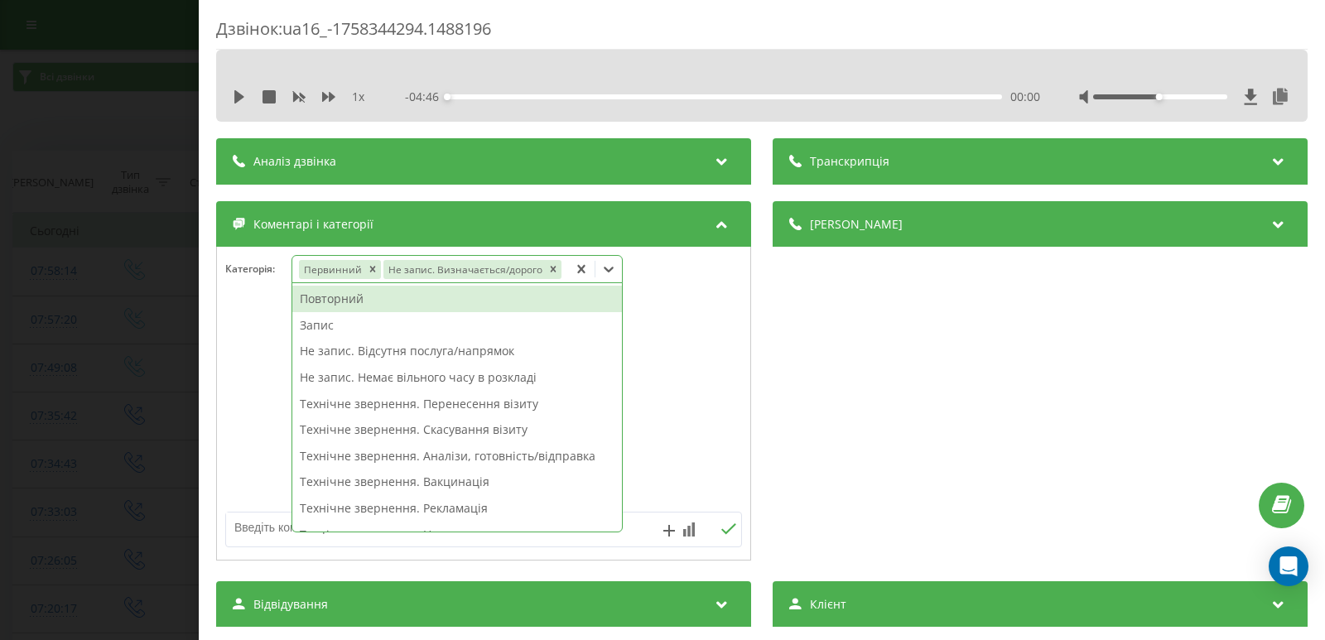
click at [121, 353] on div "Дзвінок : ua16_-1758344294.1488196 1 x - 04:46 00:00 00:00 Транскрипція Для AI-…" at bounding box center [662, 320] width 1325 height 640
